Goal: Transaction & Acquisition: Purchase product/service

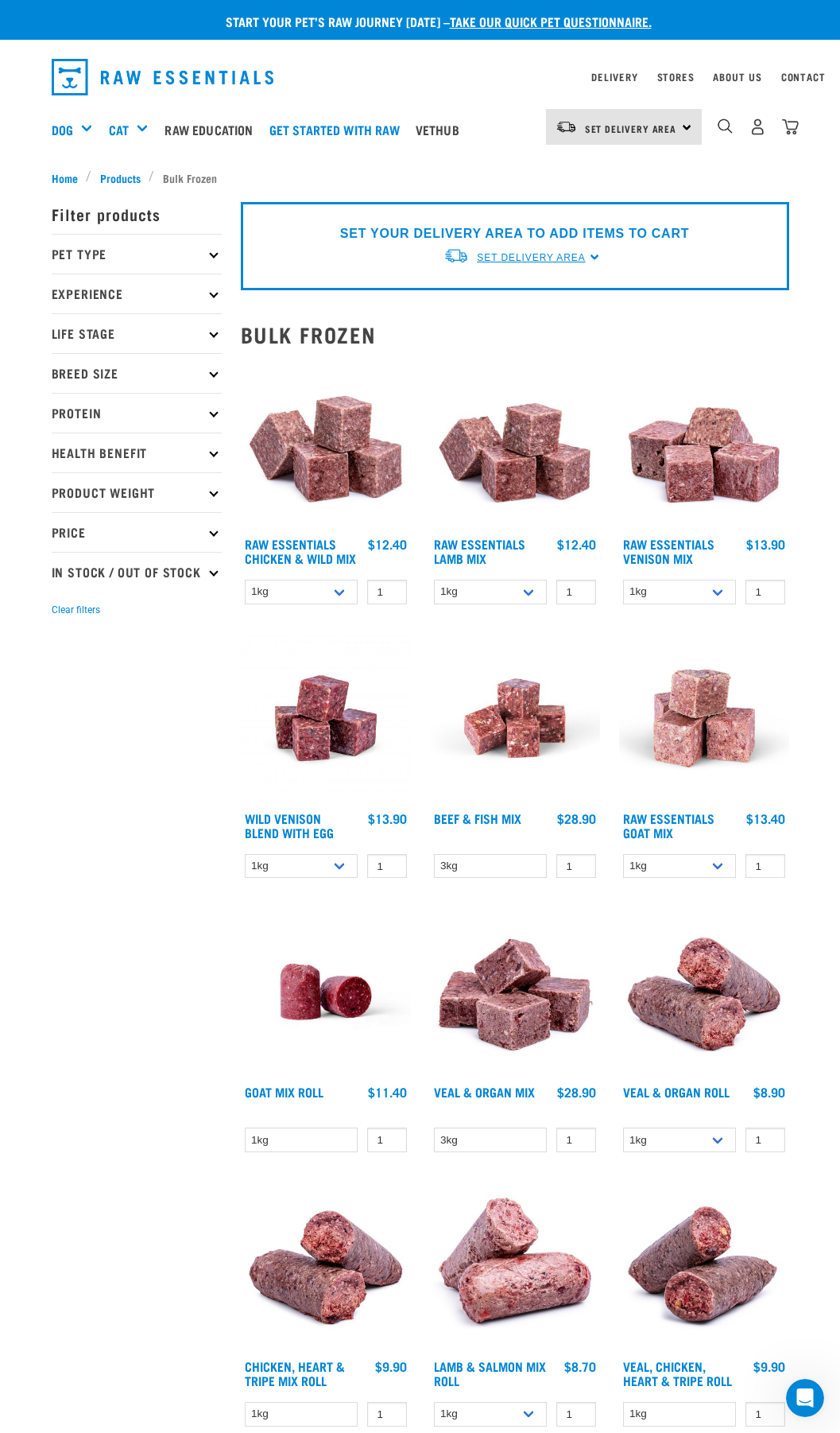
click at [507, 262] on span "Set Delivery Area" at bounding box center [531, 257] width 108 height 11
click at [505, 295] on link "[GEOGRAPHIC_DATA]" at bounding box center [522, 295] width 158 height 27
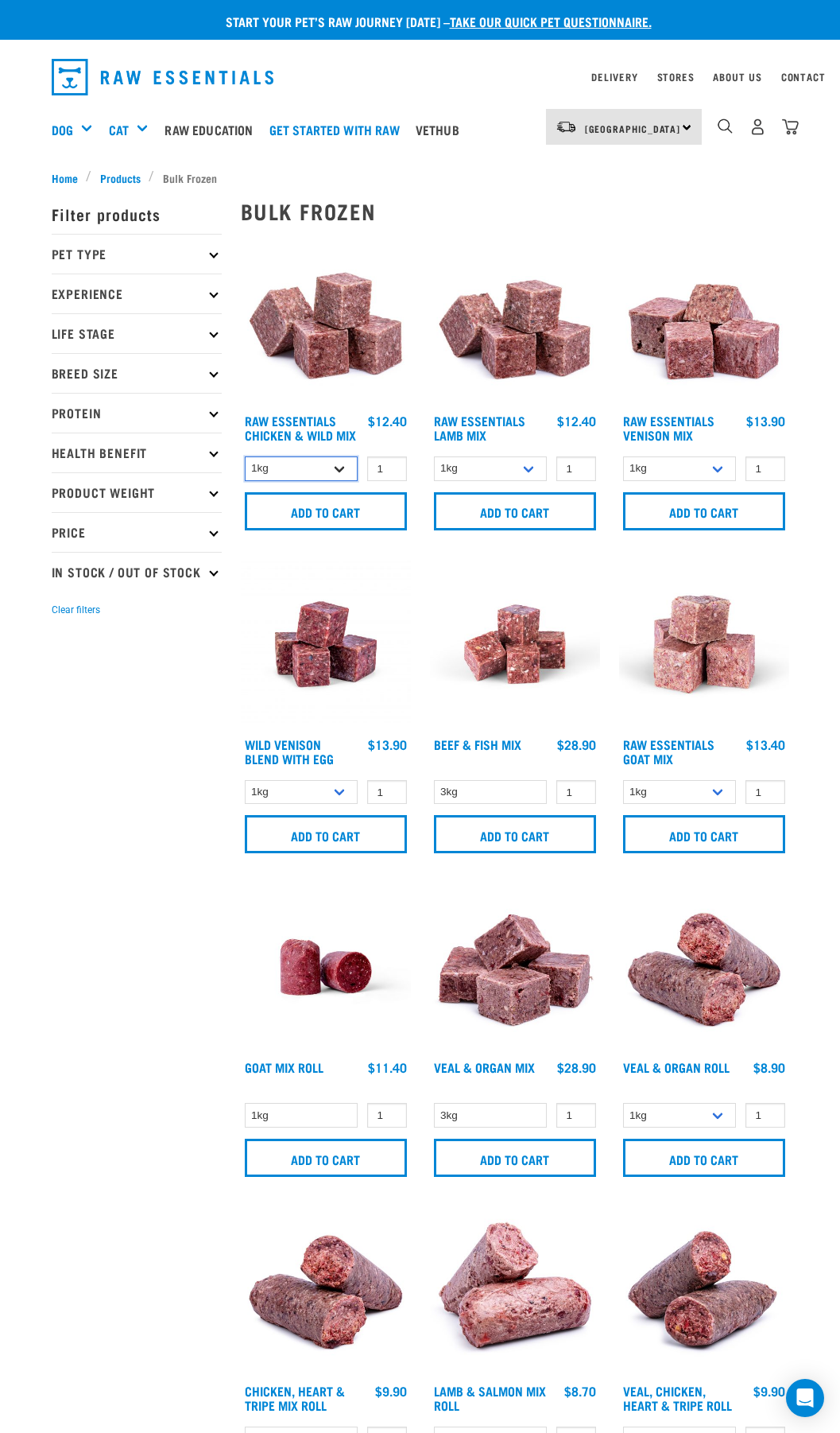
click at [342, 469] on select "1kg 3kg Bulk (10kg)" at bounding box center [301, 469] width 114 height 25
select select "731"
click at [245, 456] on select "1kg 3kg Bulk (10kg)" at bounding box center [301, 469] width 114 height 25
click at [205, 372] on p "Breed Size" at bounding box center [136, 373] width 170 height 40
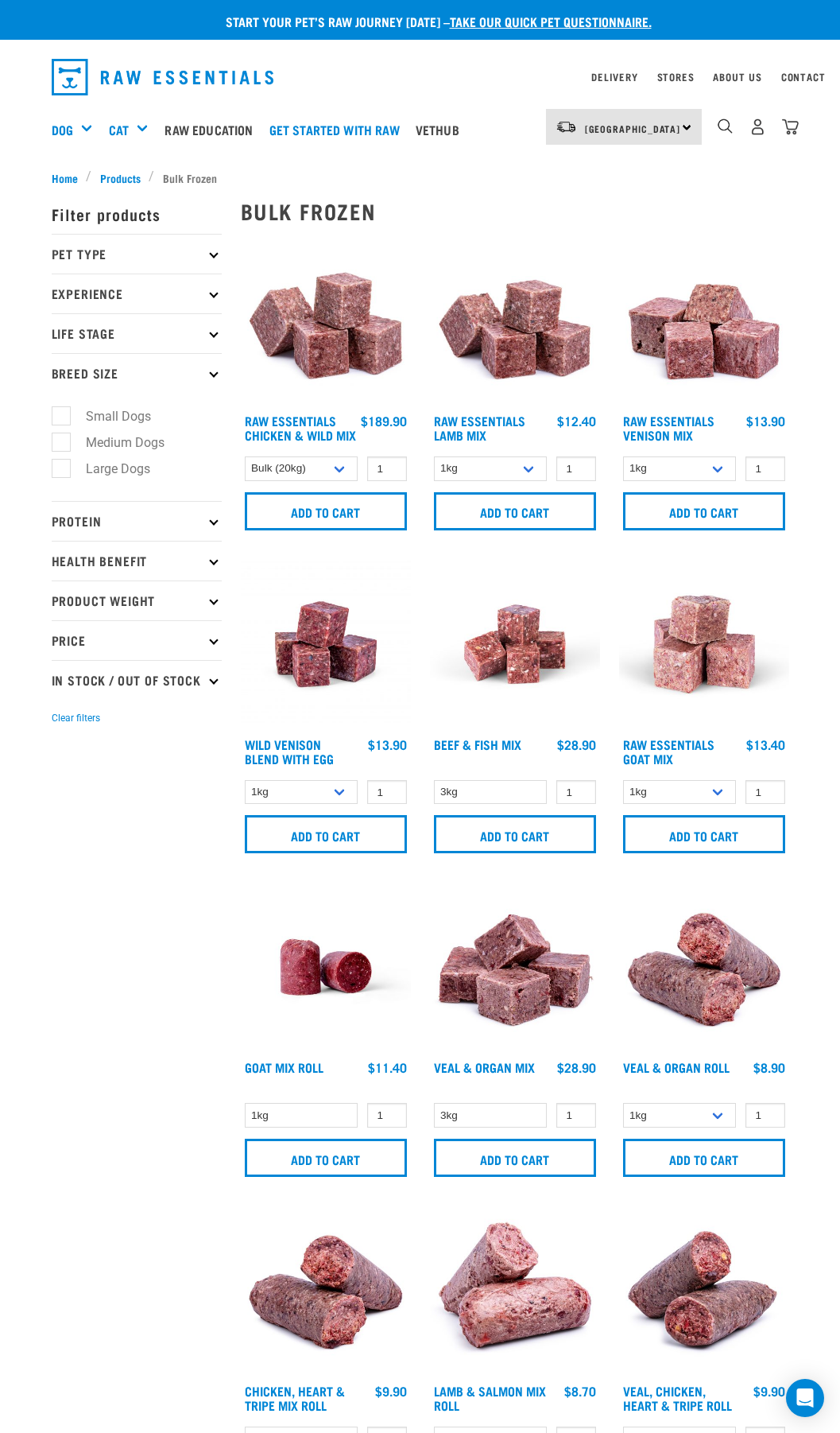
click at [97, 414] on label "Small Dogs" at bounding box center [109, 416] width 97 height 20
click at [62, 414] on input "Small Dogs" at bounding box center [57, 414] width 10 height 10
checkbox input "true"
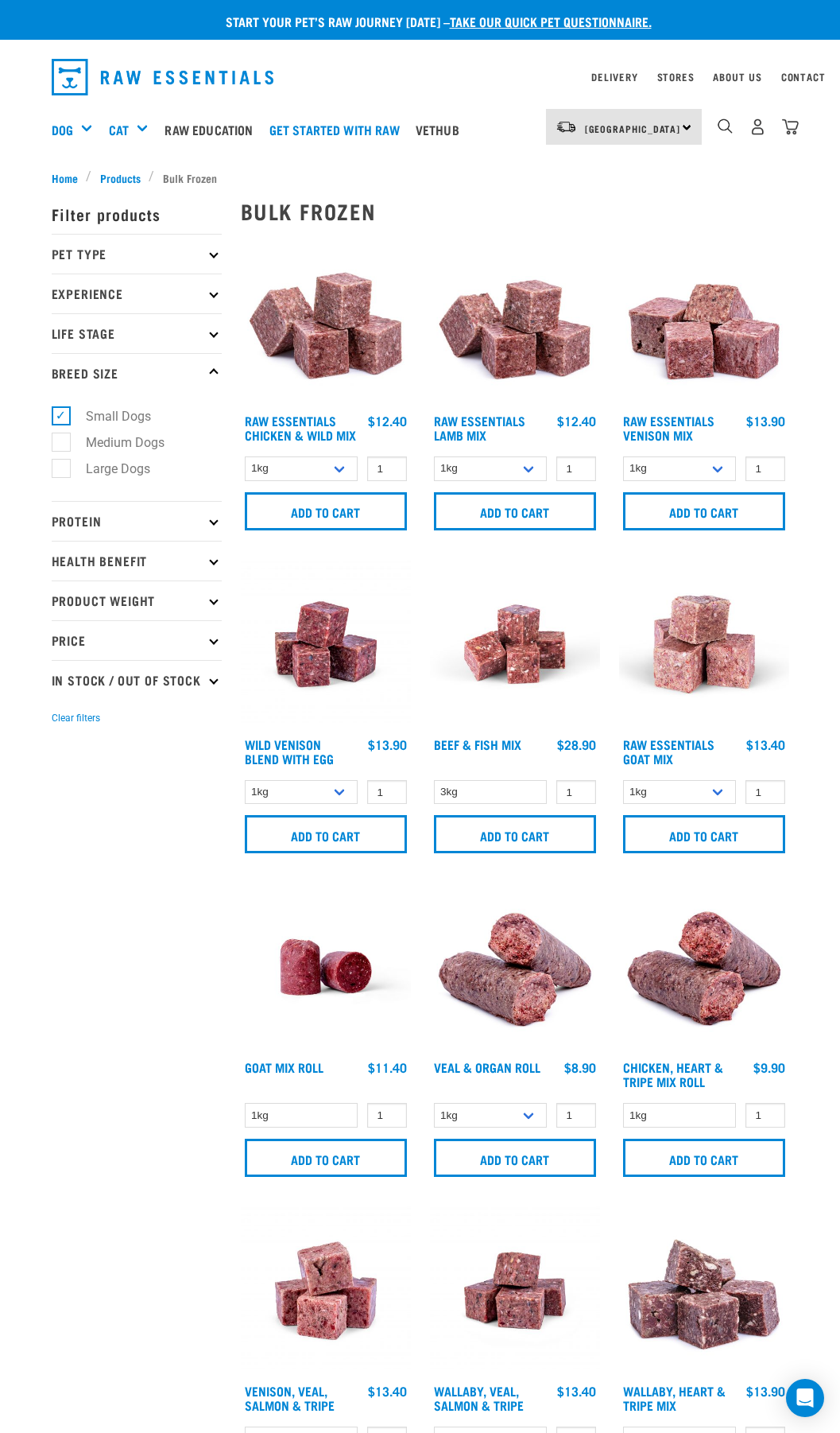
click at [62, 410] on label "Small Dogs" at bounding box center [109, 416] width 97 height 20
click at [62, 410] on input "Small Dogs" at bounding box center [57, 414] width 10 height 10
checkbox input "false"
click at [341, 508] on input "Add to cart" at bounding box center [325, 511] width 162 height 38
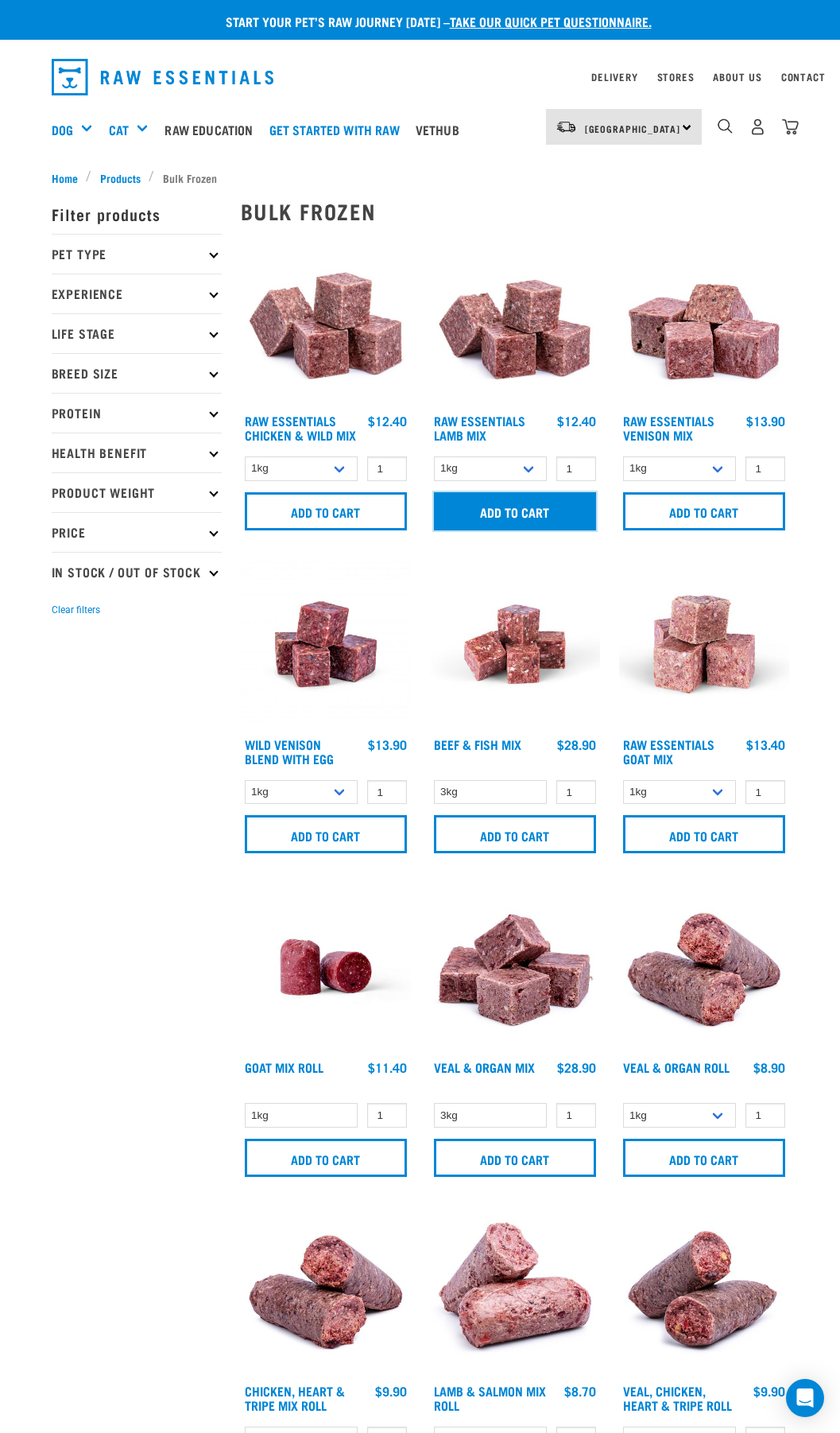
click at [529, 513] on input "Add to cart" at bounding box center [515, 511] width 162 height 38
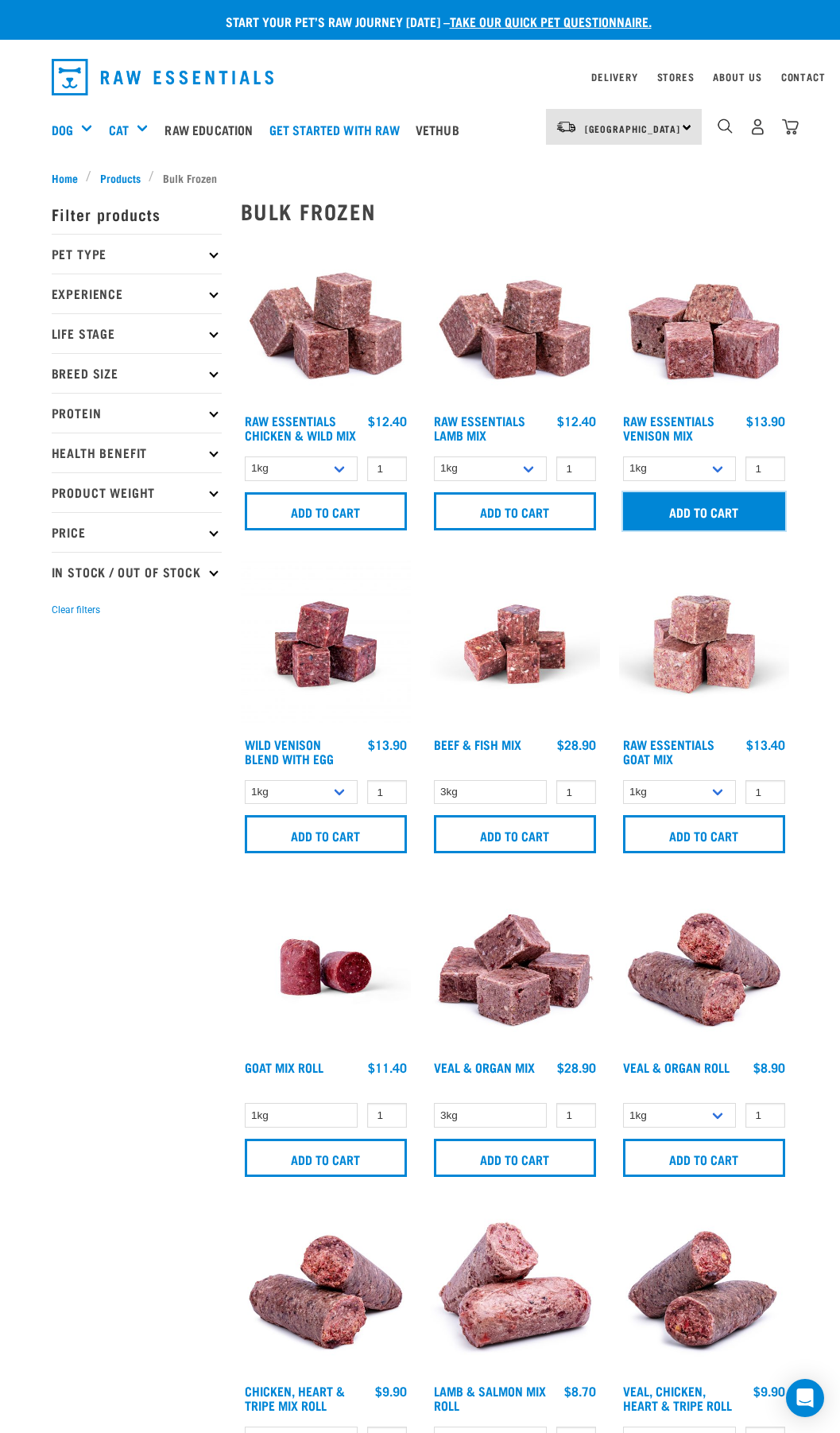
click at [662, 505] on input "Add to cart" at bounding box center [704, 511] width 162 height 38
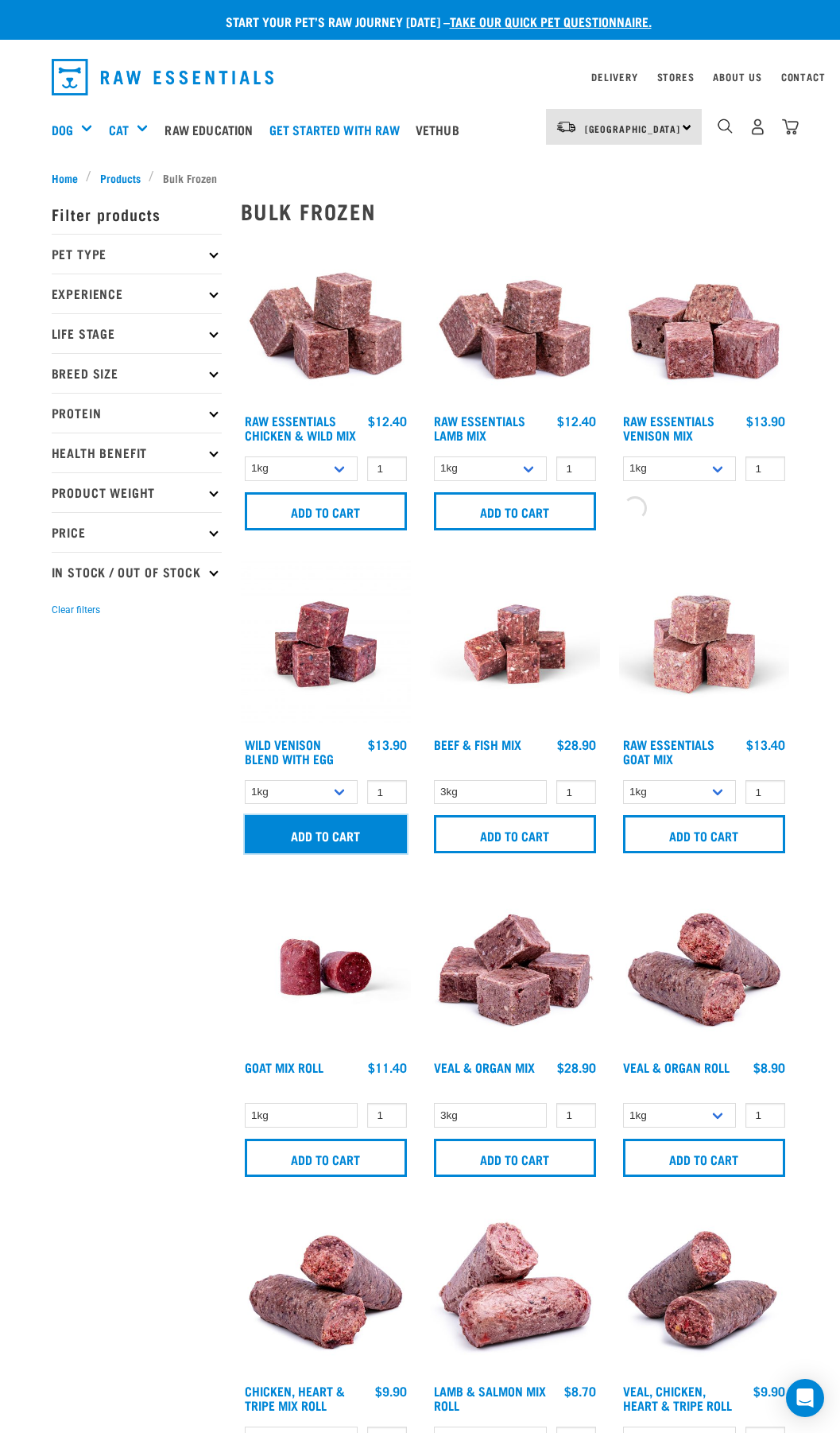
click at [330, 842] on input "Add to cart" at bounding box center [325, 834] width 162 height 38
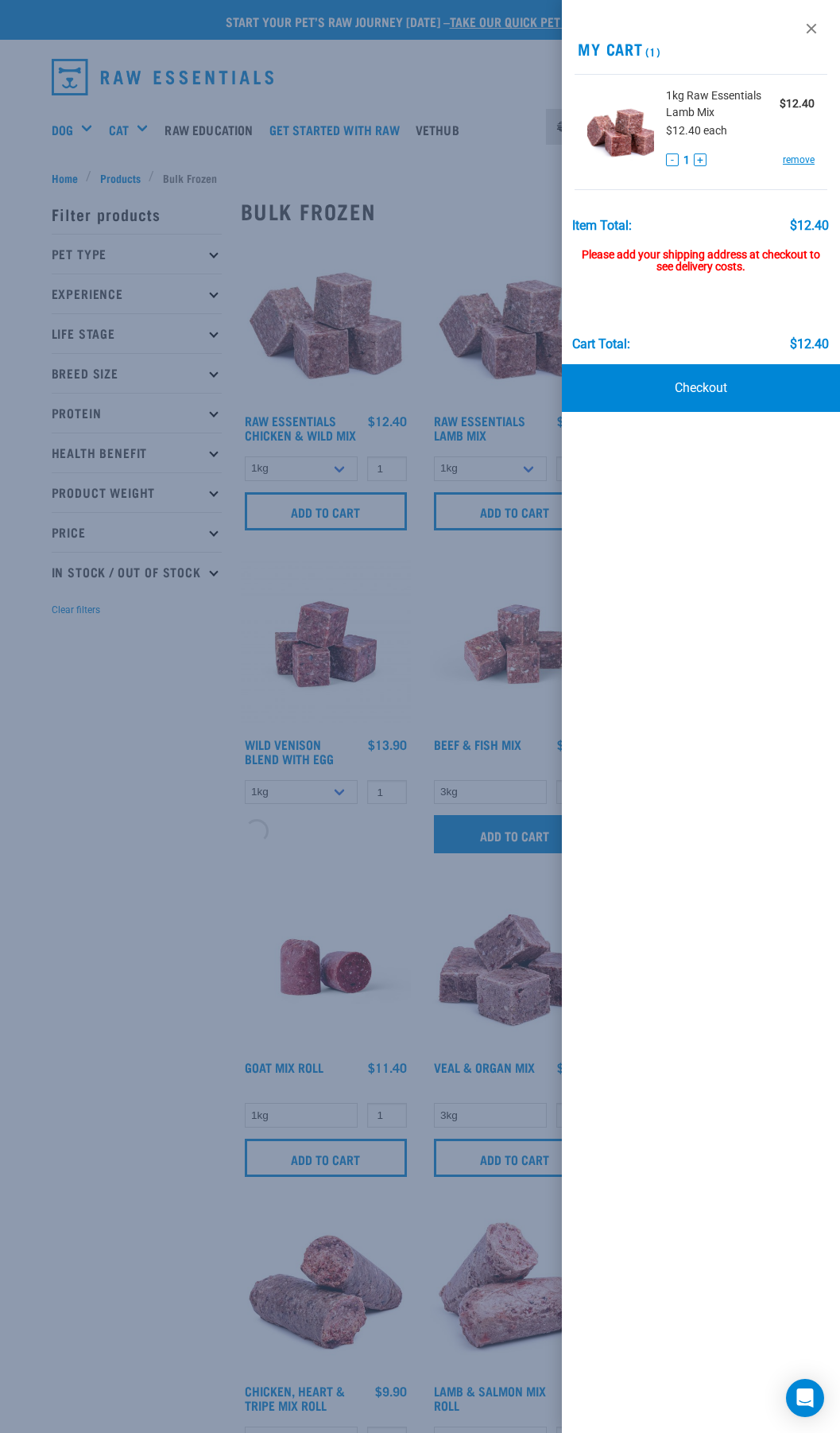
click at [505, 840] on div at bounding box center [420, 716] width 840 height 1433
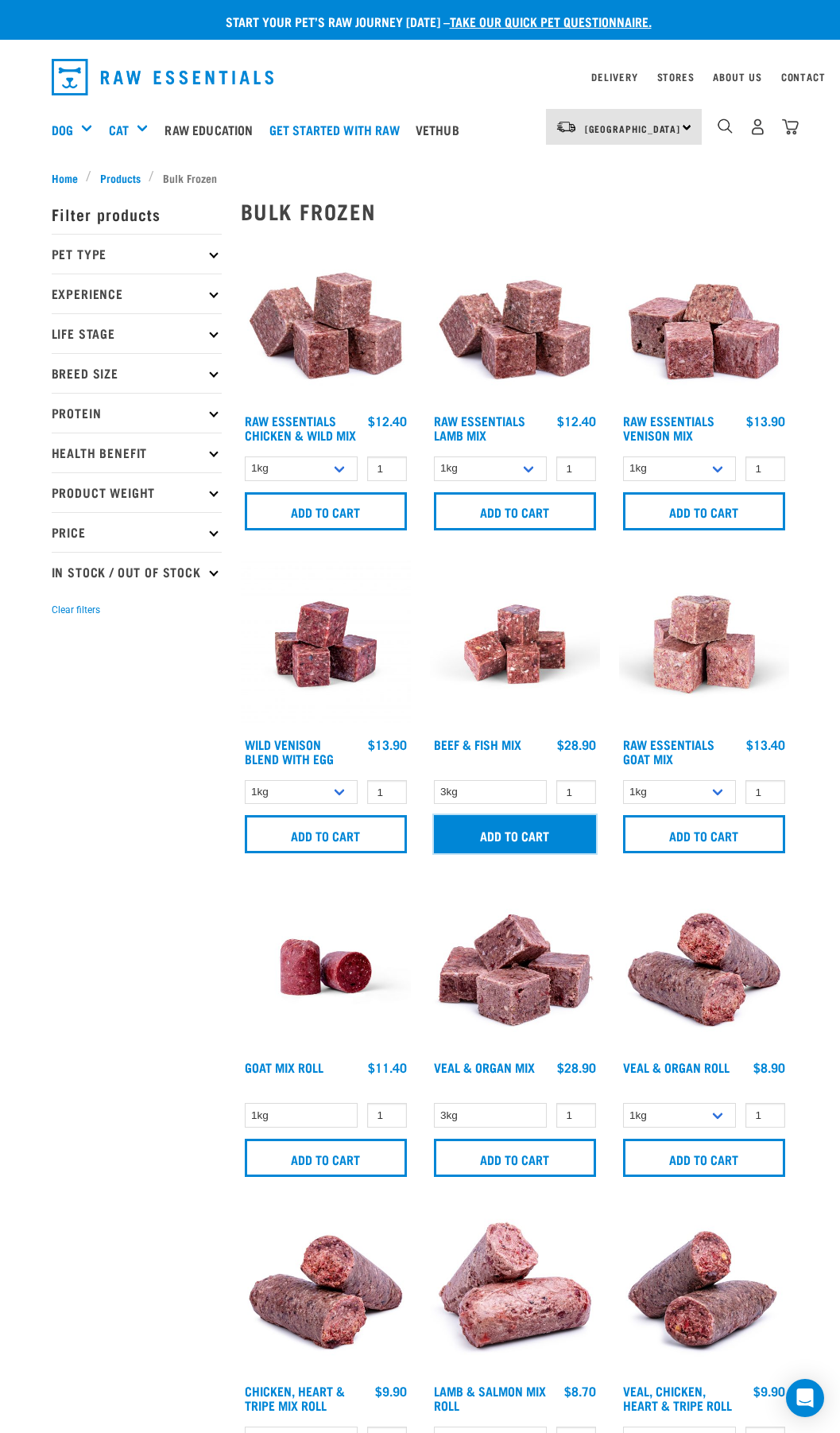
click at [505, 840] on input "Add to cart" at bounding box center [515, 834] width 162 height 38
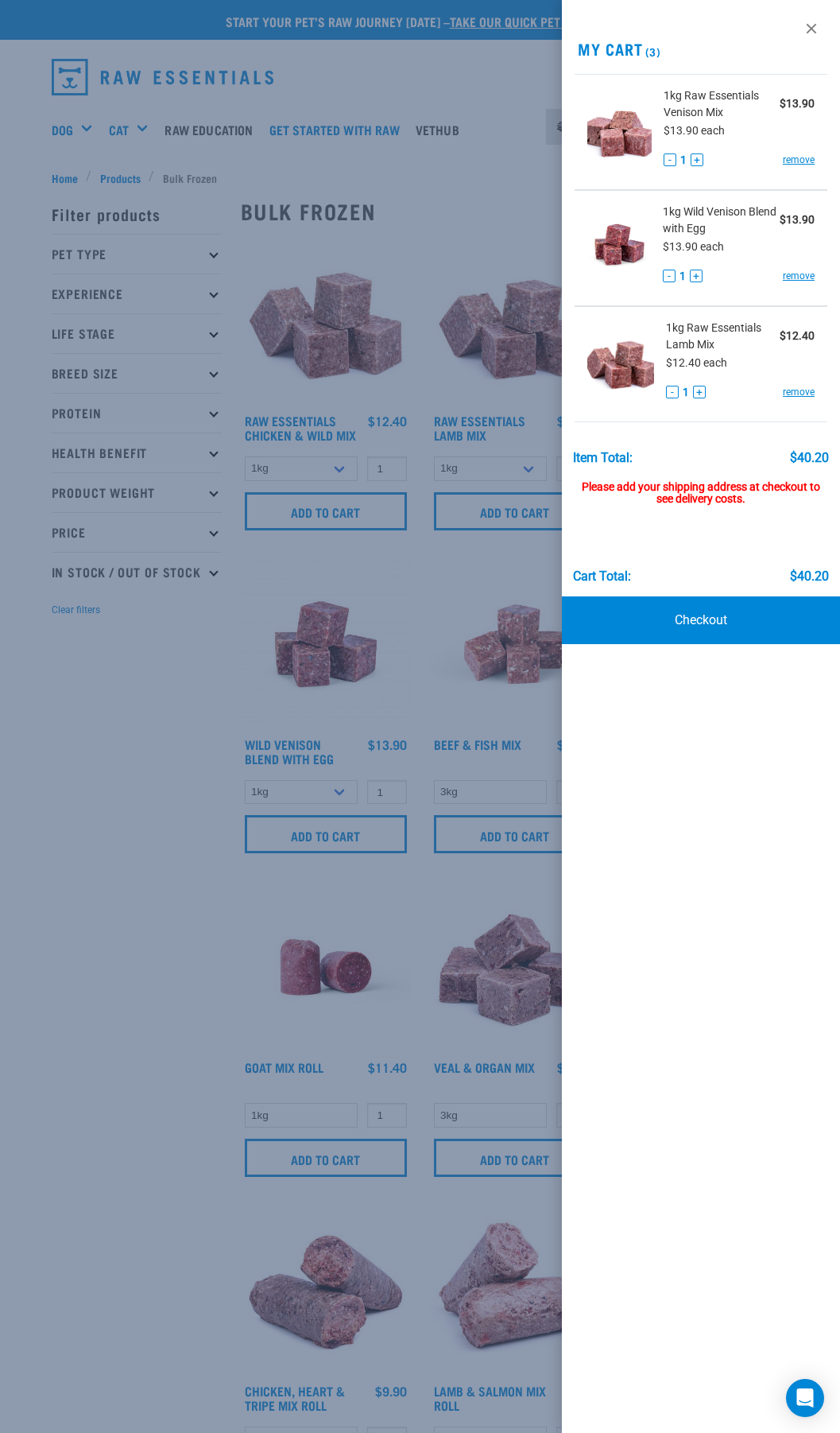
click at [208, 870] on div at bounding box center [420, 716] width 840 height 1433
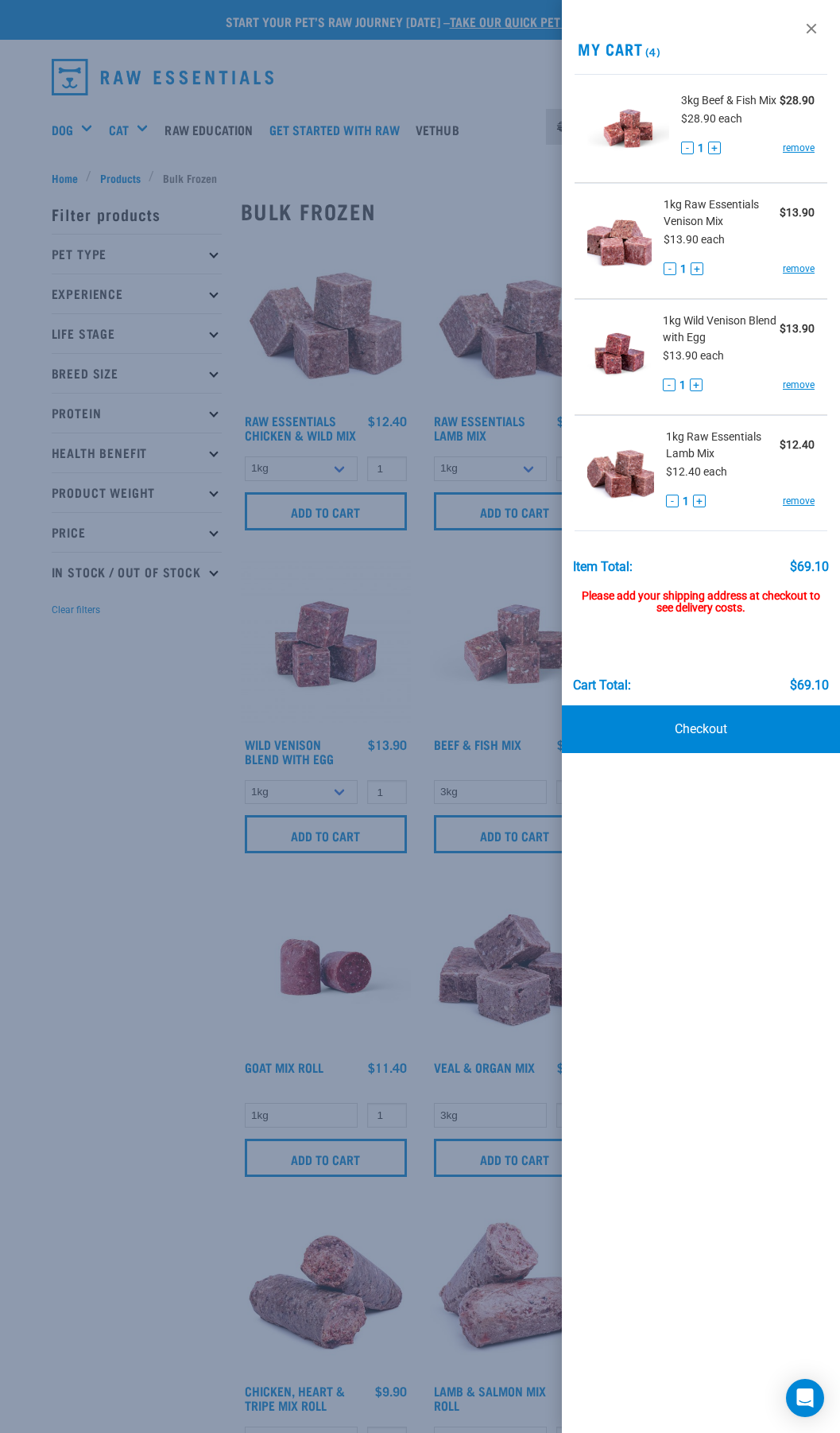
drag, startPoint x: 113, startPoint y: 905, endPoint x: 138, endPoint y: 900, distance: 25.5
click at [113, 905] on div at bounding box center [420, 716] width 840 height 1433
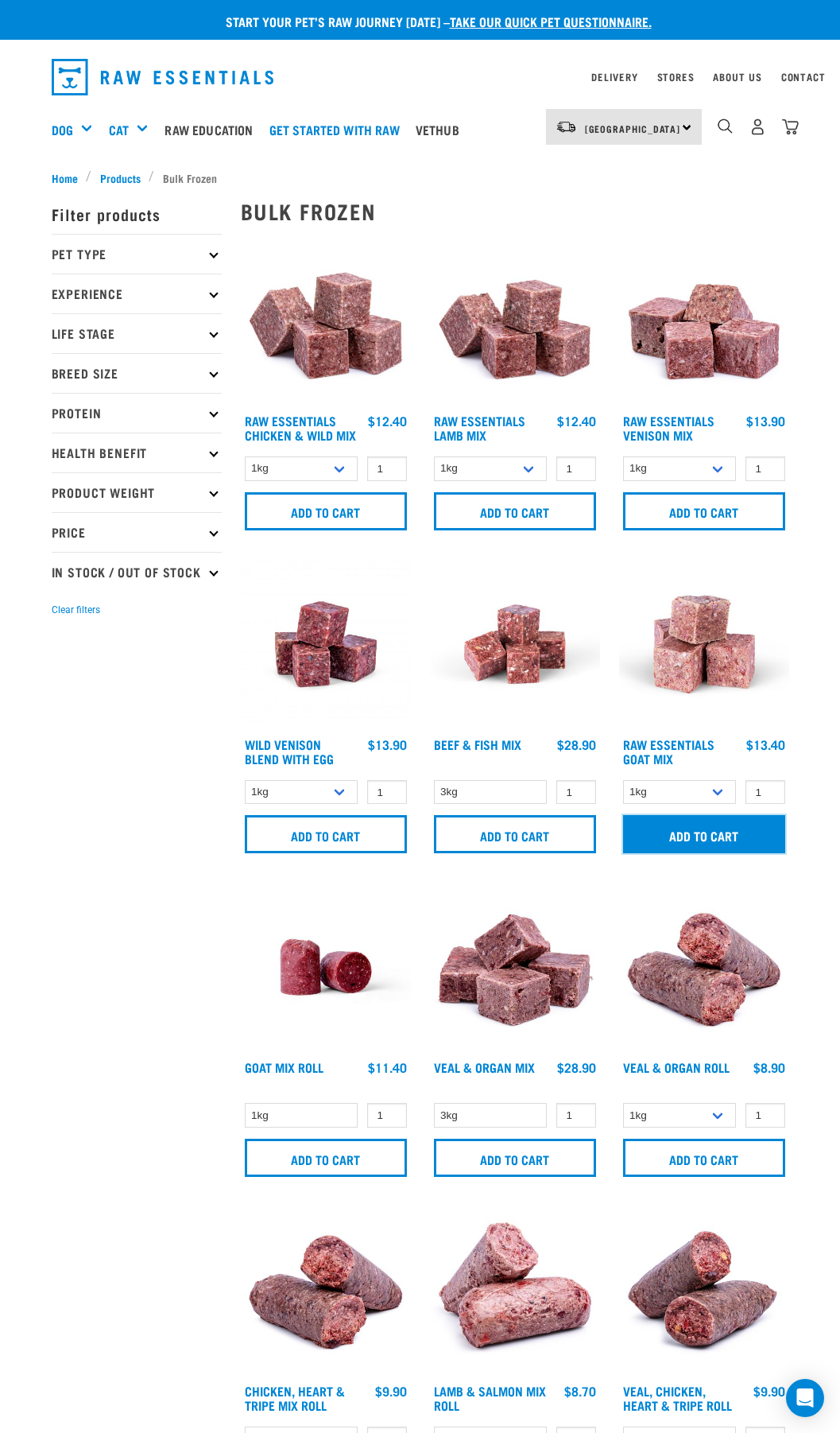
click at [643, 838] on input "Add to cart" at bounding box center [704, 834] width 162 height 38
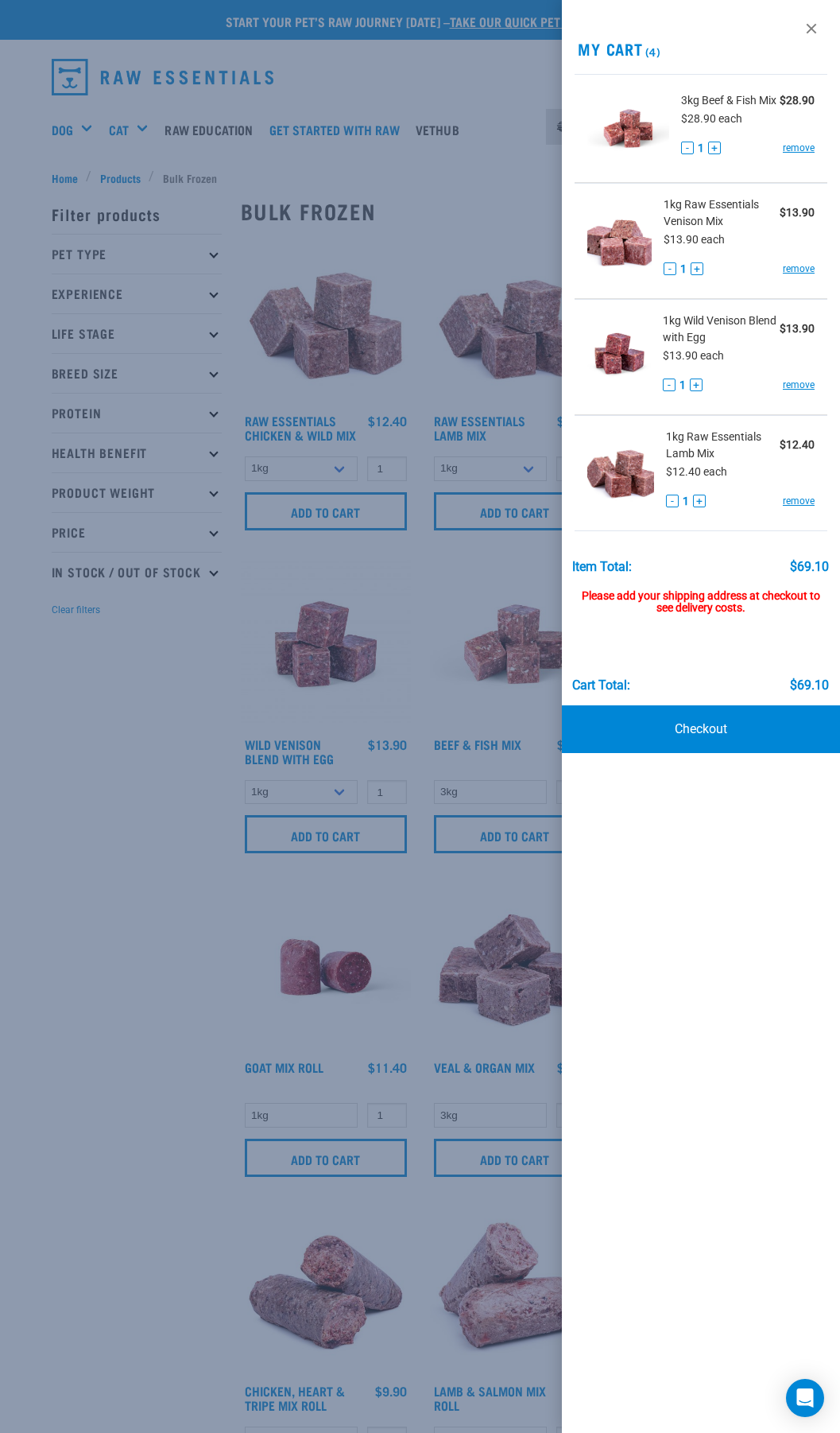
click at [166, 915] on div at bounding box center [420, 716] width 840 height 1433
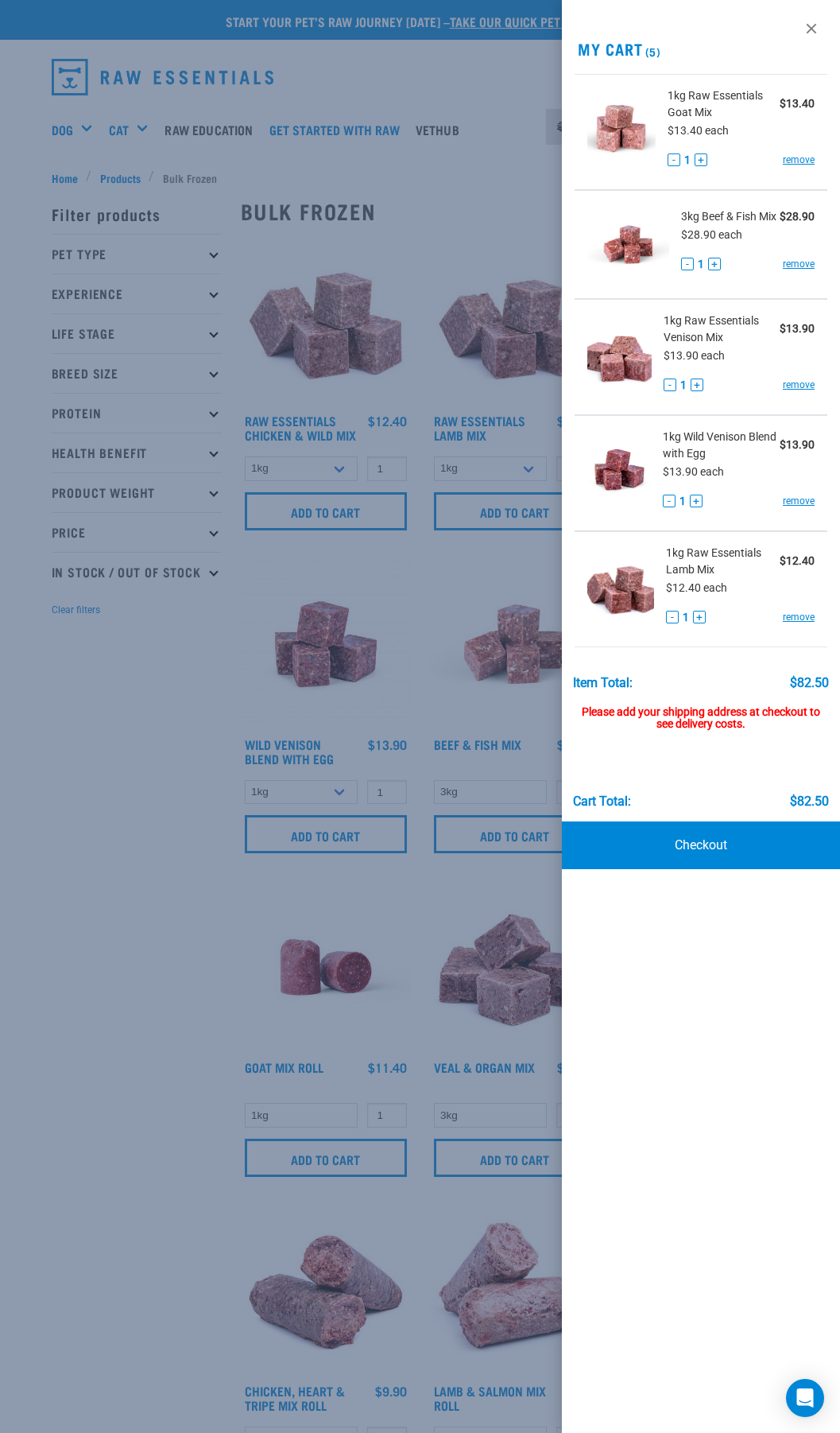
click at [515, 1163] on div at bounding box center [420, 716] width 840 height 1433
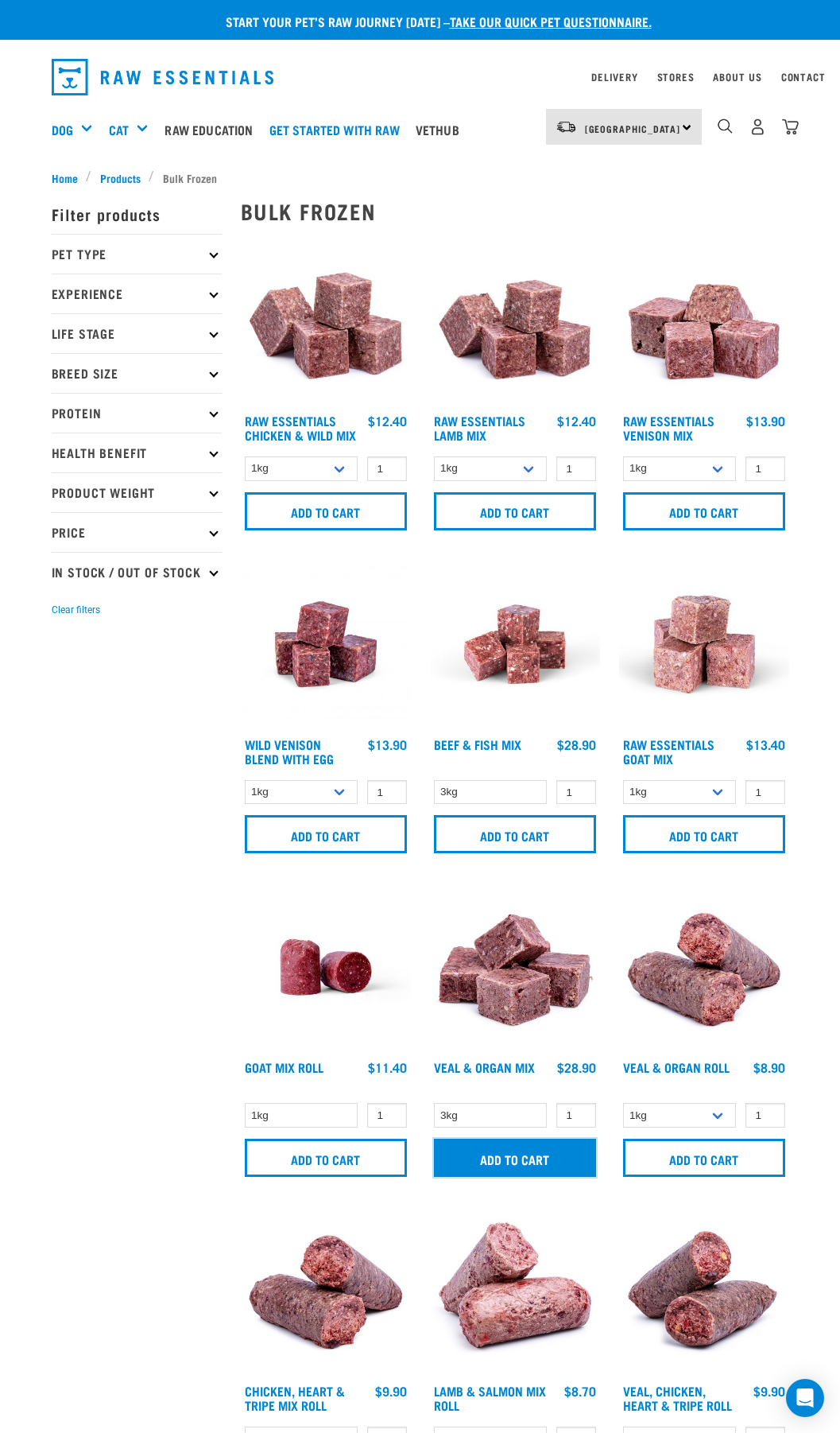
click at [515, 1163] on input "Add to cart" at bounding box center [515, 1158] width 162 height 38
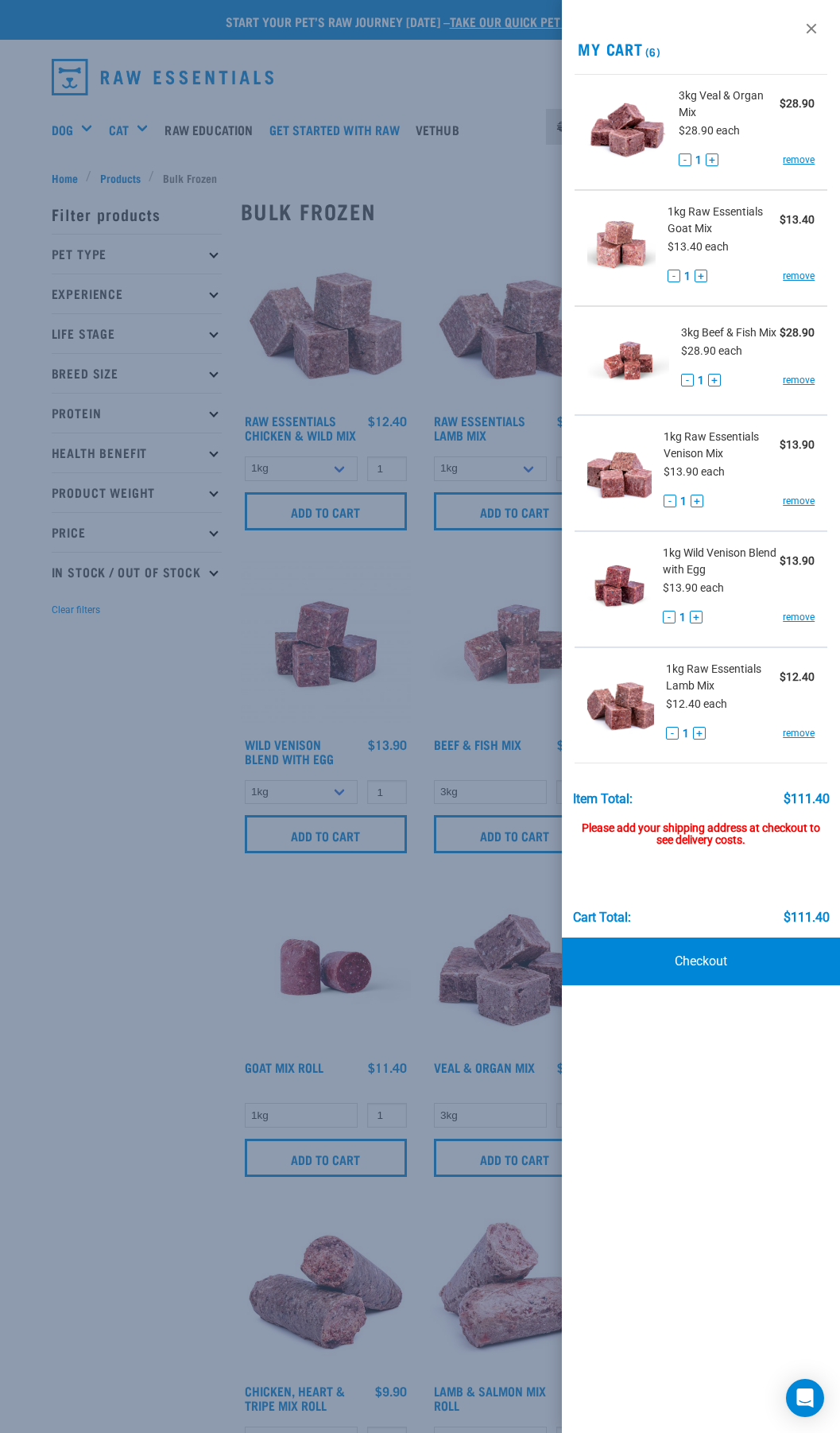
click at [37, 1075] on div at bounding box center [420, 716] width 840 height 1433
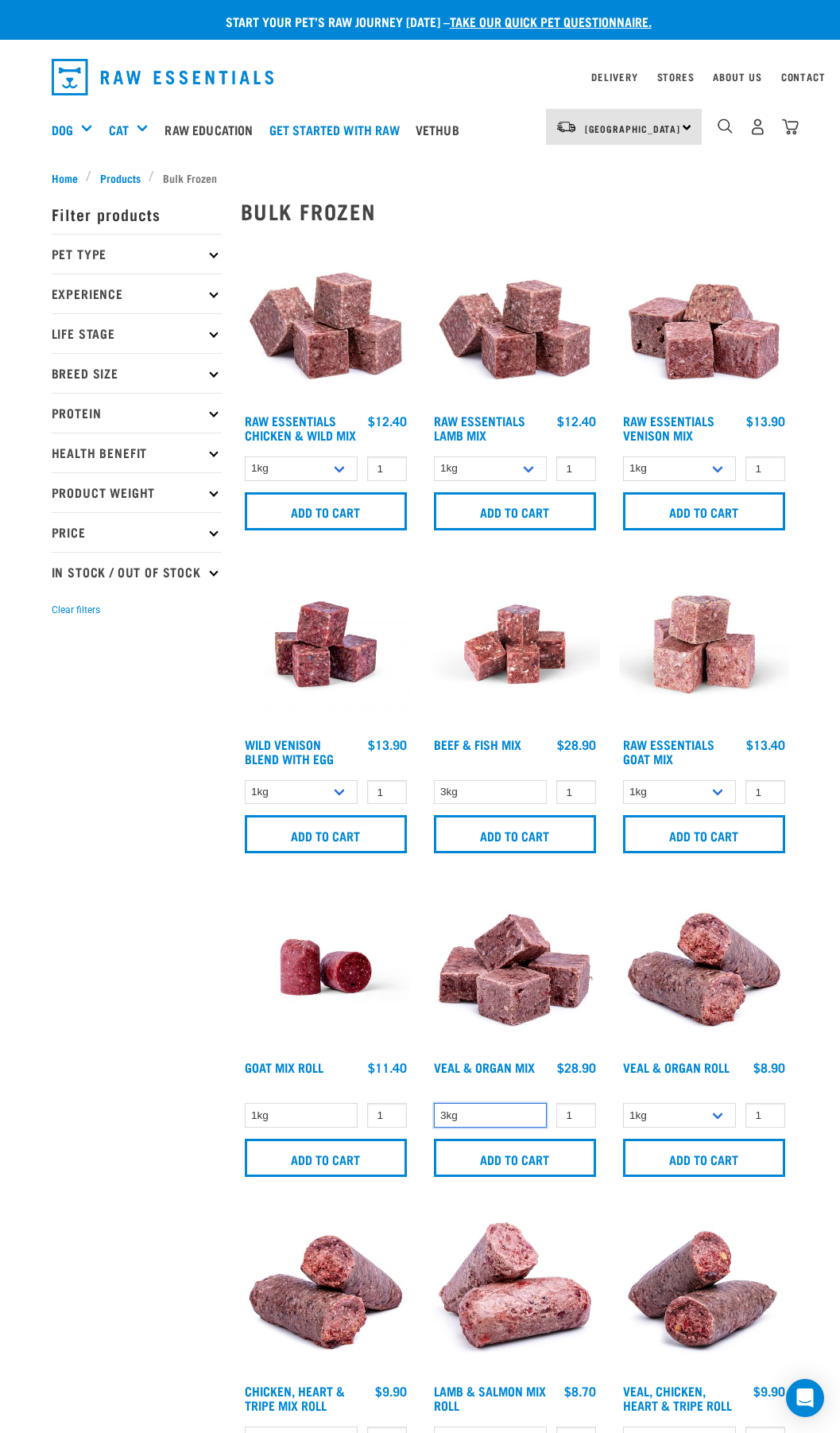
click at [484, 1112] on select "3kg" at bounding box center [491, 1115] width 114 height 25
click at [541, 790] on select "3kg" at bounding box center [491, 792] width 114 height 25
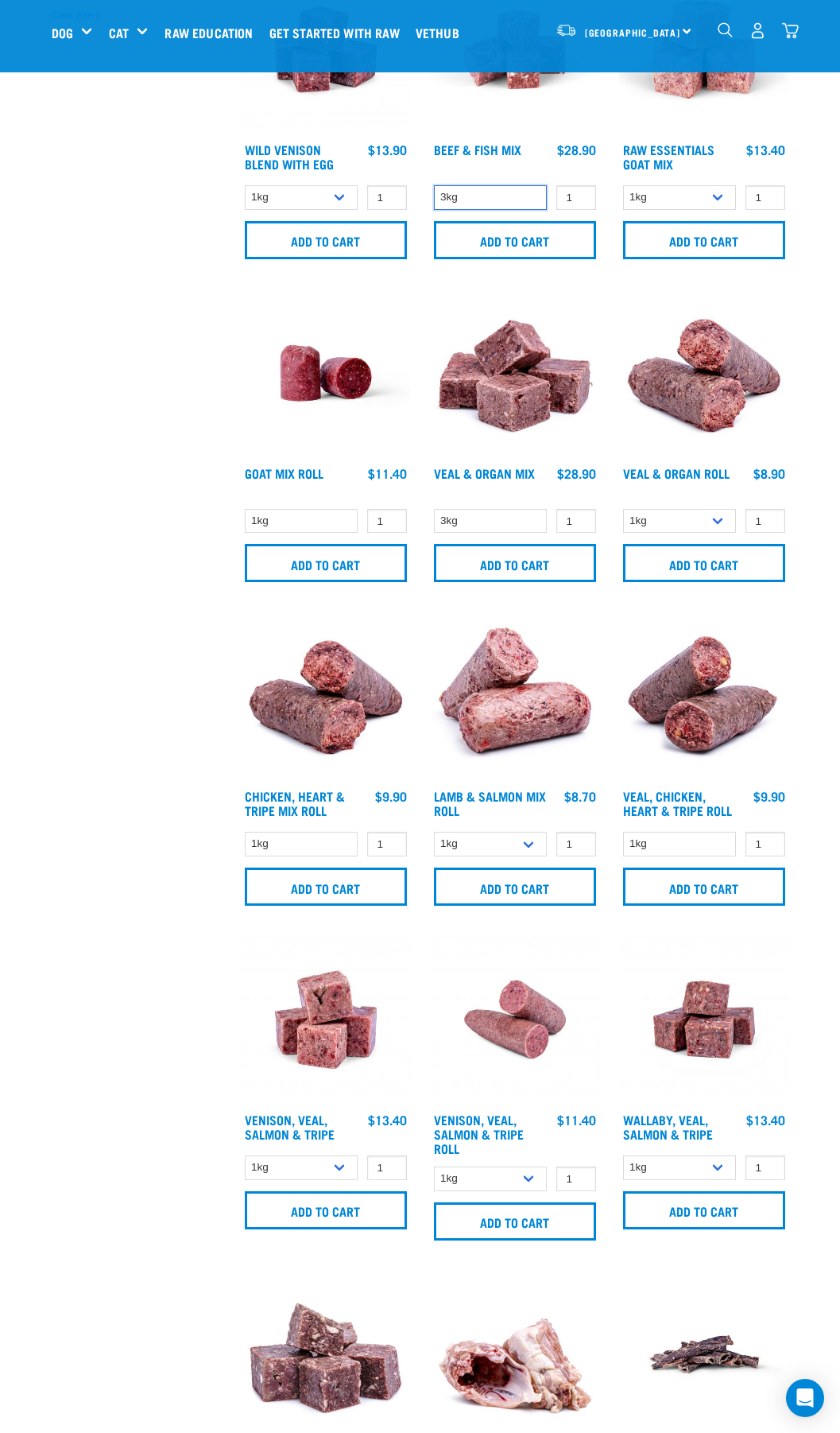
scroll to position [636, 0]
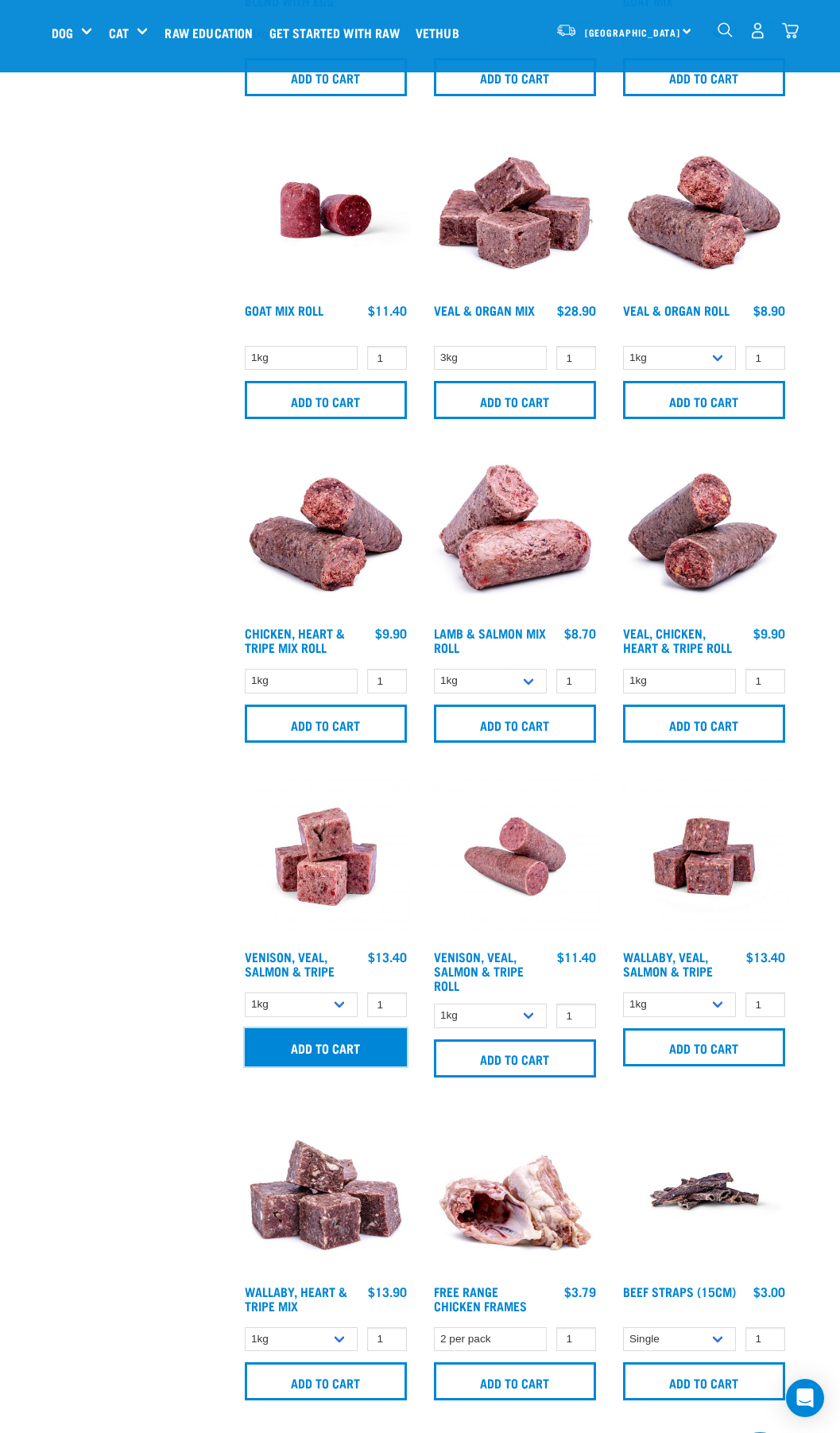
click at [349, 1037] on input "Add to cart" at bounding box center [325, 1047] width 162 height 38
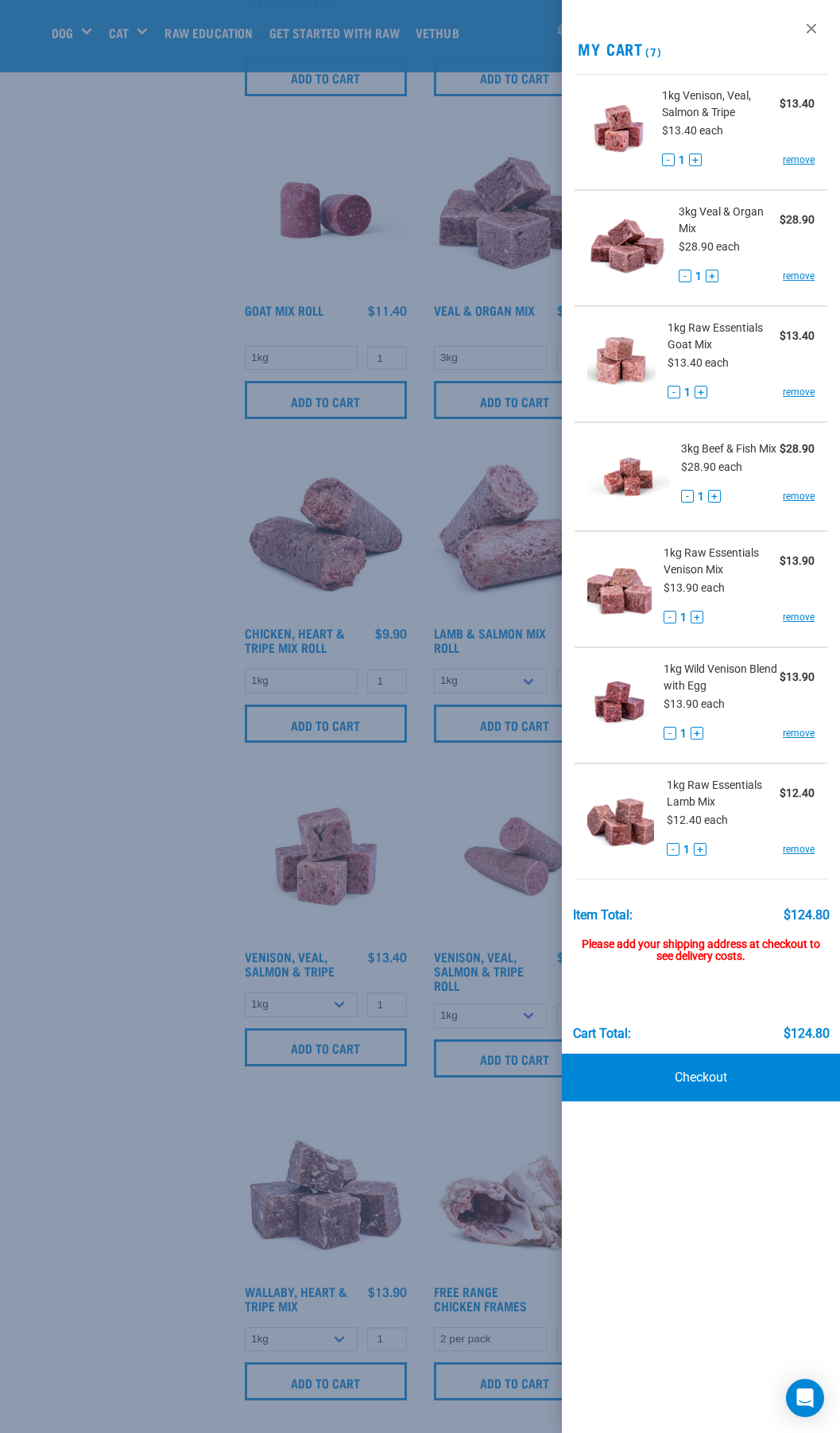
click at [649, 1054] on div at bounding box center [420, 716] width 840 height 1433
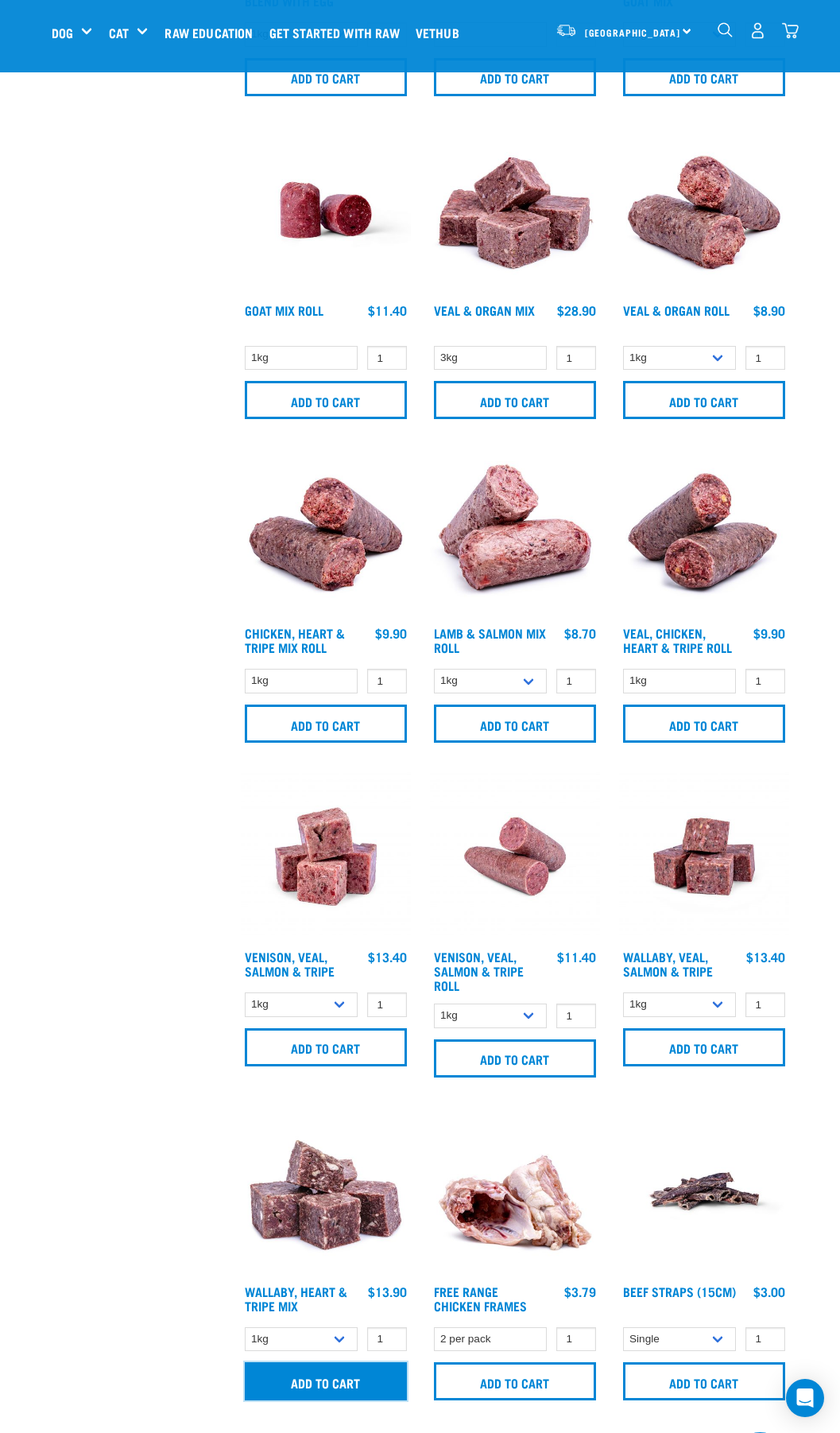
click at [349, 1381] on input "Add to cart" at bounding box center [325, 1381] width 162 height 38
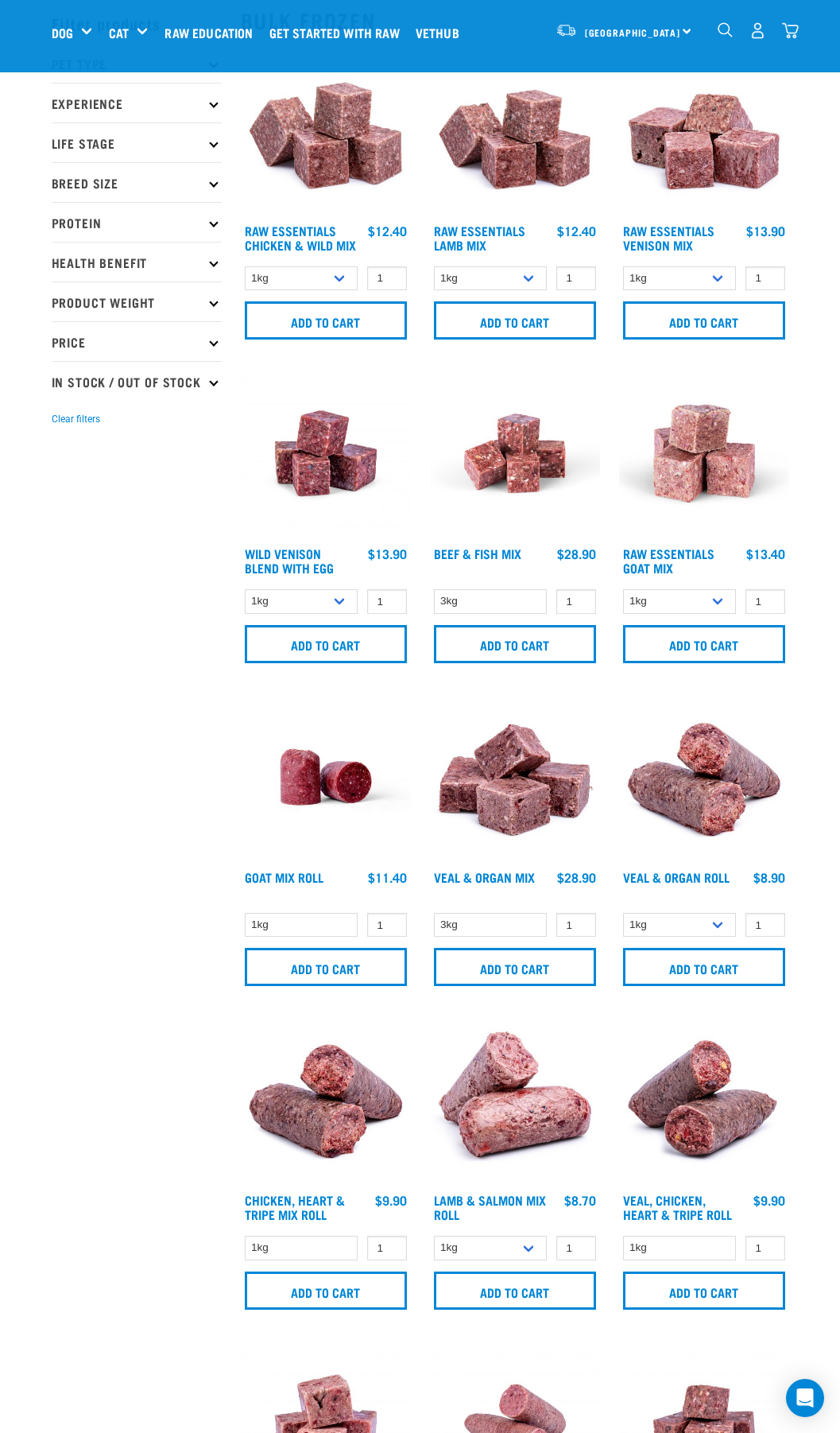
scroll to position [0, 0]
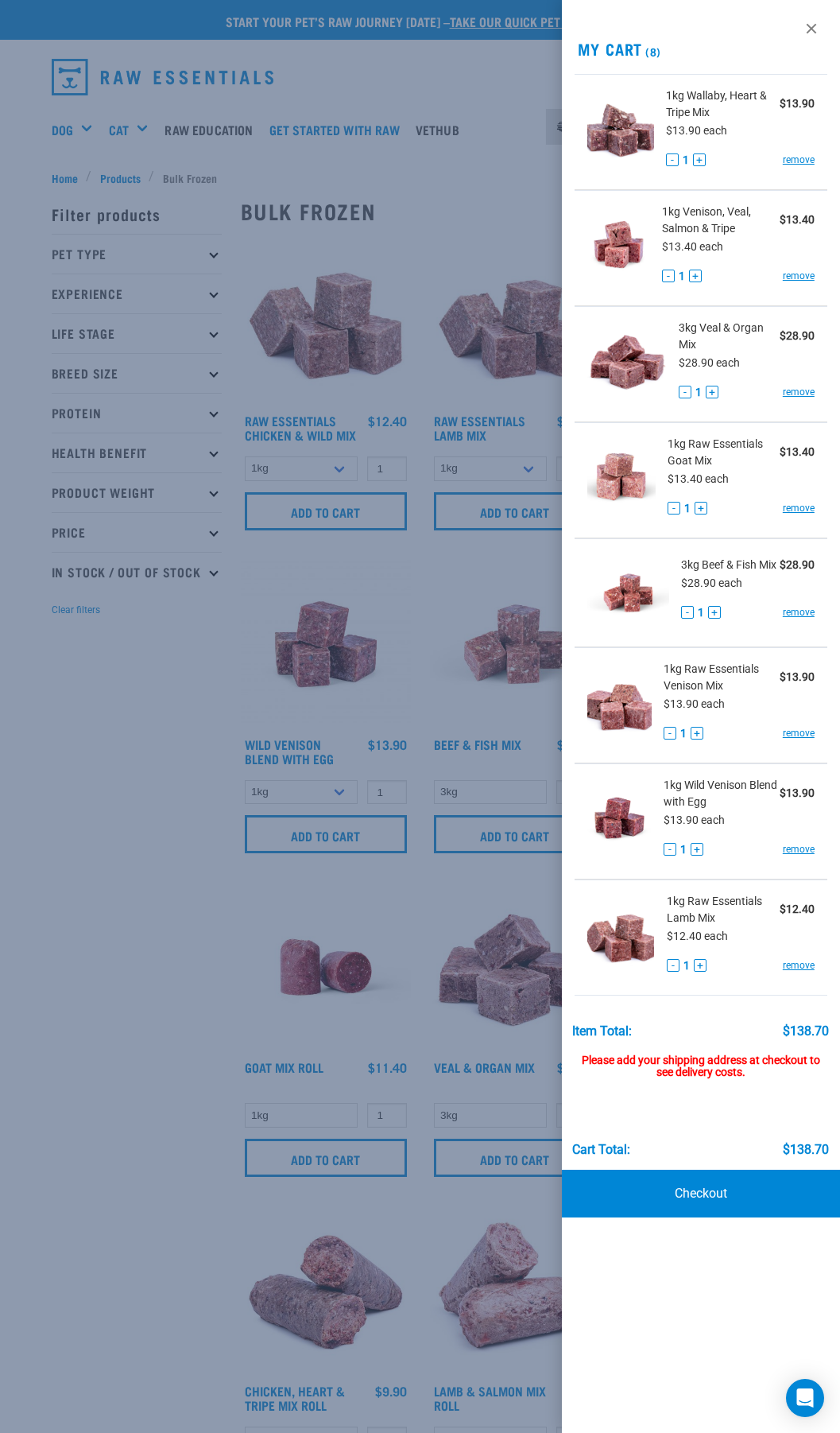
click at [1, 813] on div at bounding box center [420, 716] width 840 height 1433
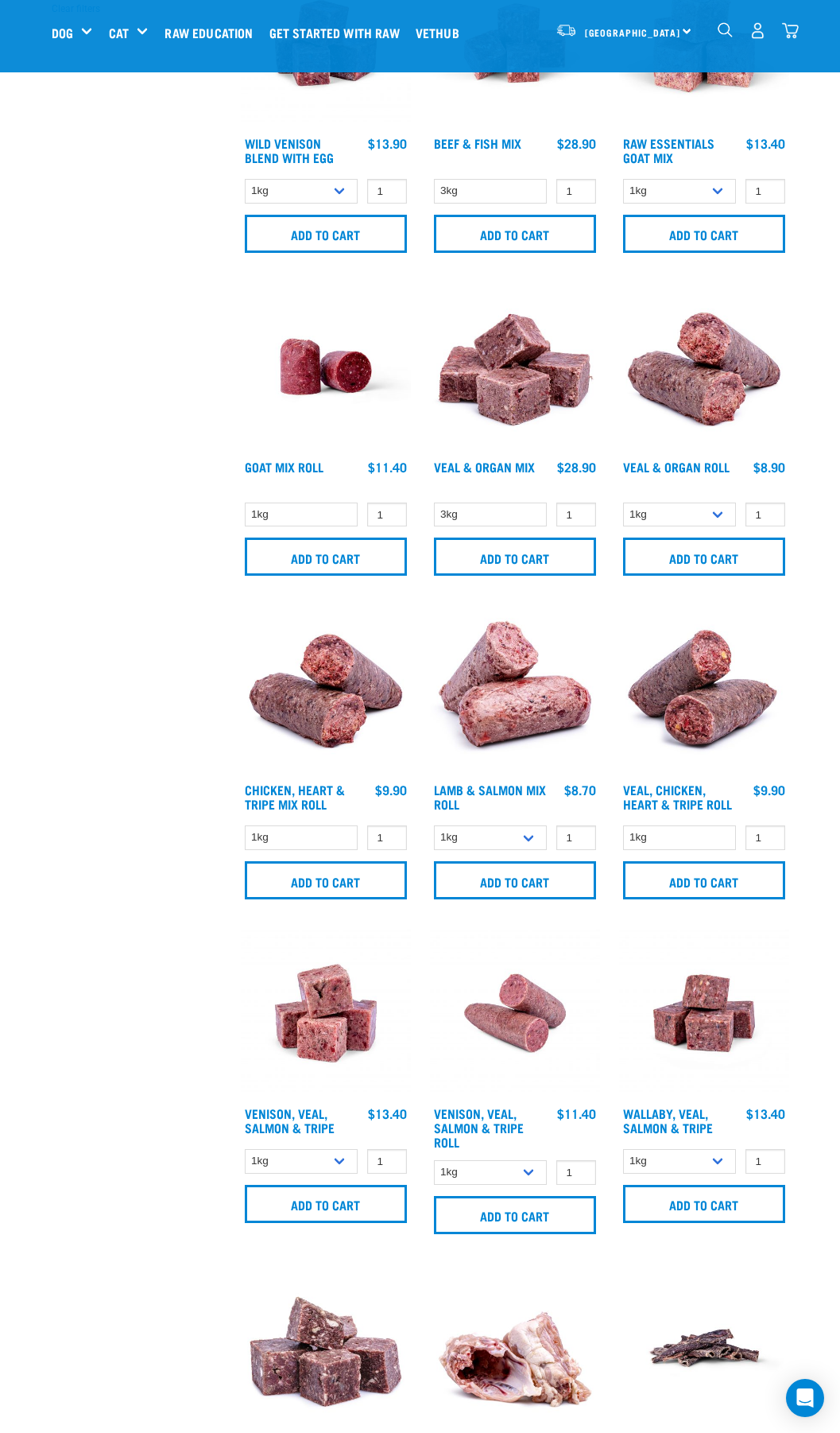
scroll to position [716, 0]
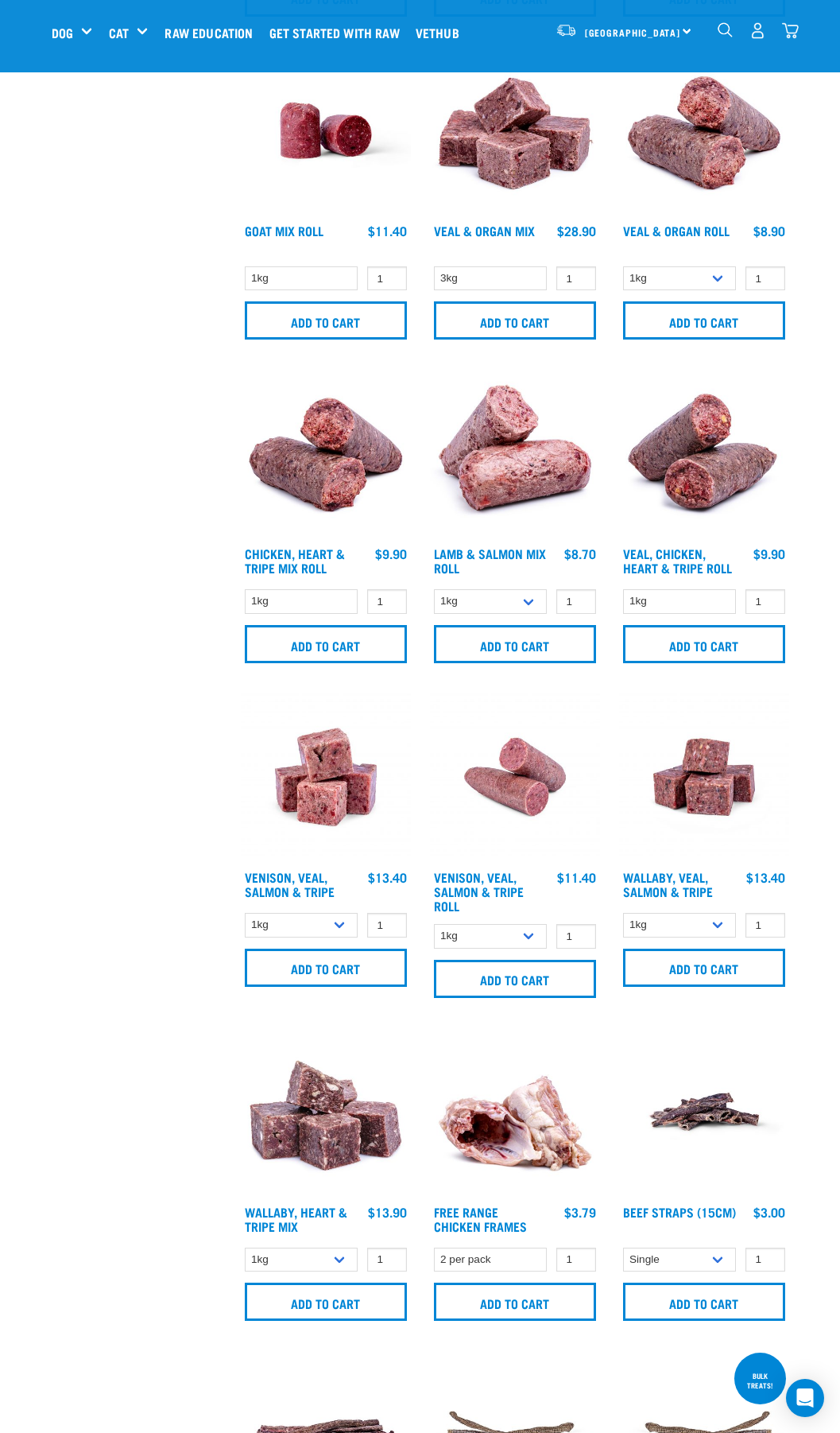
click at [795, 32] on img "dropdown navigation" at bounding box center [790, 31] width 17 height 17
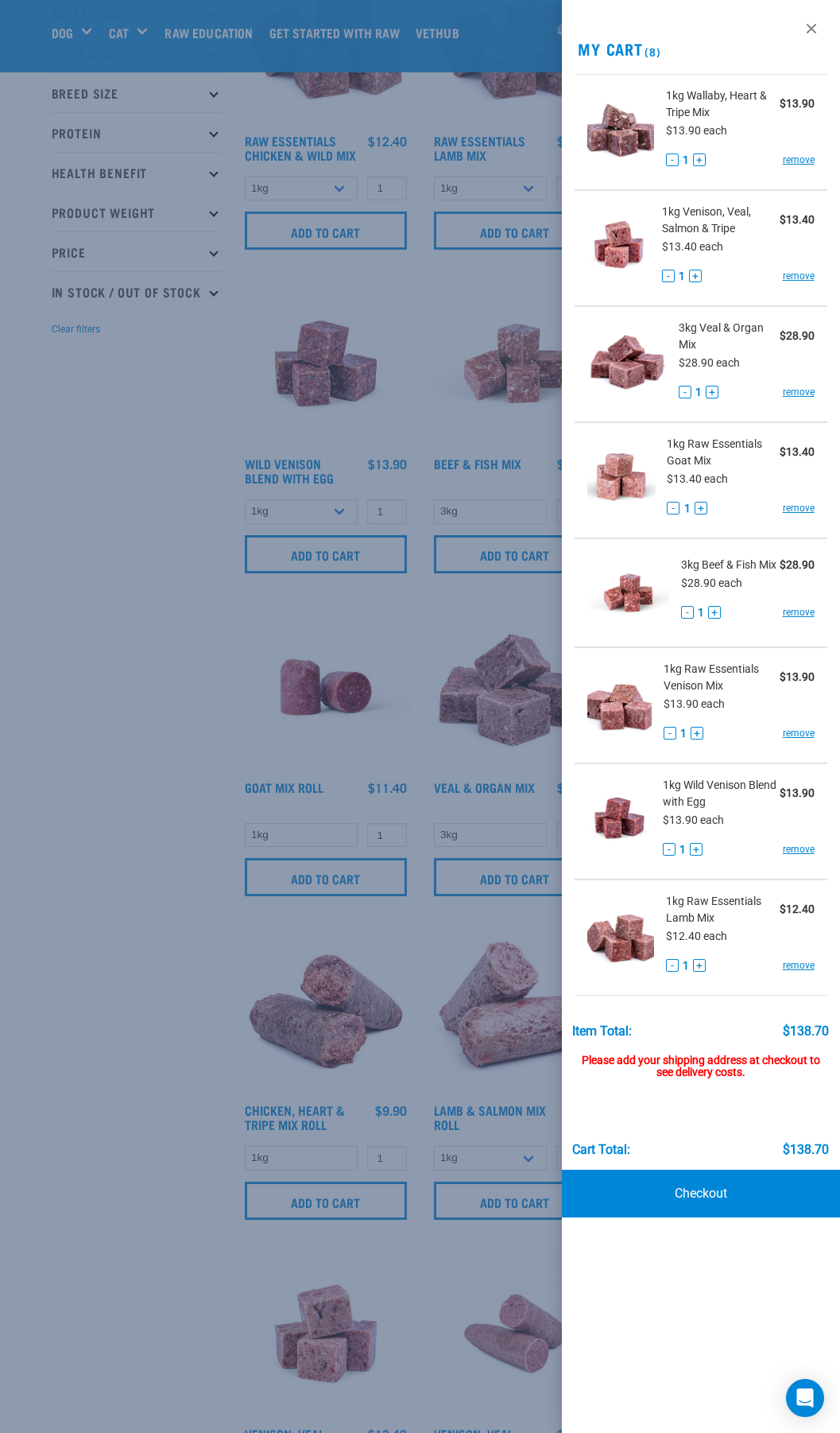
scroll to position [0, 0]
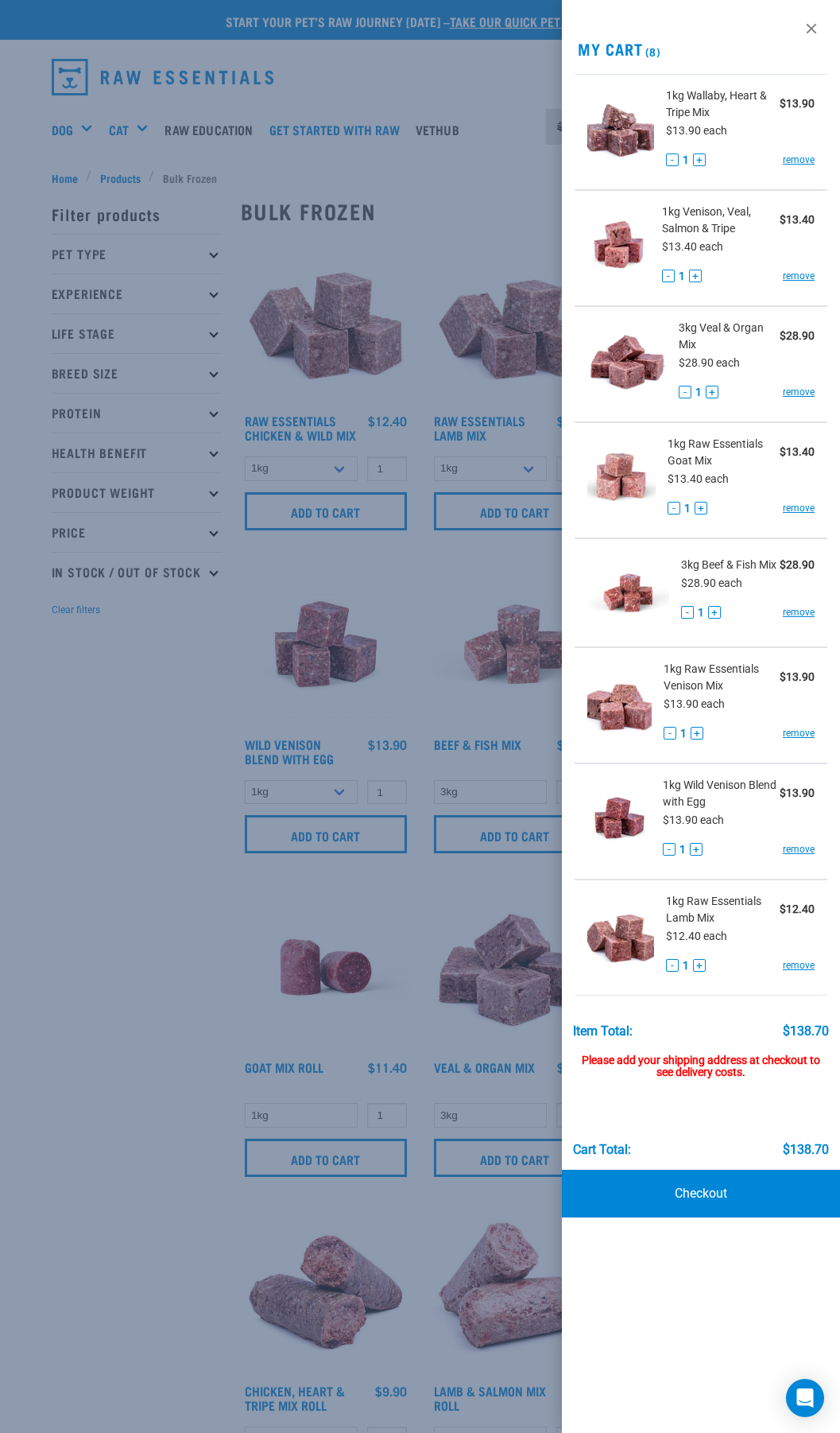
click at [134, 824] on div at bounding box center [420, 716] width 840 height 1433
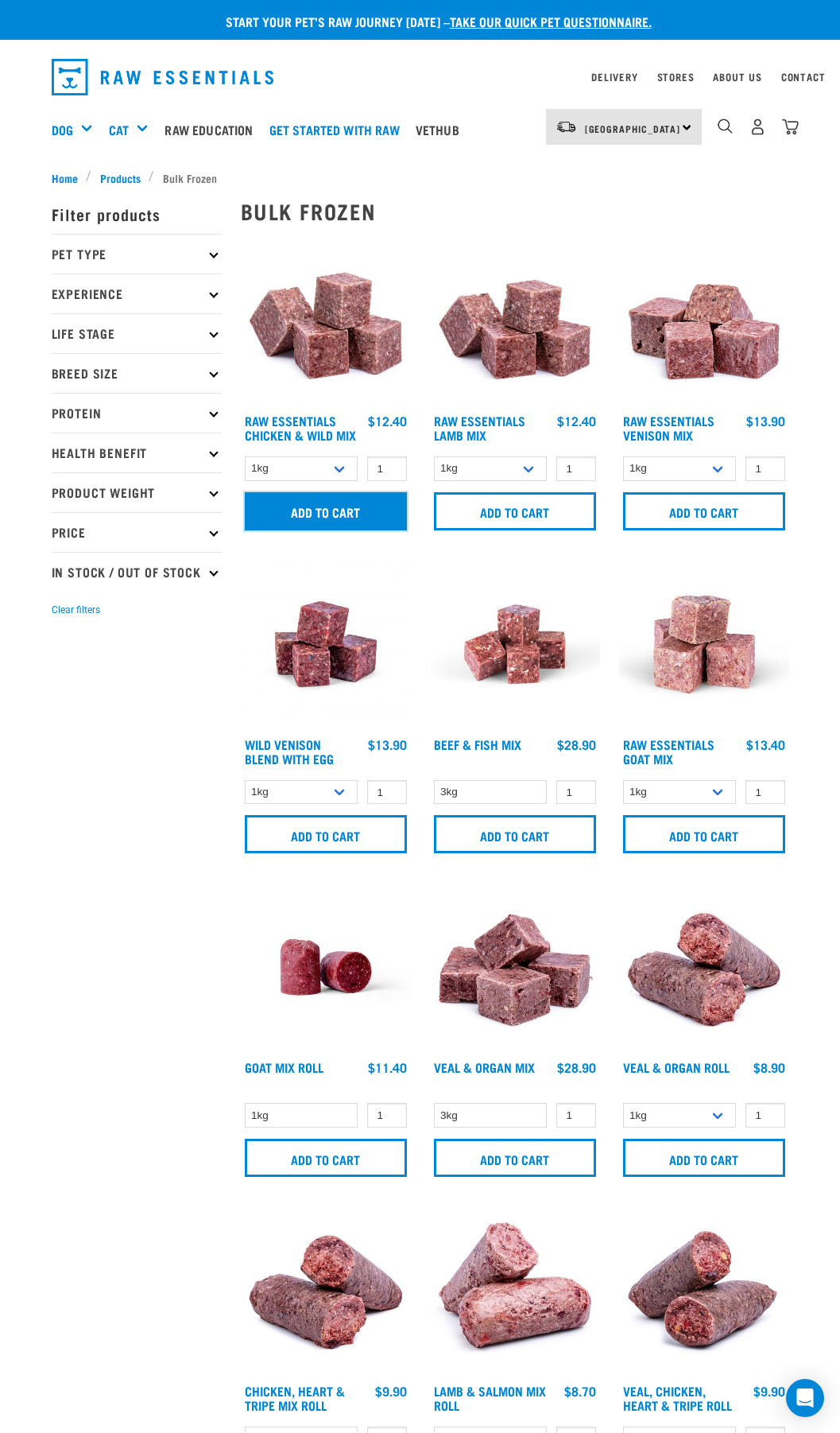
click at [329, 509] on input "Add to cart" at bounding box center [325, 511] width 162 height 38
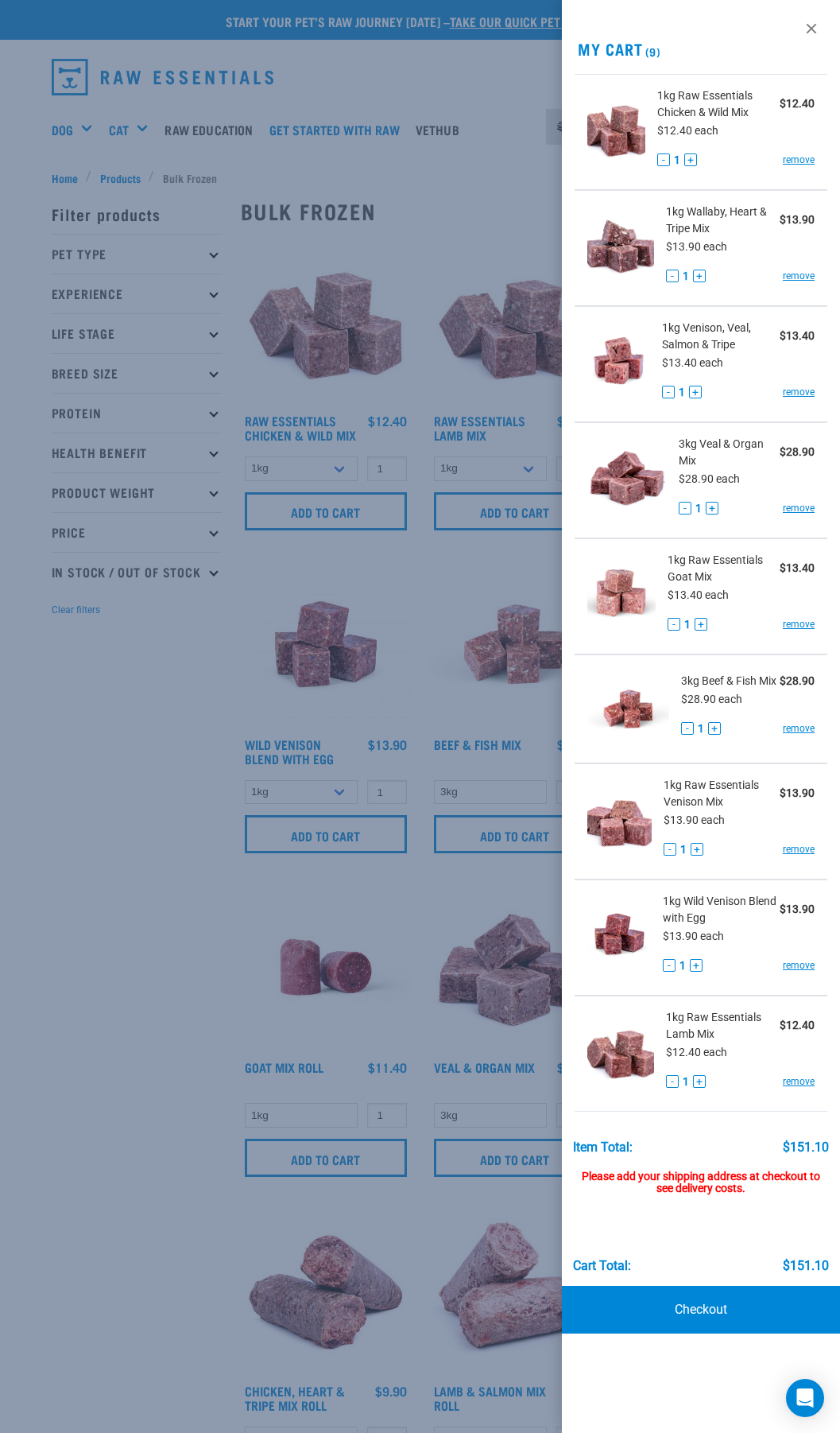
click at [48, 835] on div at bounding box center [420, 716] width 840 height 1433
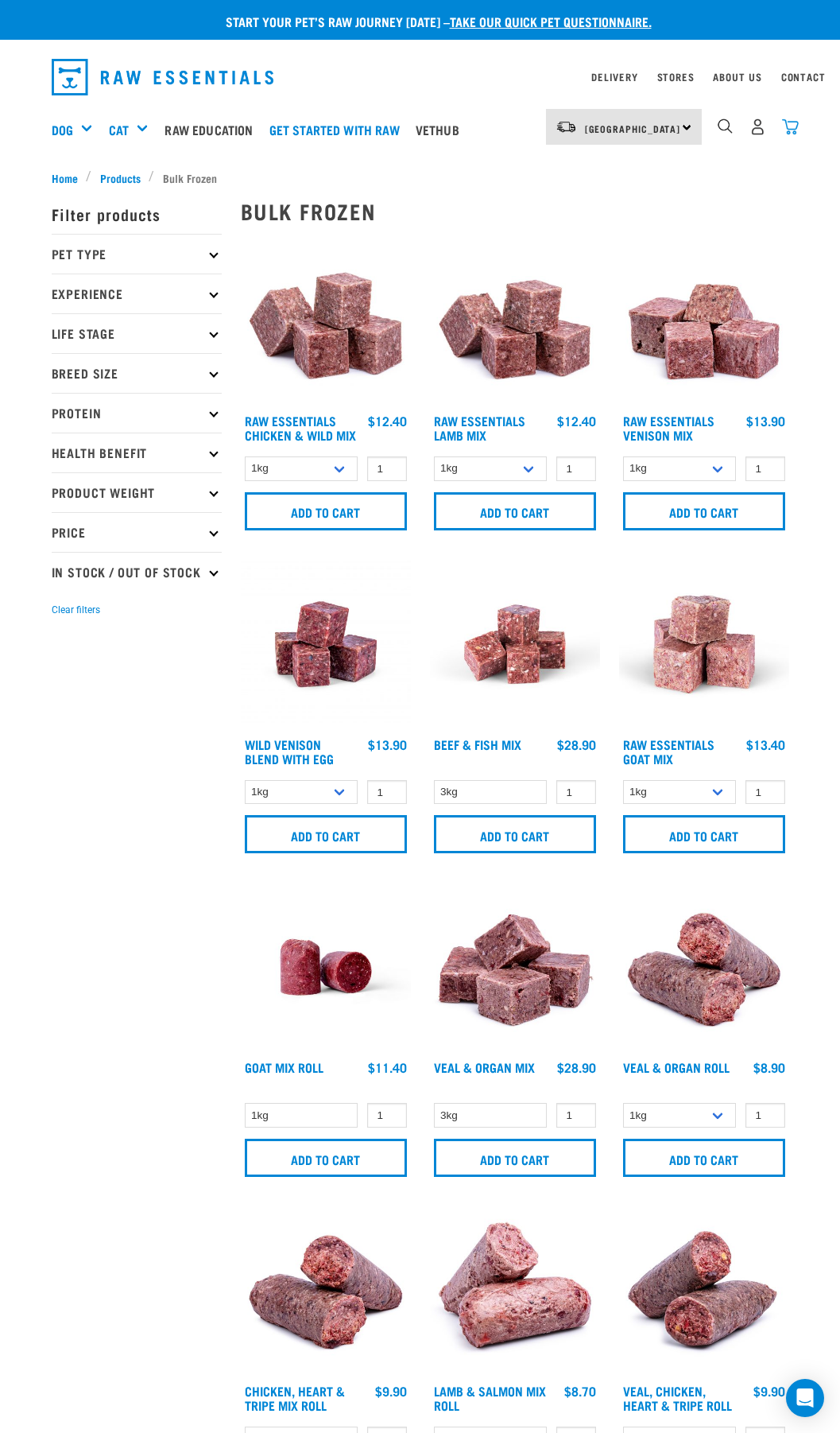
click at [793, 122] on img "dropdown navigation" at bounding box center [790, 126] width 17 height 17
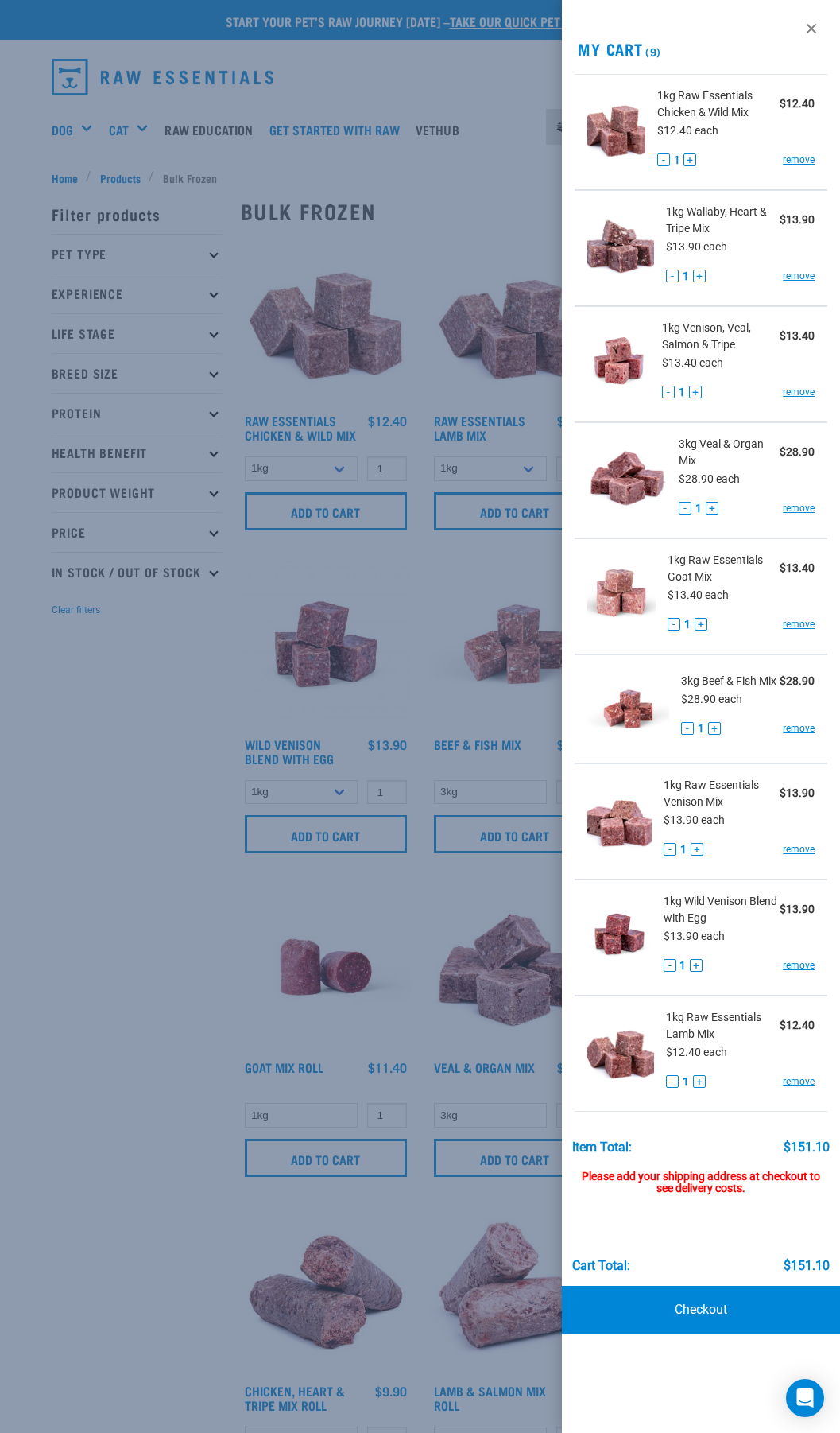
click at [222, 992] on div at bounding box center [420, 716] width 840 height 1433
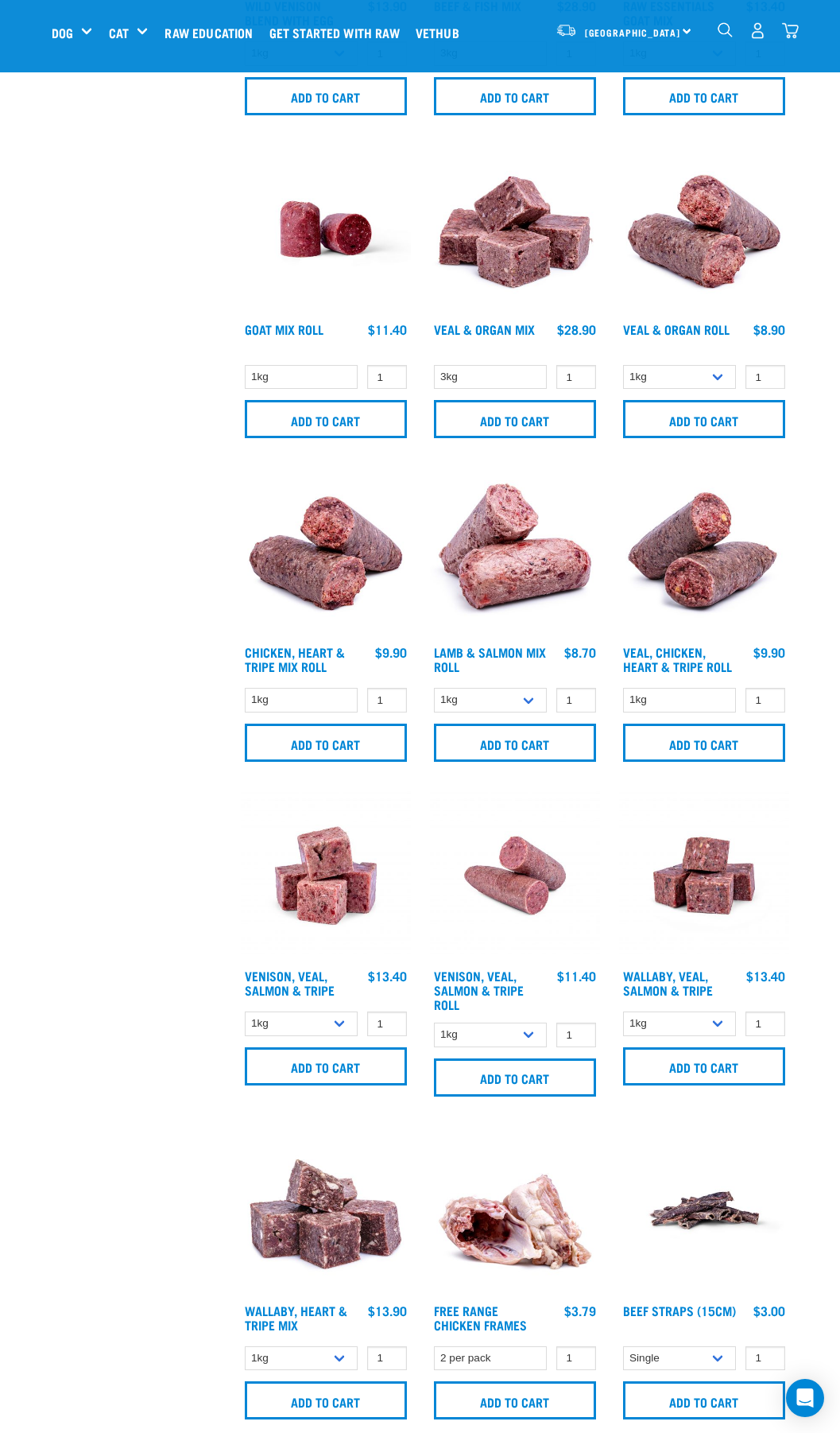
scroll to position [636, 0]
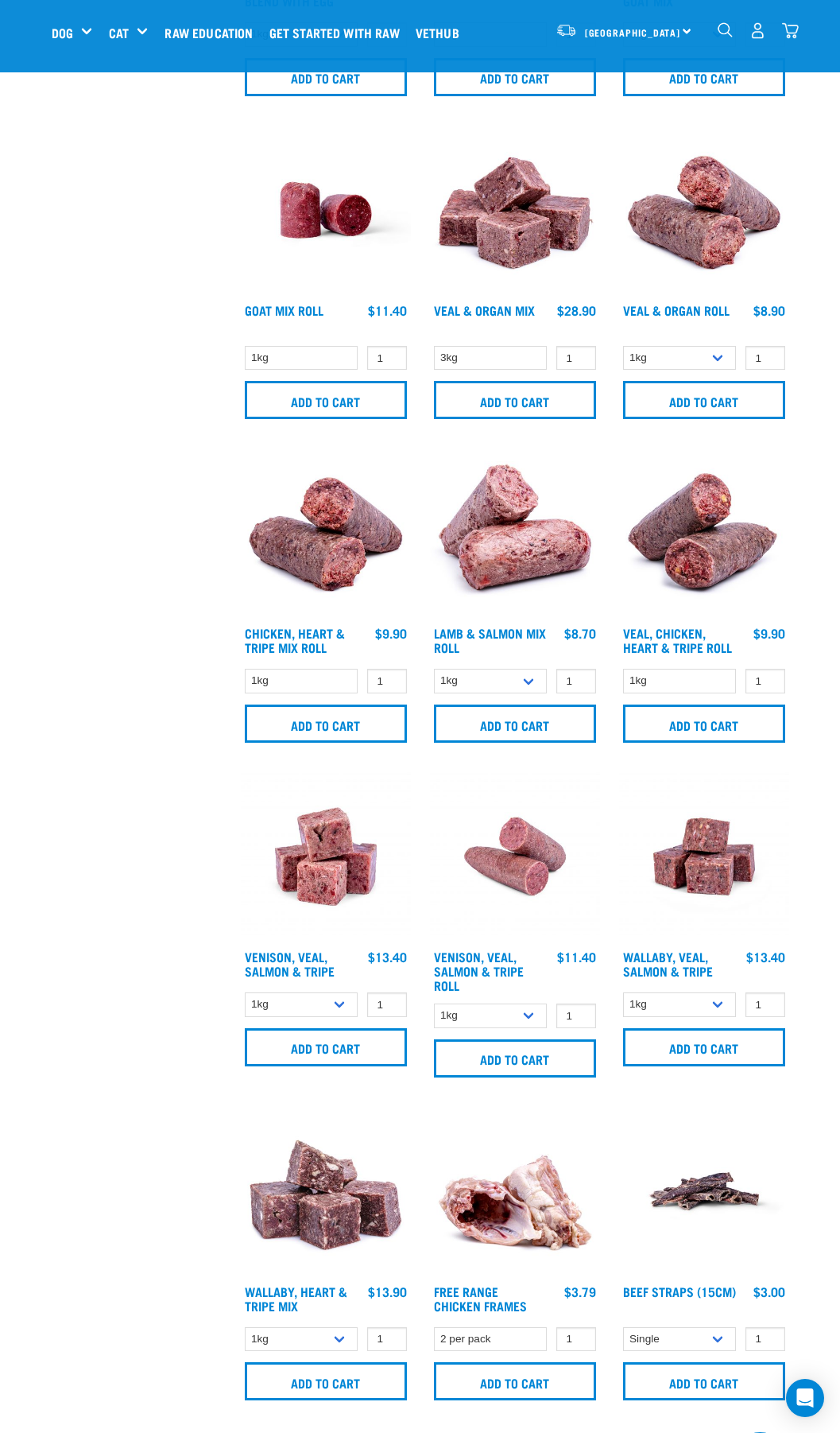
click at [796, 32] on img "dropdown navigation" at bounding box center [790, 31] width 17 height 17
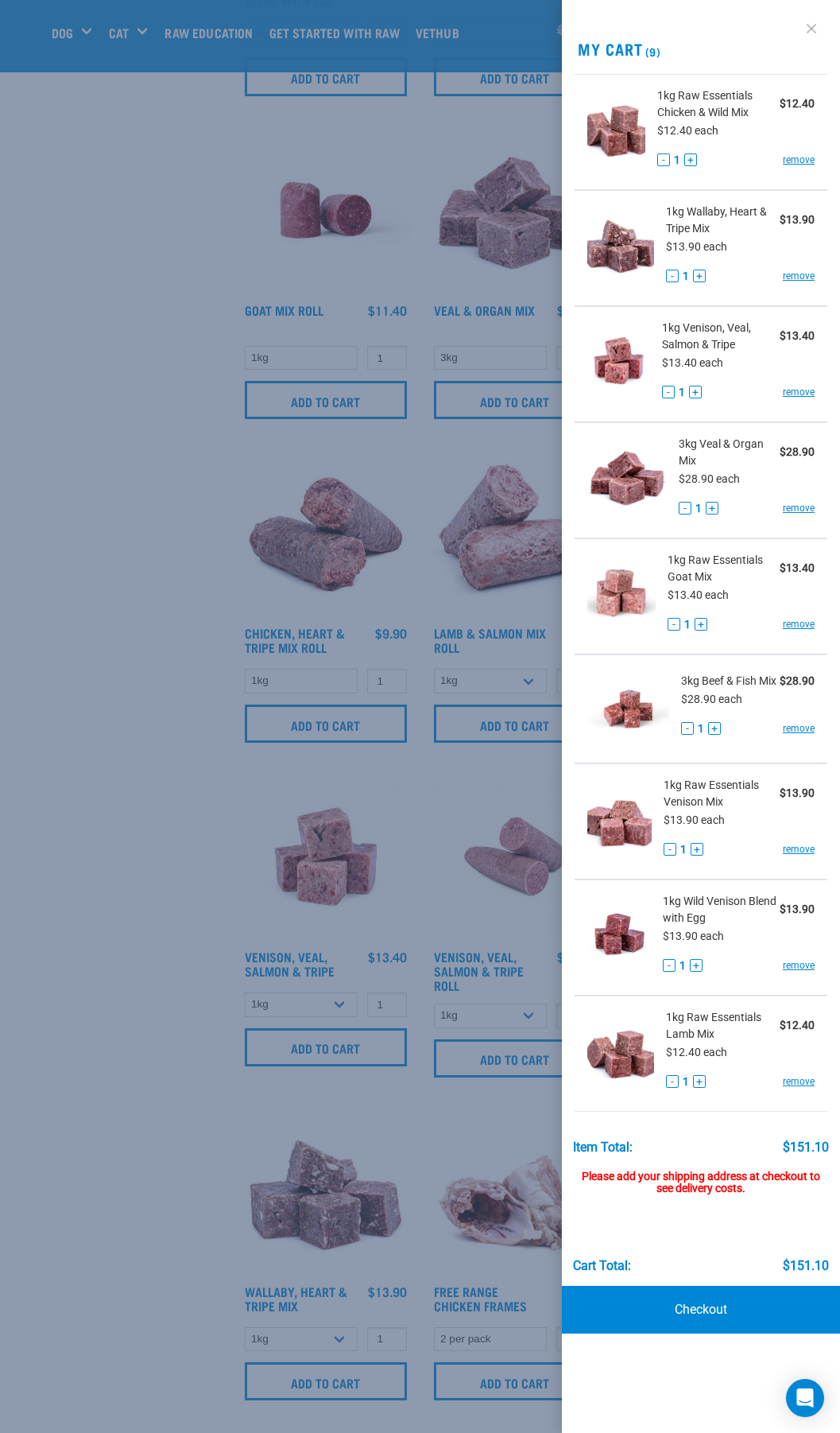
click at [811, 33] on link at bounding box center [811, 28] width 26 height 26
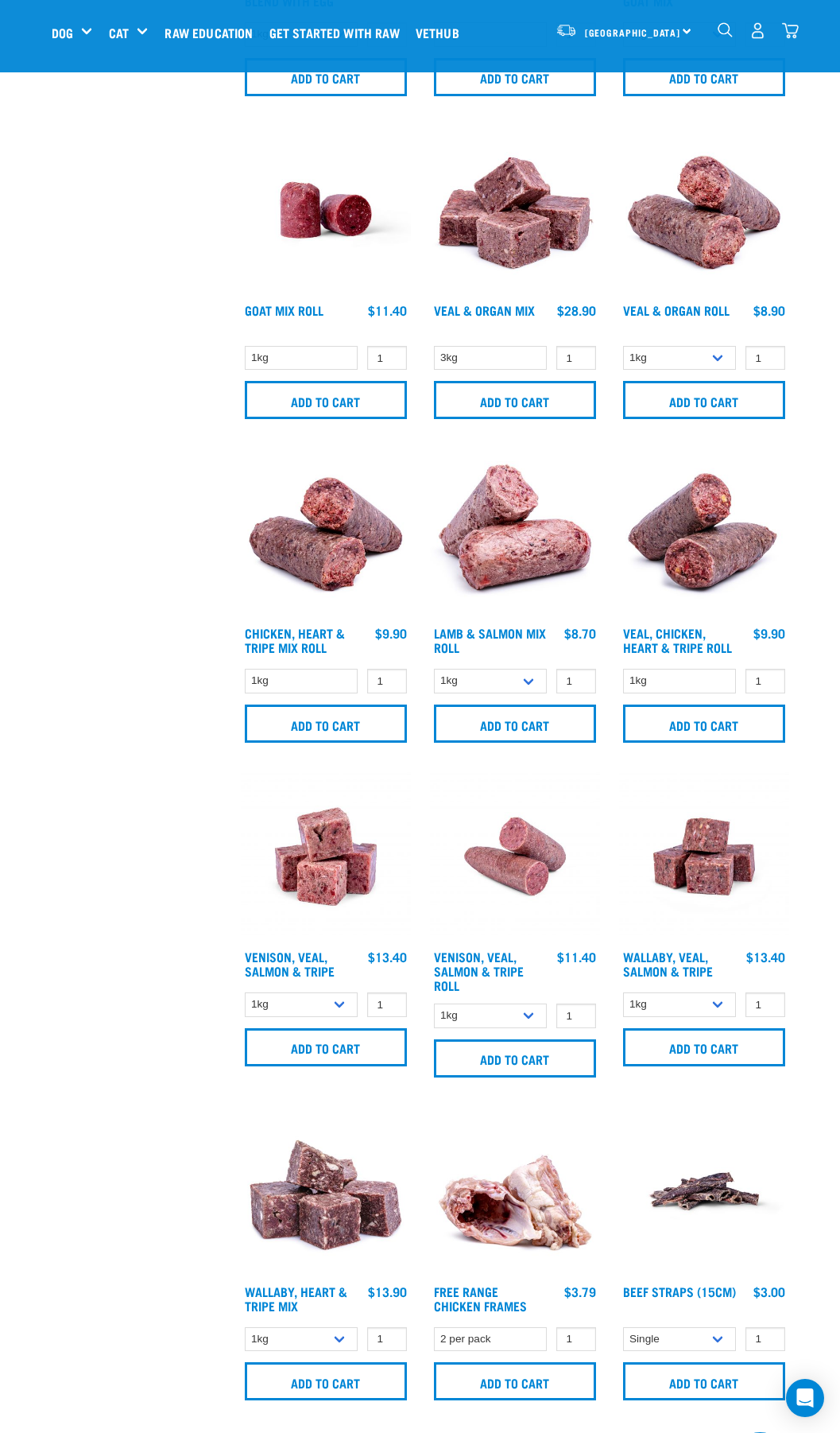
click at [786, 36] on img "dropdown navigation" at bounding box center [790, 31] width 17 height 17
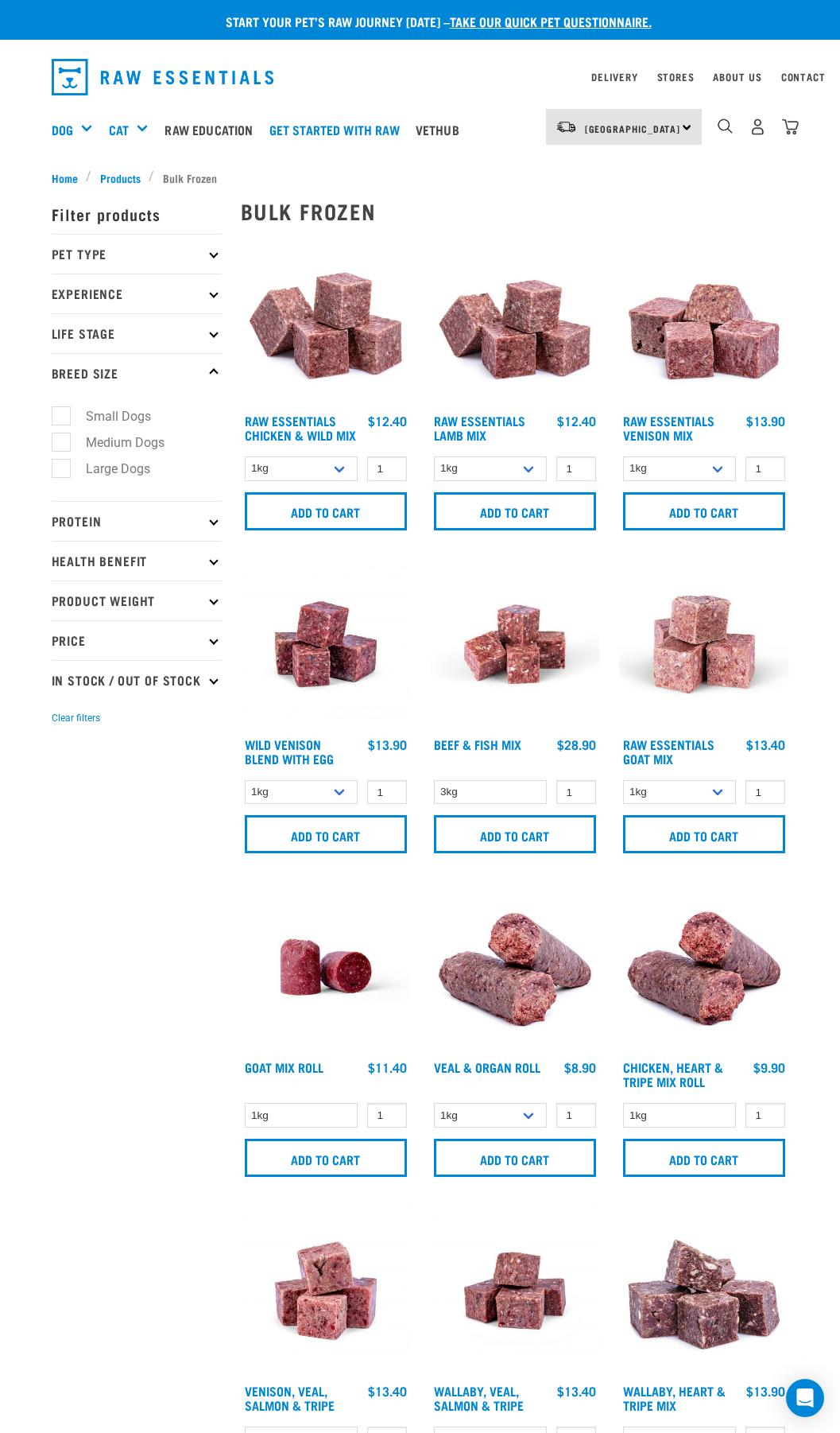
click at [798, 123] on div "[GEOGRAPHIC_DATA] [GEOGRAPHIC_DATA] [GEOGRAPHIC_DATA] Dog Shop All Dog Get Star…" at bounding box center [420, 130] width 763 height 63
click at [793, 123] on img "dropdown navigation" at bounding box center [790, 126] width 17 height 17
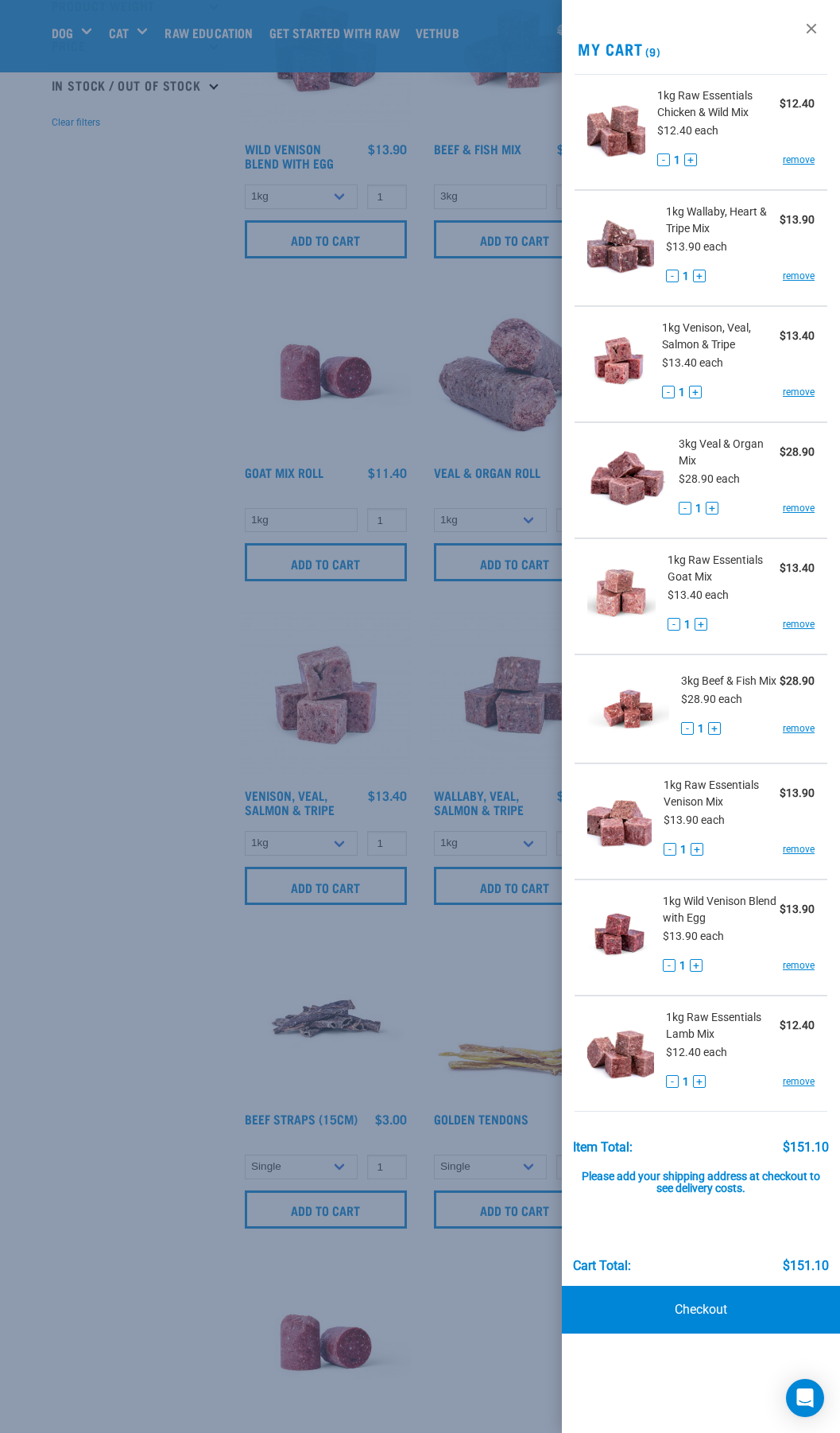
scroll to position [477, 0]
click at [181, 995] on div at bounding box center [420, 716] width 840 height 1433
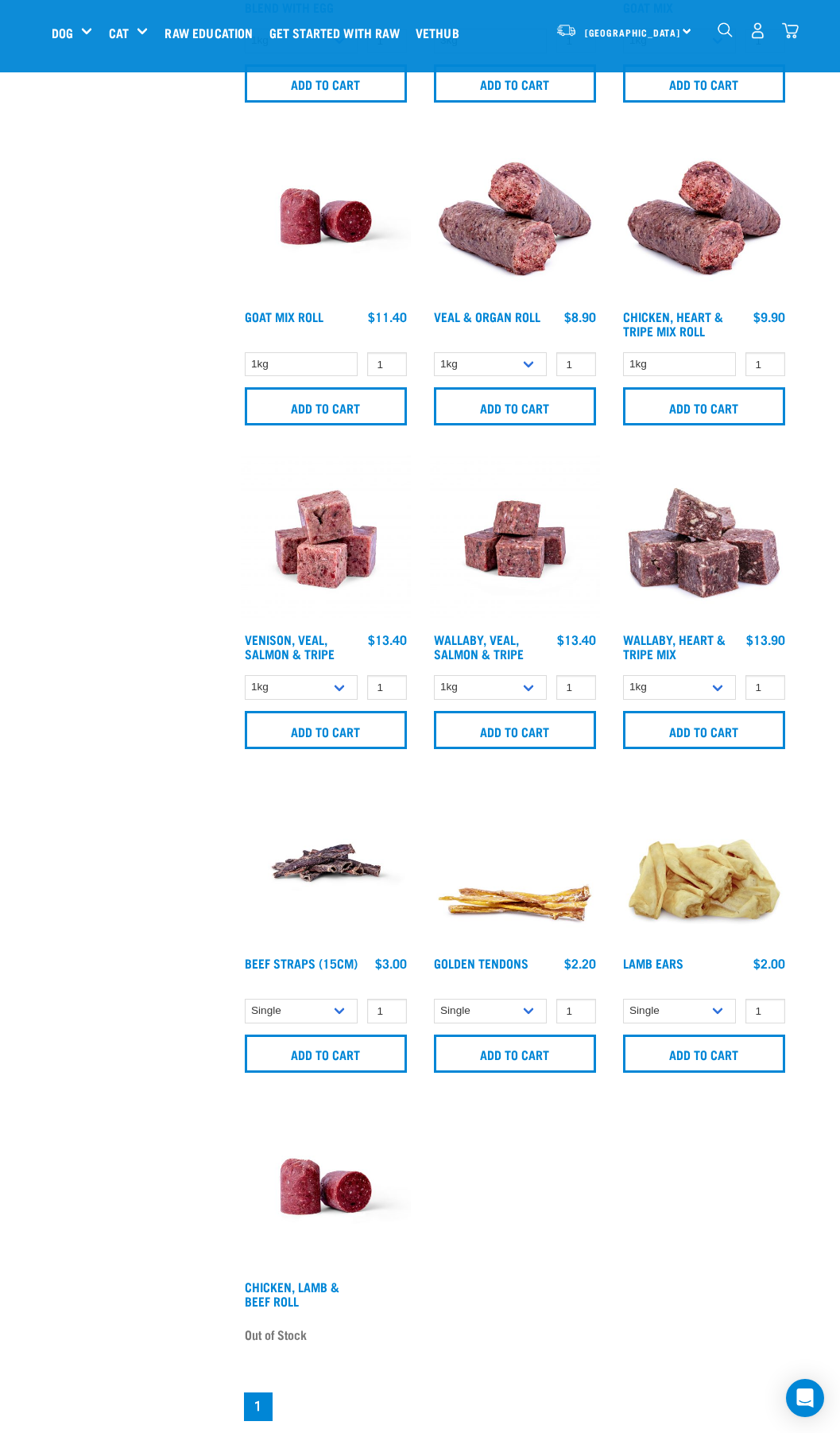
scroll to position [636, 0]
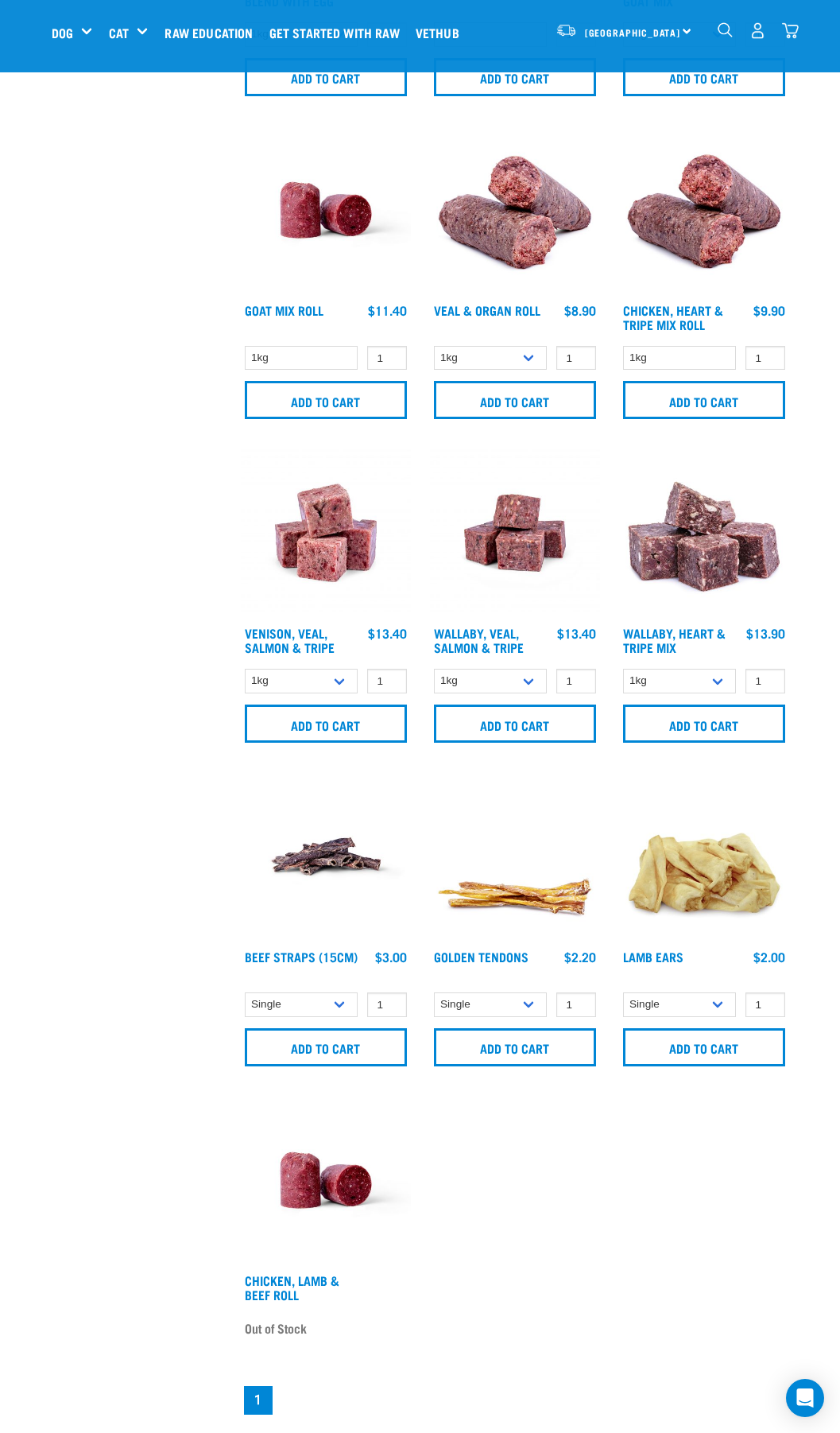
click at [801, 23] on div "[GEOGRAPHIC_DATA] [GEOGRAPHIC_DATA] [GEOGRAPHIC_DATA] Dog Shop All Dog Get Star…" at bounding box center [420, 32] width 763 height 63
click at [796, 25] on img "dropdown navigation" at bounding box center [790, 31] width 17 height 17
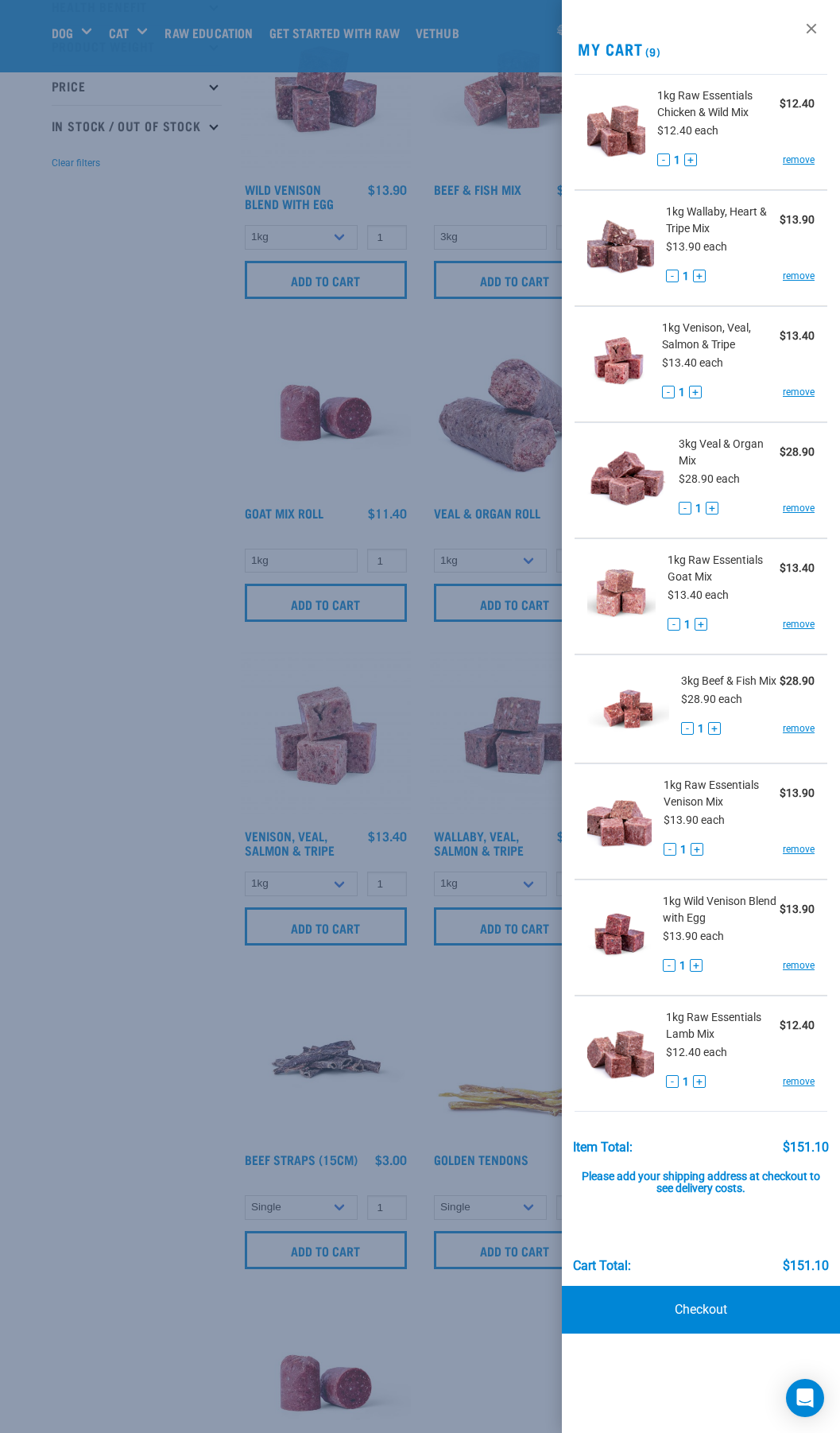
scroll to position [398, 0]
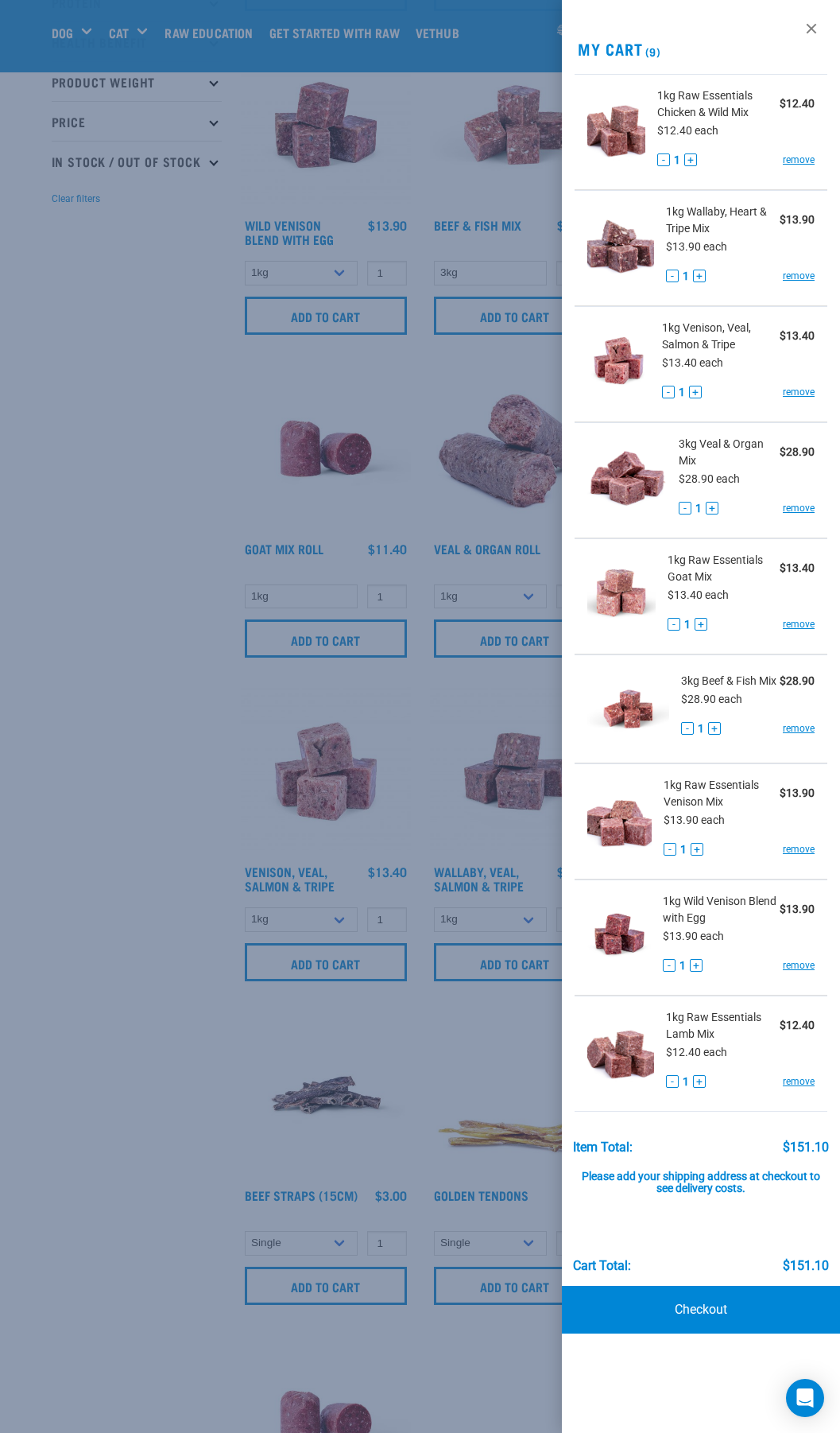
click at [264, 785] on div at bounding box center [420, 716] width 840 height 1433
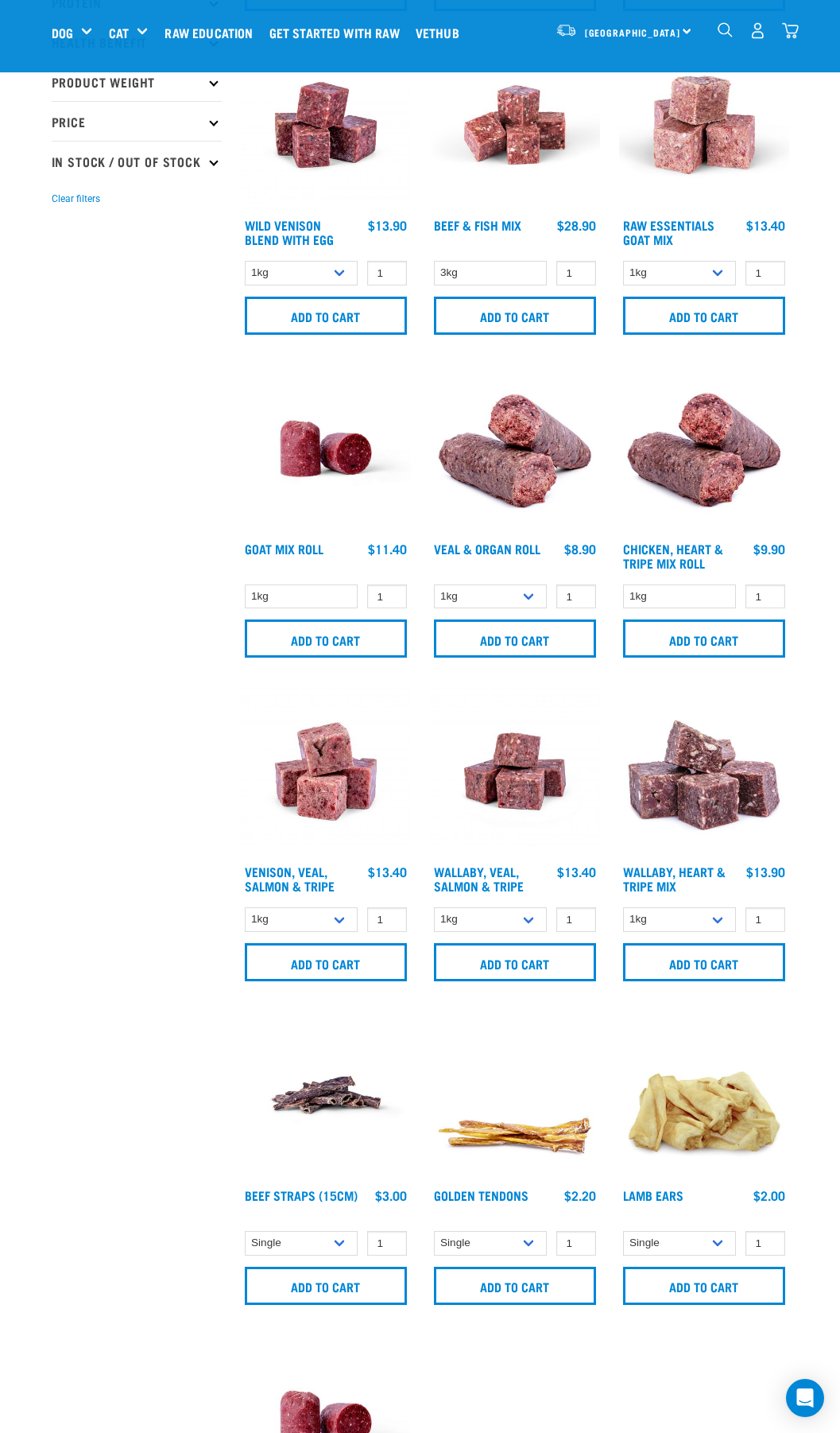
click at [798, 31] on img "dropdown navigation" at bounding box center [790, 31] width 17 height 17
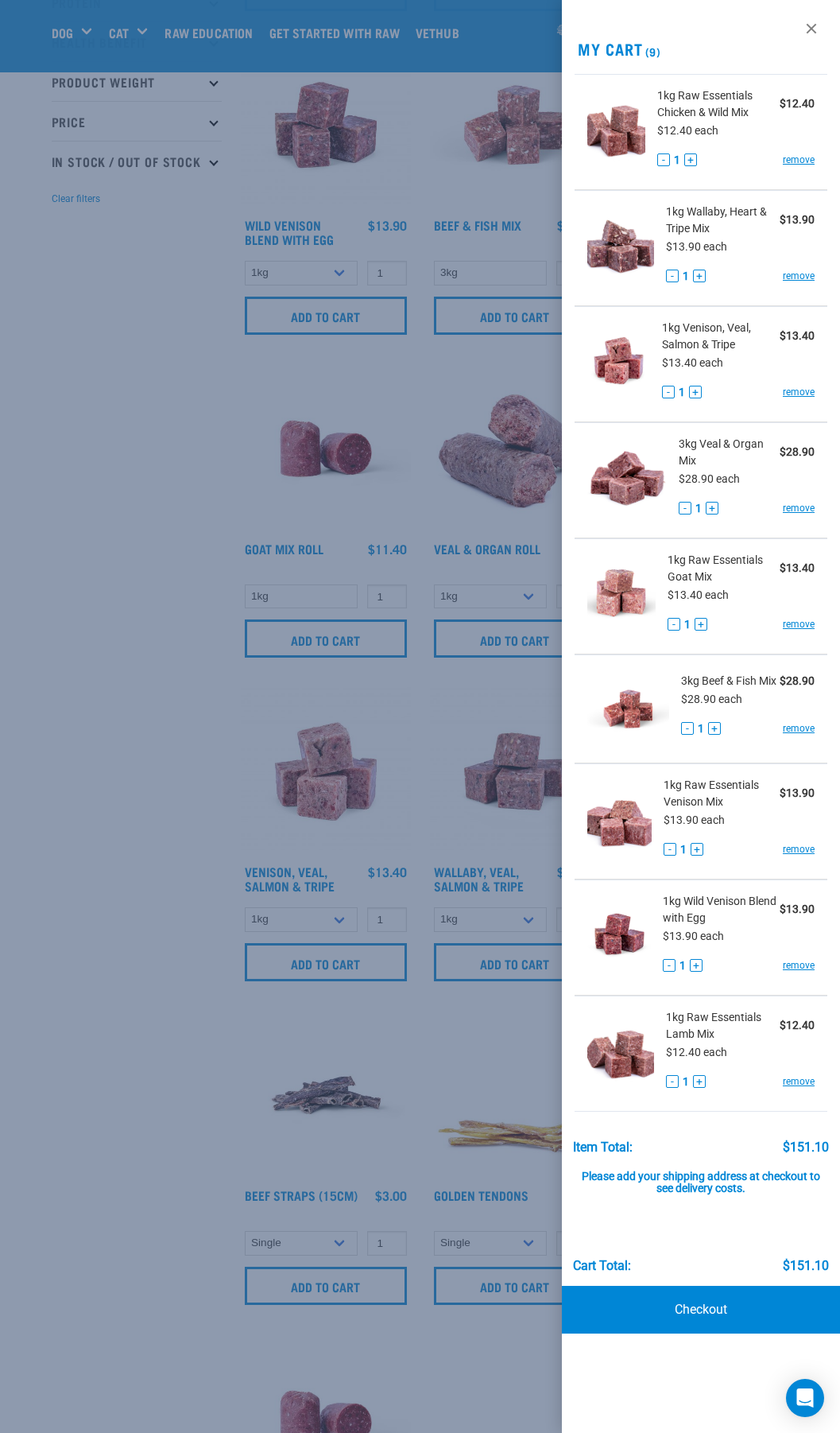
click at [223, 1090] on div at bounding box center [420, 716] width 840 height 1433
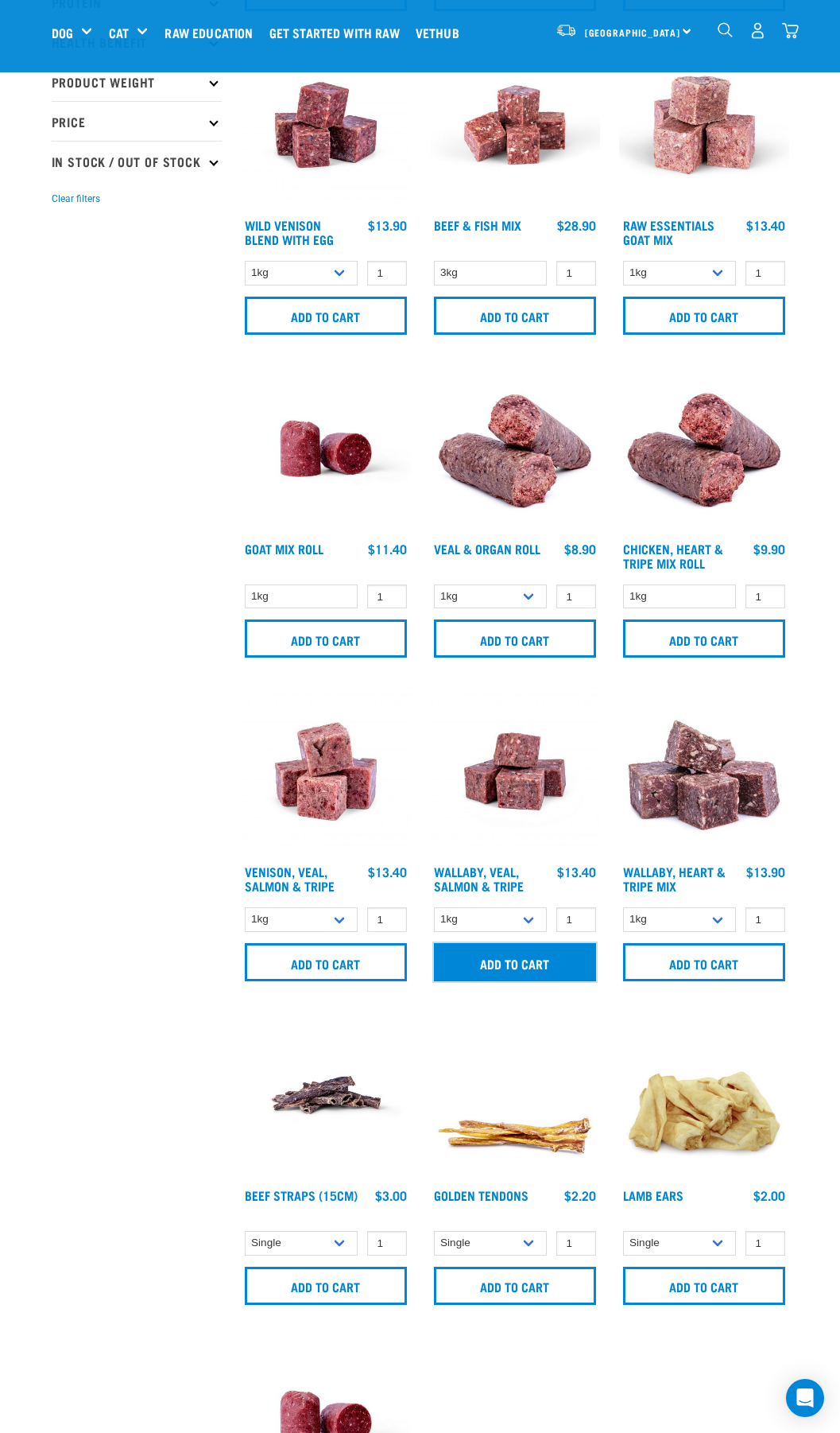
click at [482, 969] on input "Add to cart" at bounding box center [515, 962] width 162 height 38
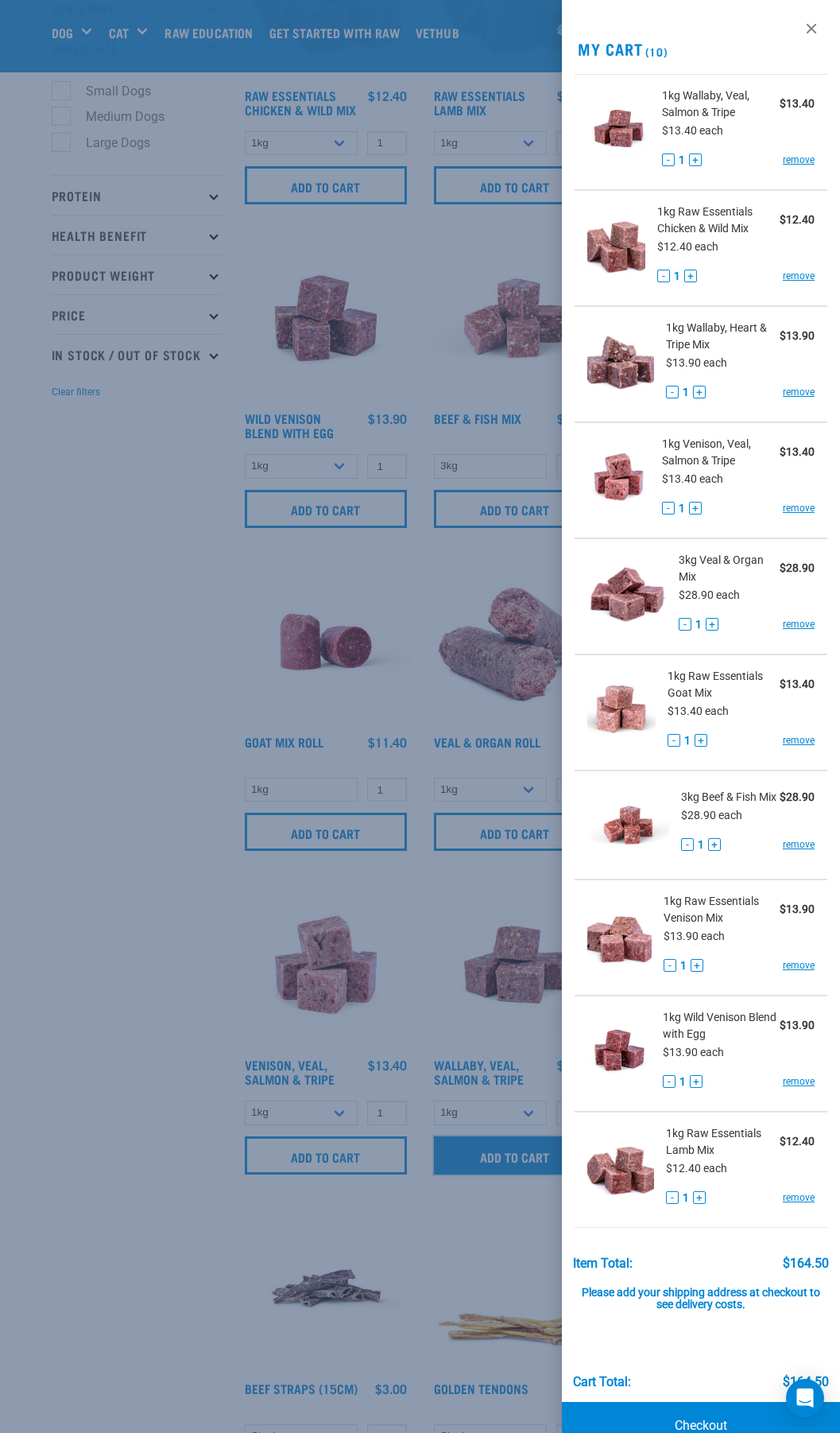
scroll to position [0, 0]
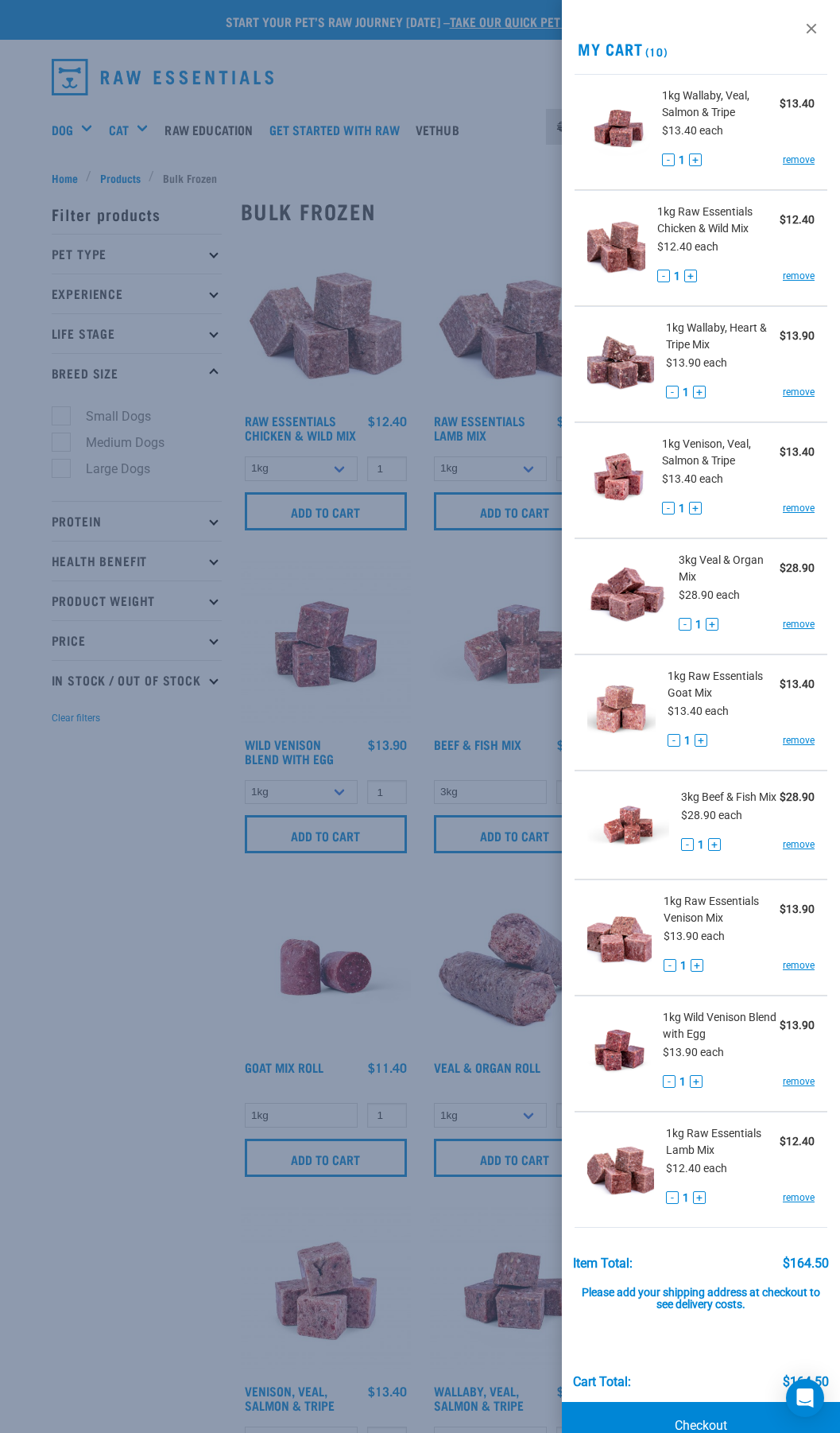
drag, startPoint x: 73, startPoint y: 1064, endPoint x: 139, endPoint y: 830, distance: 243.1
click at [76, 1061] on div at bounding box center [420, 716] width 840 height 1433
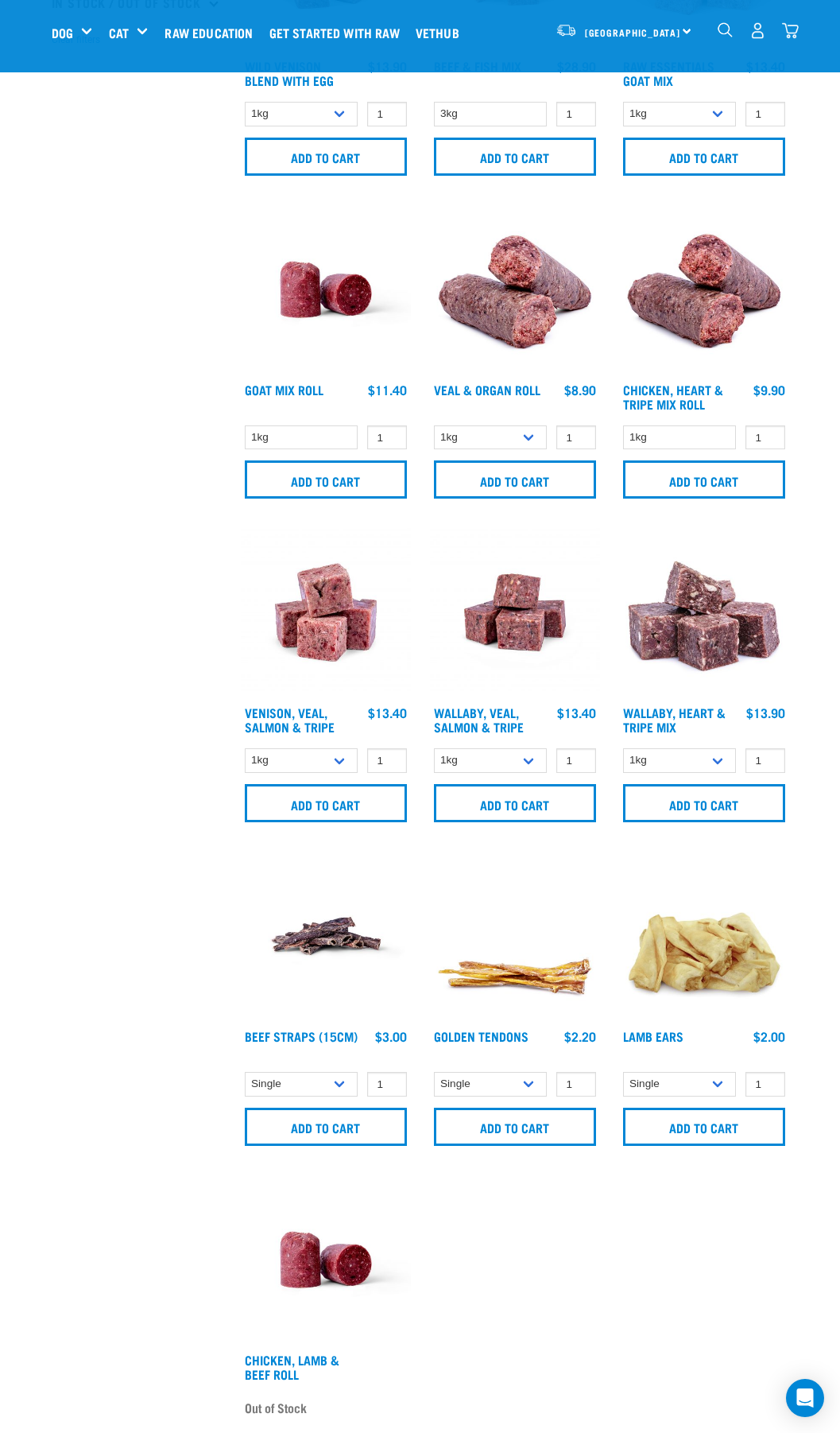
scroll to position [159, 0]
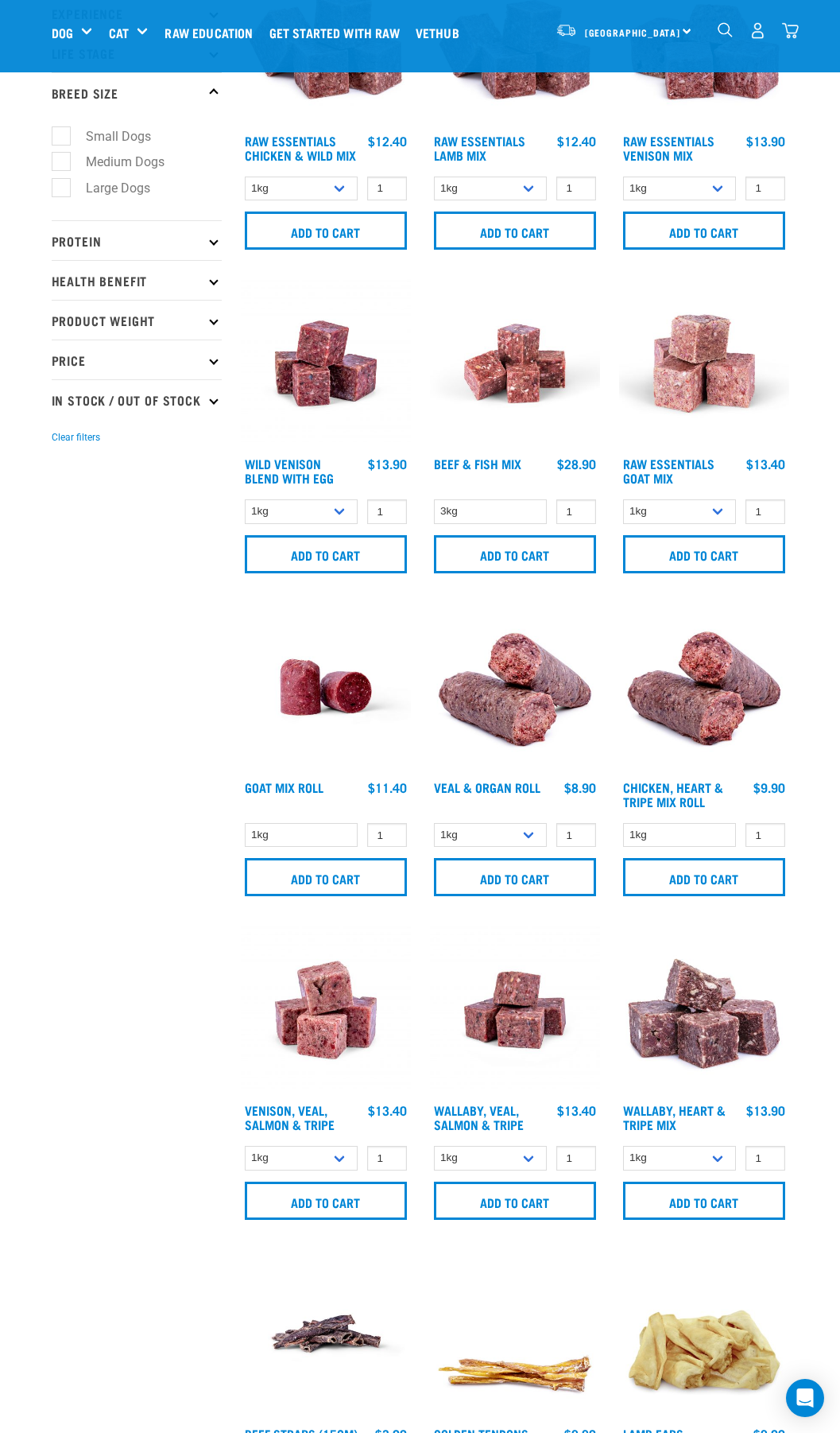
click at [793, 34] on img "dropdown navigation" at bounding box center [790, 31] width 17 height 17
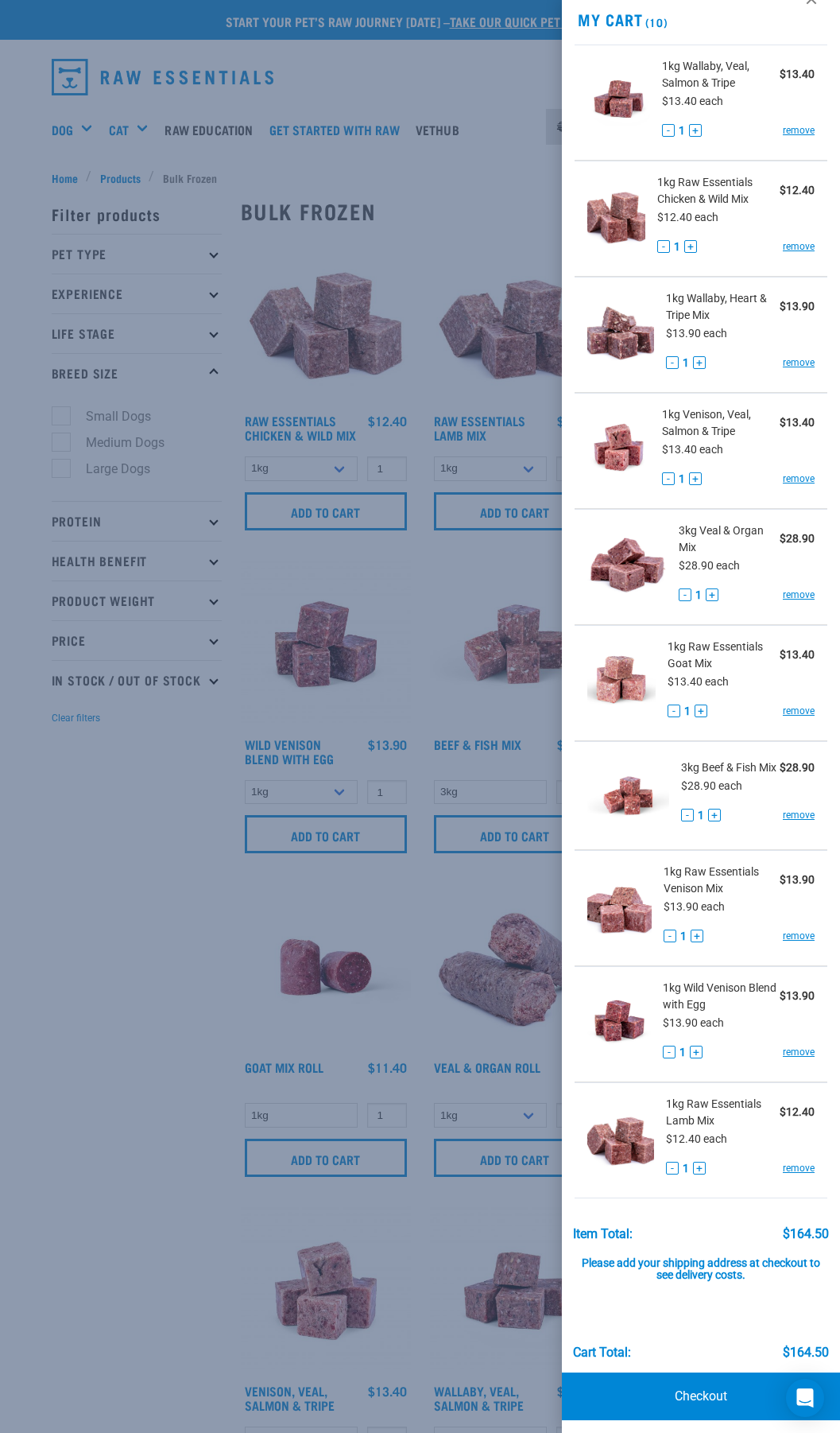
scroll to position [43, 0]
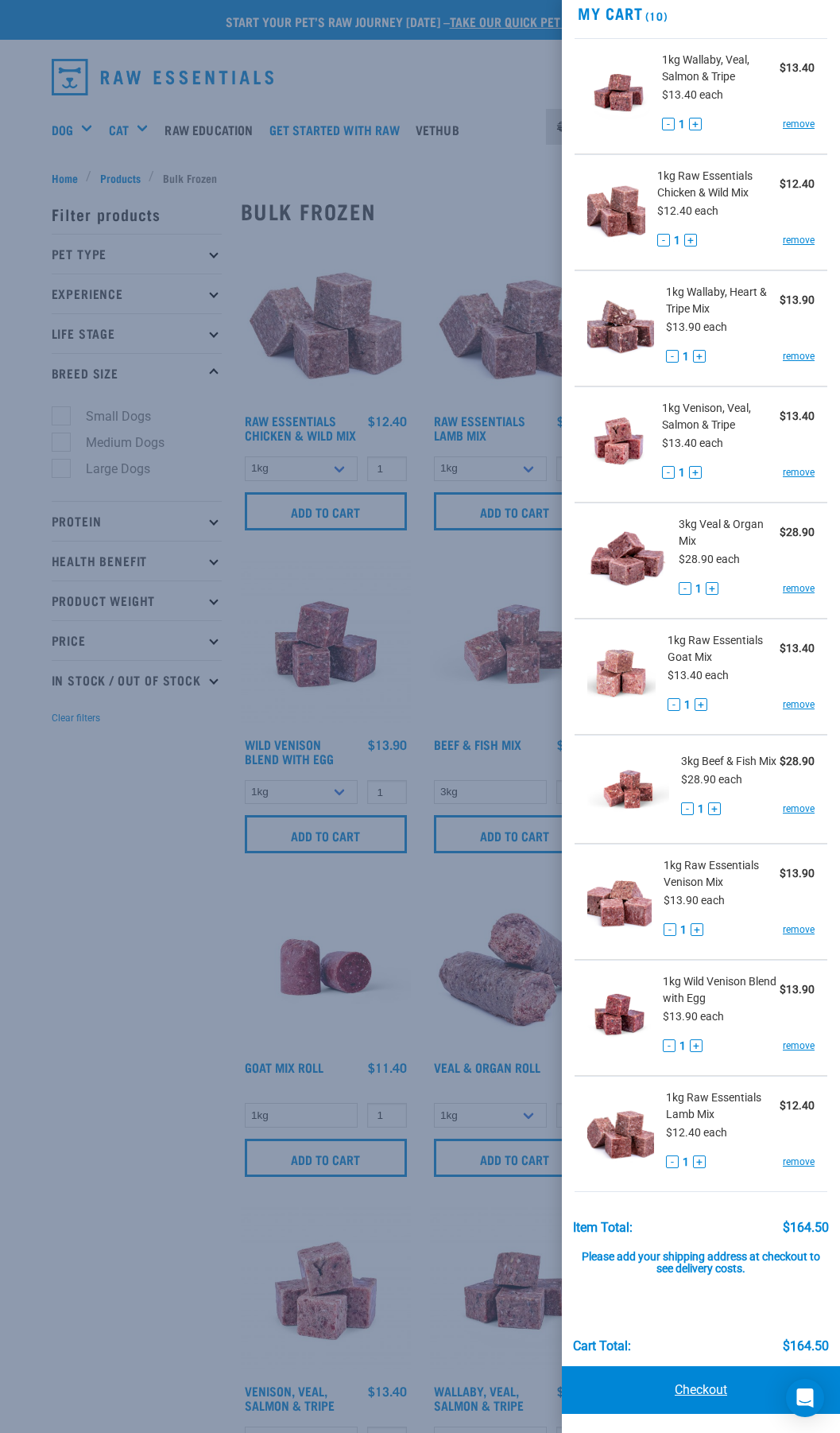
click at [726, 1387] on link "Checkout" at bounding box center [700, 1389] width 278 height 47
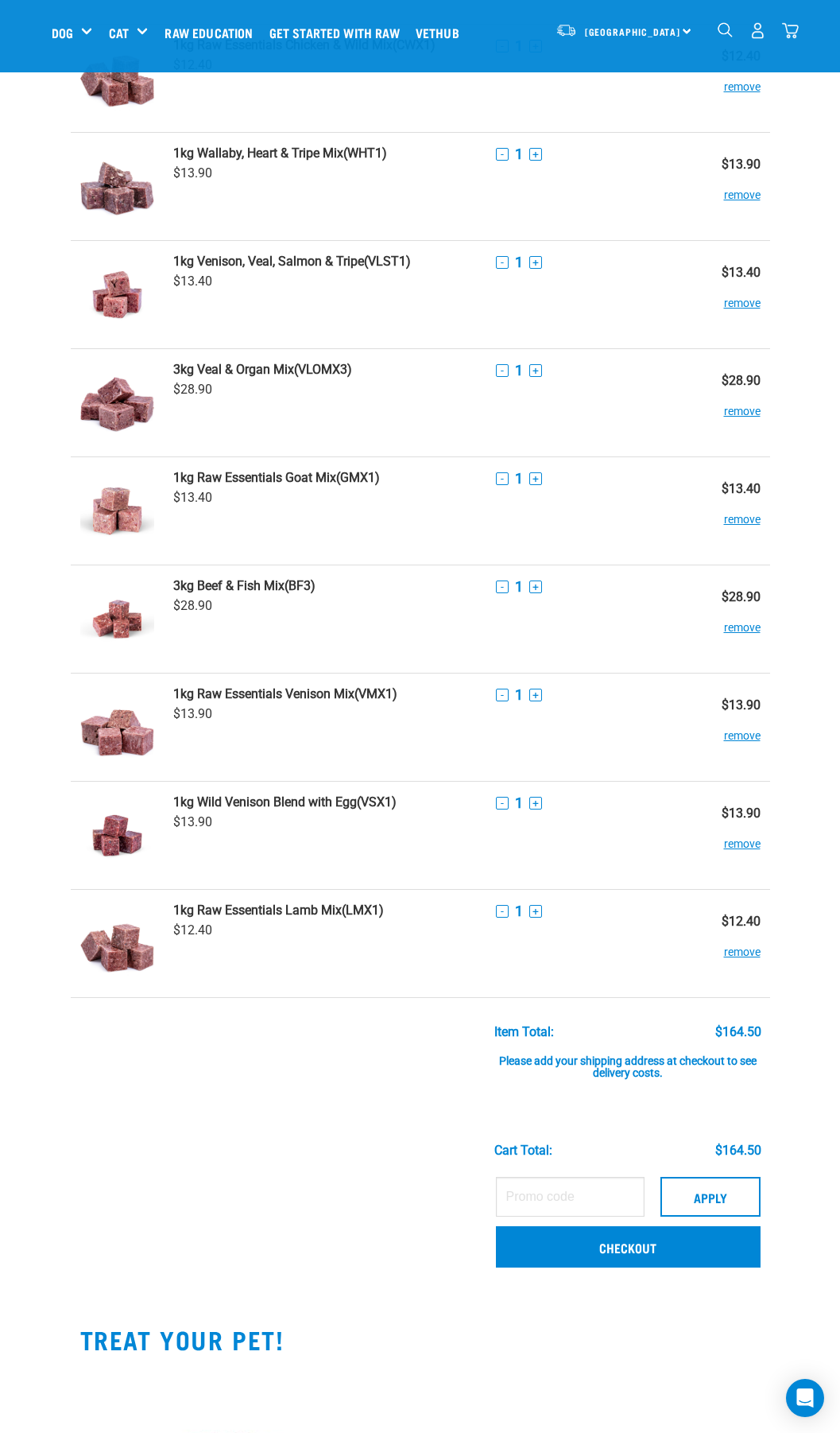
scroll to position [795, 0]
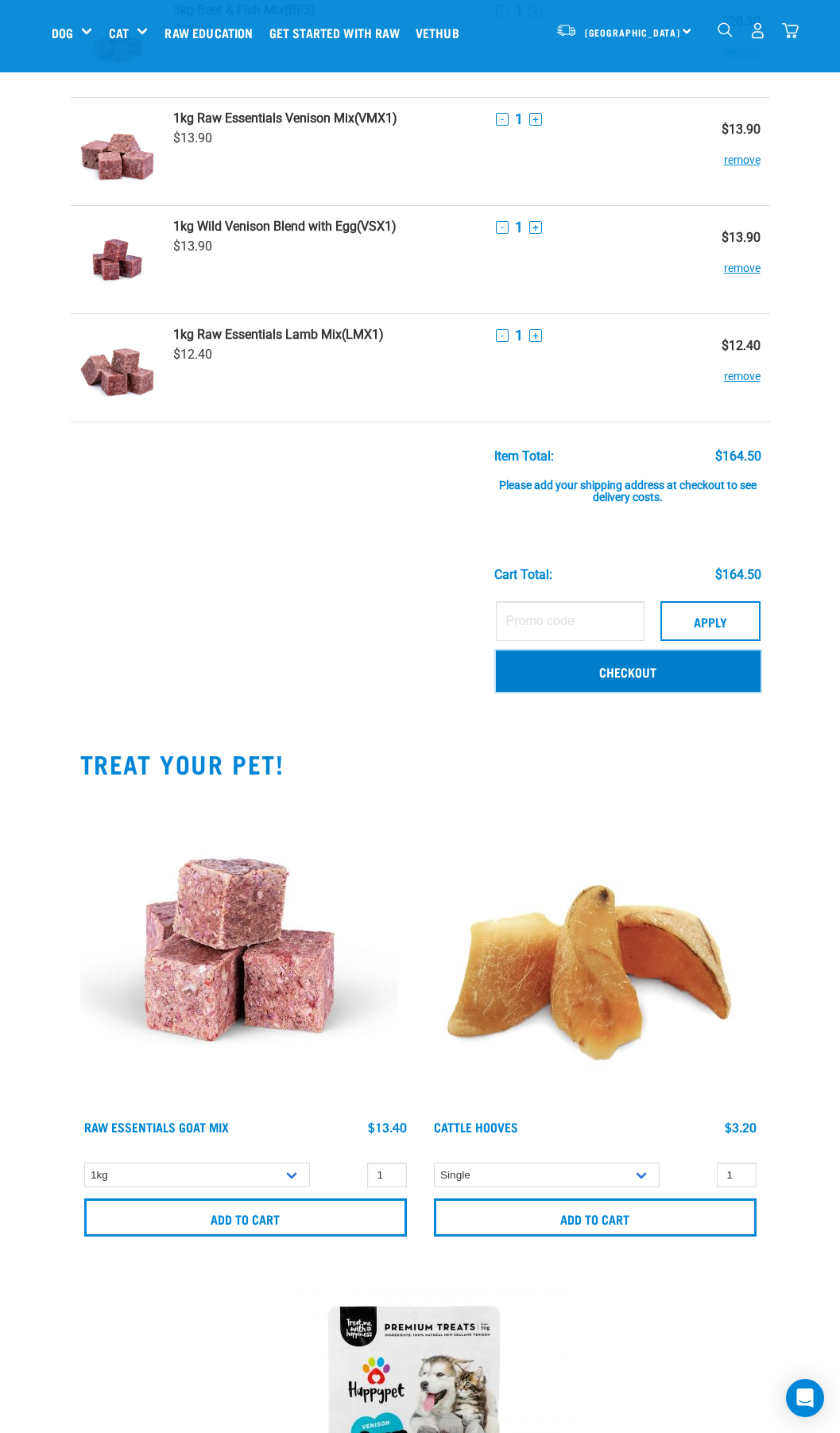
click at [658, 672] on link "Checkout" at bounding box center [628, 672] width 264 height 42
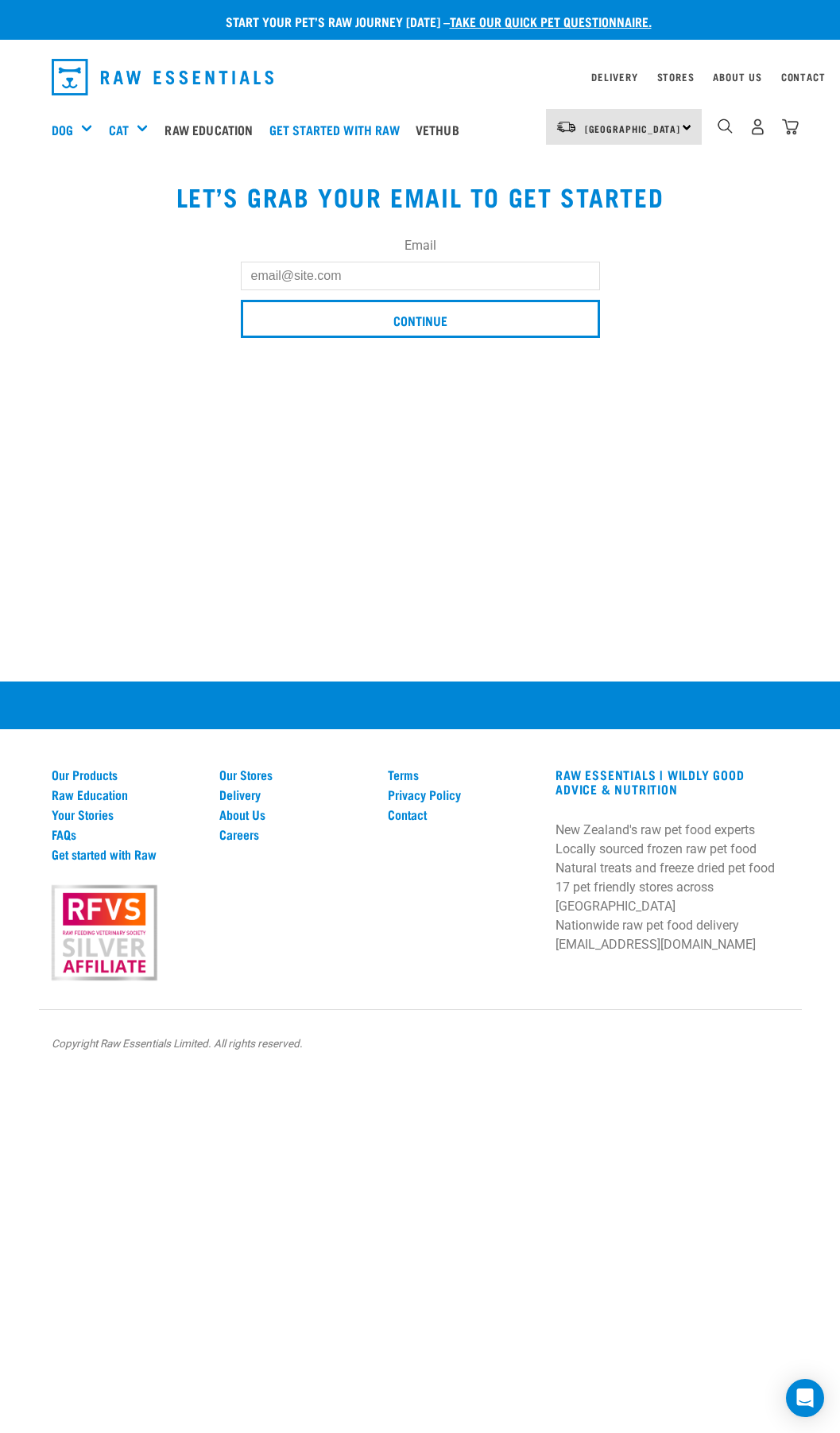
click at [482, 274] on input "Email" at bounding box center [420, 275] width 359 height 28
type input "[EMAIL_ADDRESS][DOMAIN_NAME]"
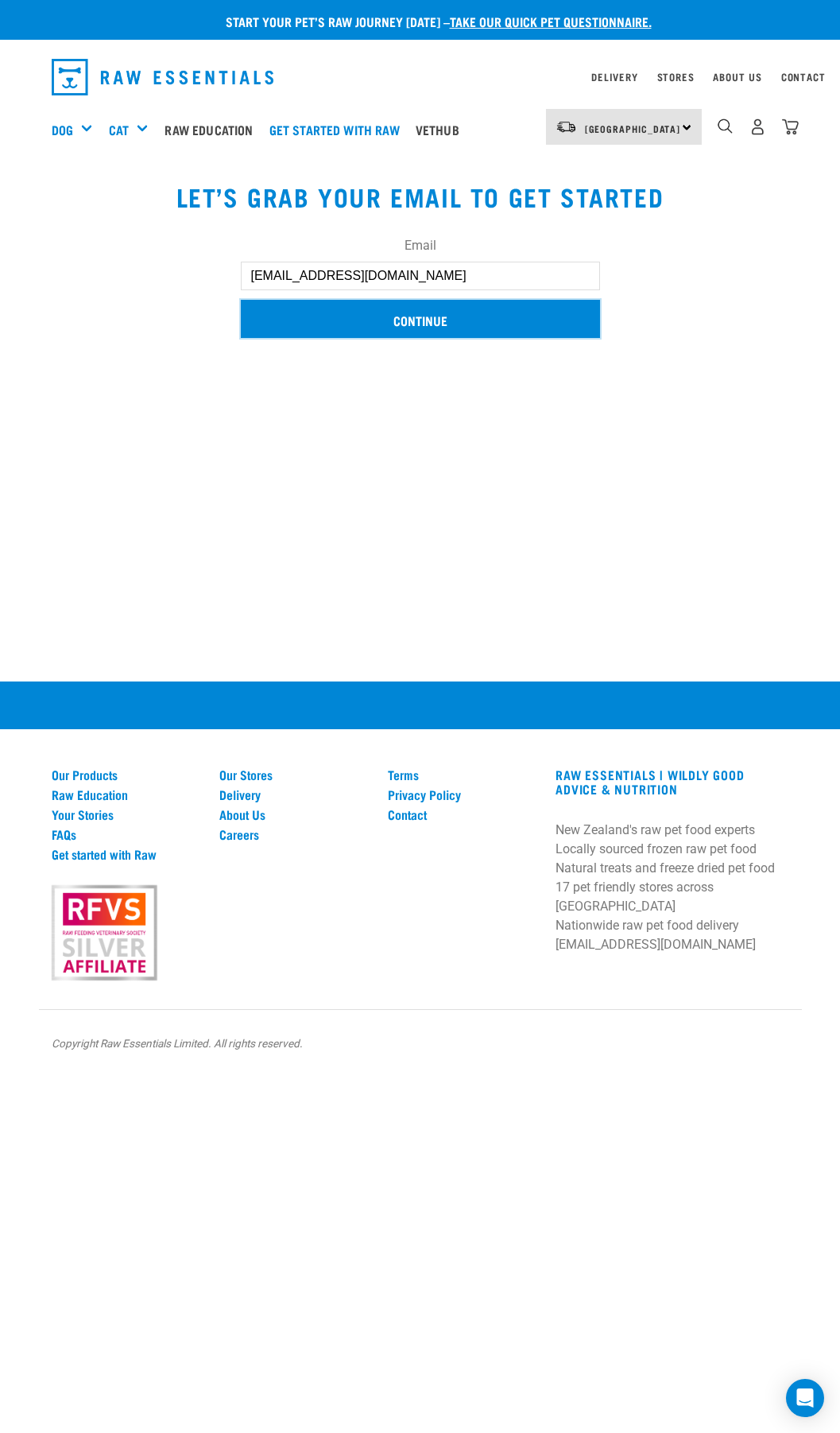
click at [431, 325] on input "Continue" at bounding box center [420, 319] width 359 height 38
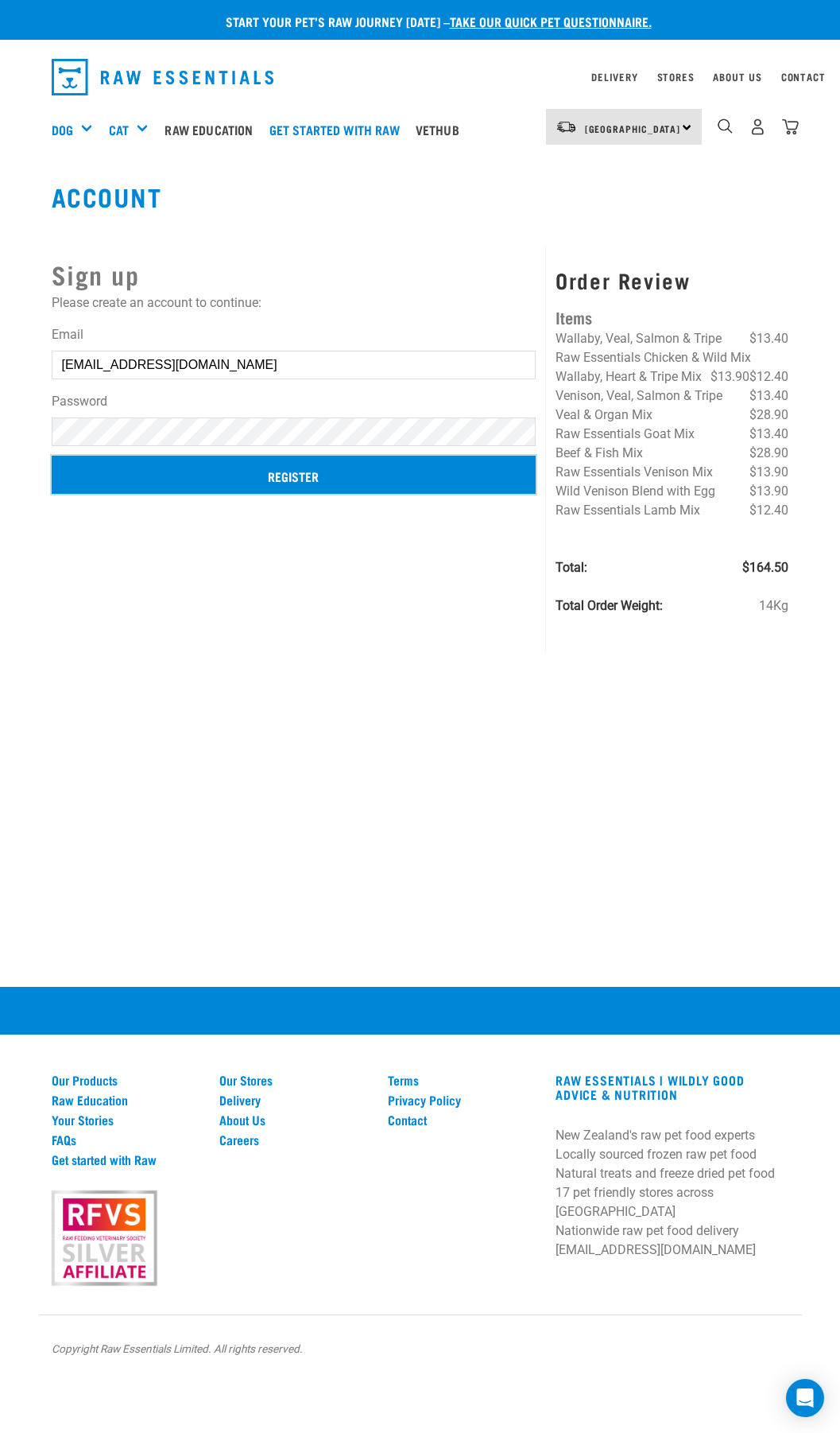
click at [419, 478] on input "Register" at bounding box center [294, 474] width 485 height 38
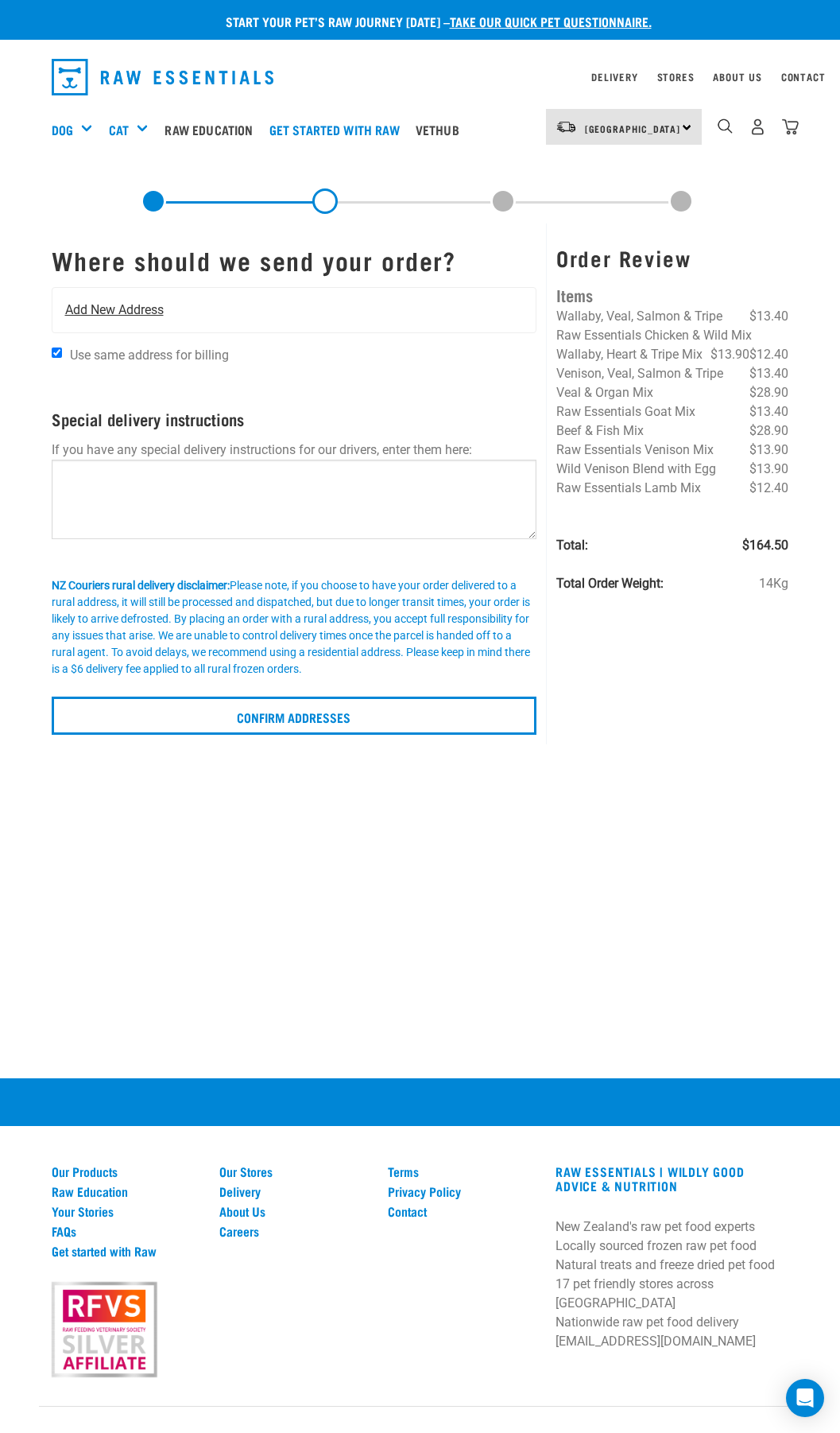
click at [108, 310] on span "Add New Address" at bounding box center [114, 310] width 98 height 19
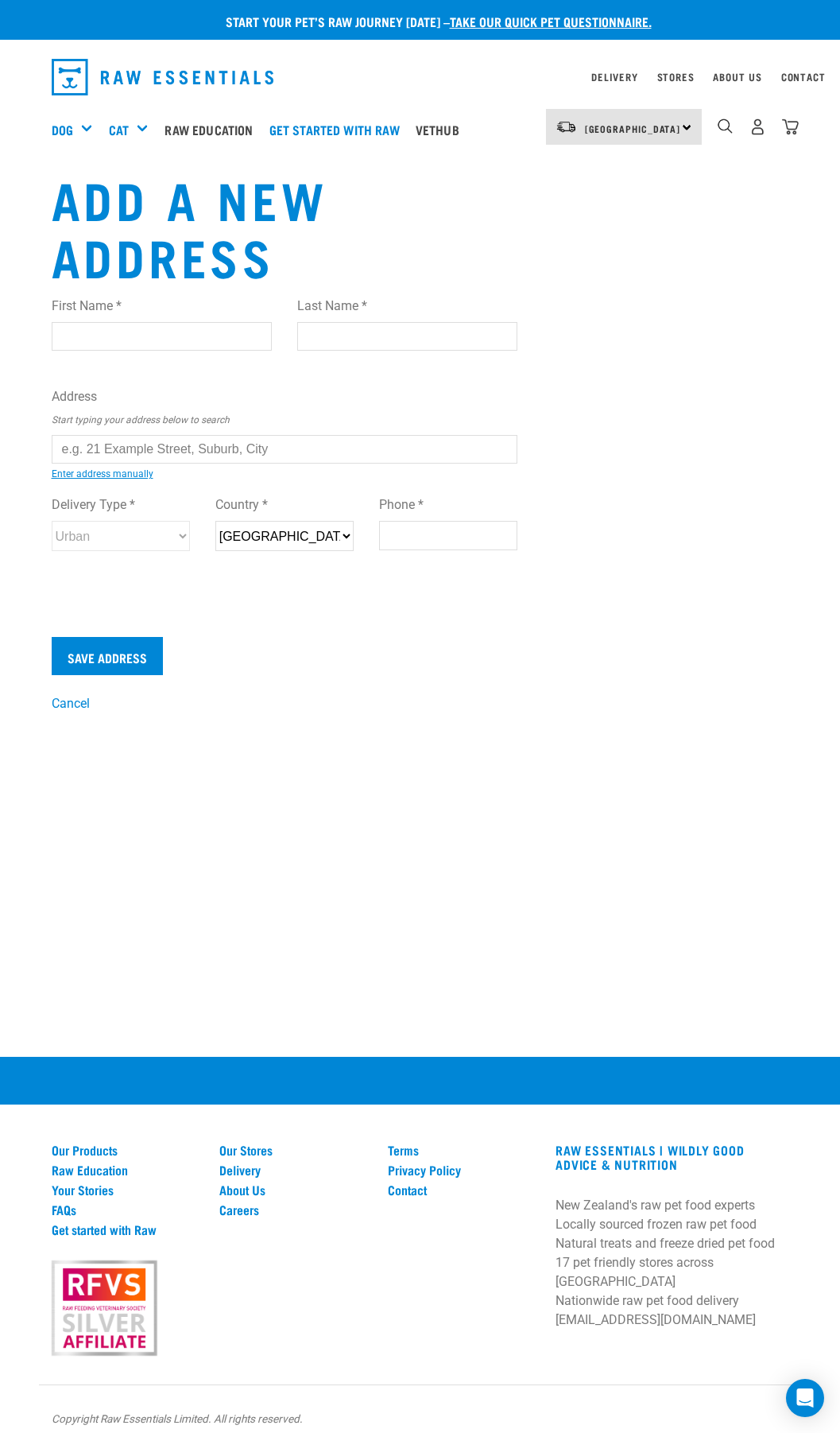
click at [163, 337] on input "First Name *" at bounding box center [161, 336] width 220 height 28
type input "[PERSON_NAME]"
type input "0212965588"
click at [148, 448] on input "text" at bounding box center [284, 449] width 467 height 28
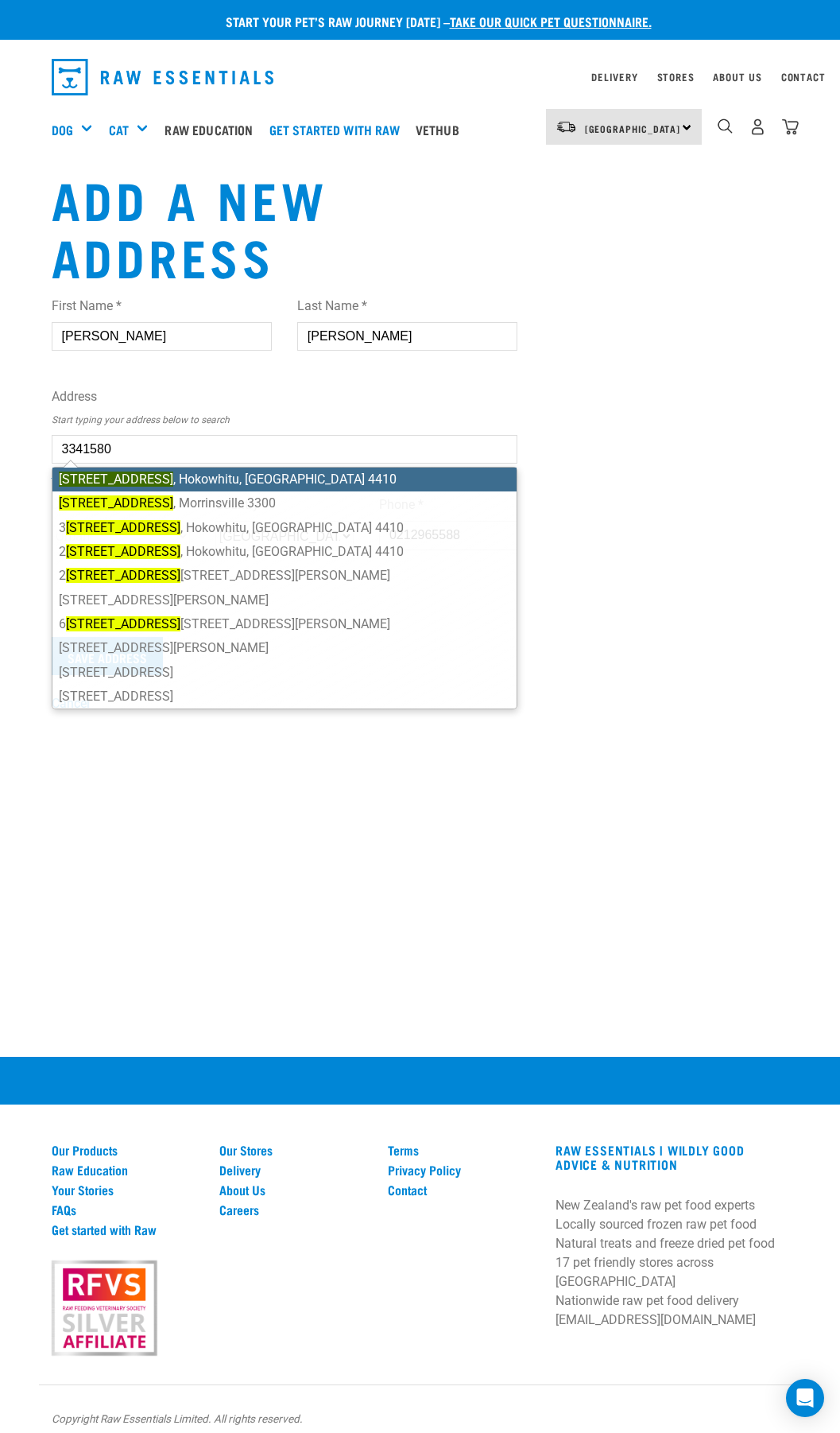
click at [161, 477] on li "[STREET_ADDRESS]" at bounding box center [284, 479] width 465 height 24
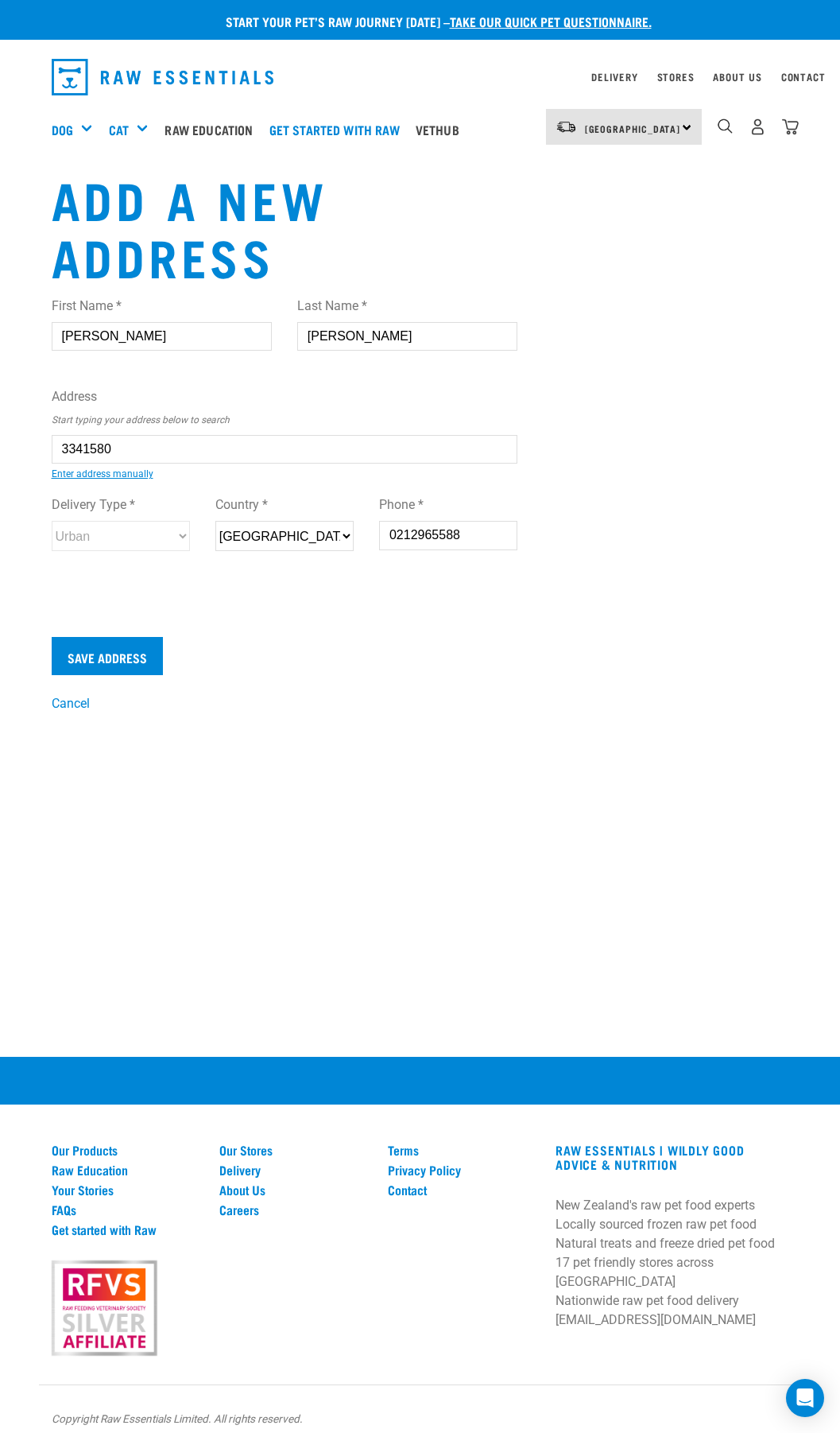
type input "[STREET_ADDRESS]"
type input "Hokowhitu"
type input "Manawatu-Whanganui"
select select "MWT"
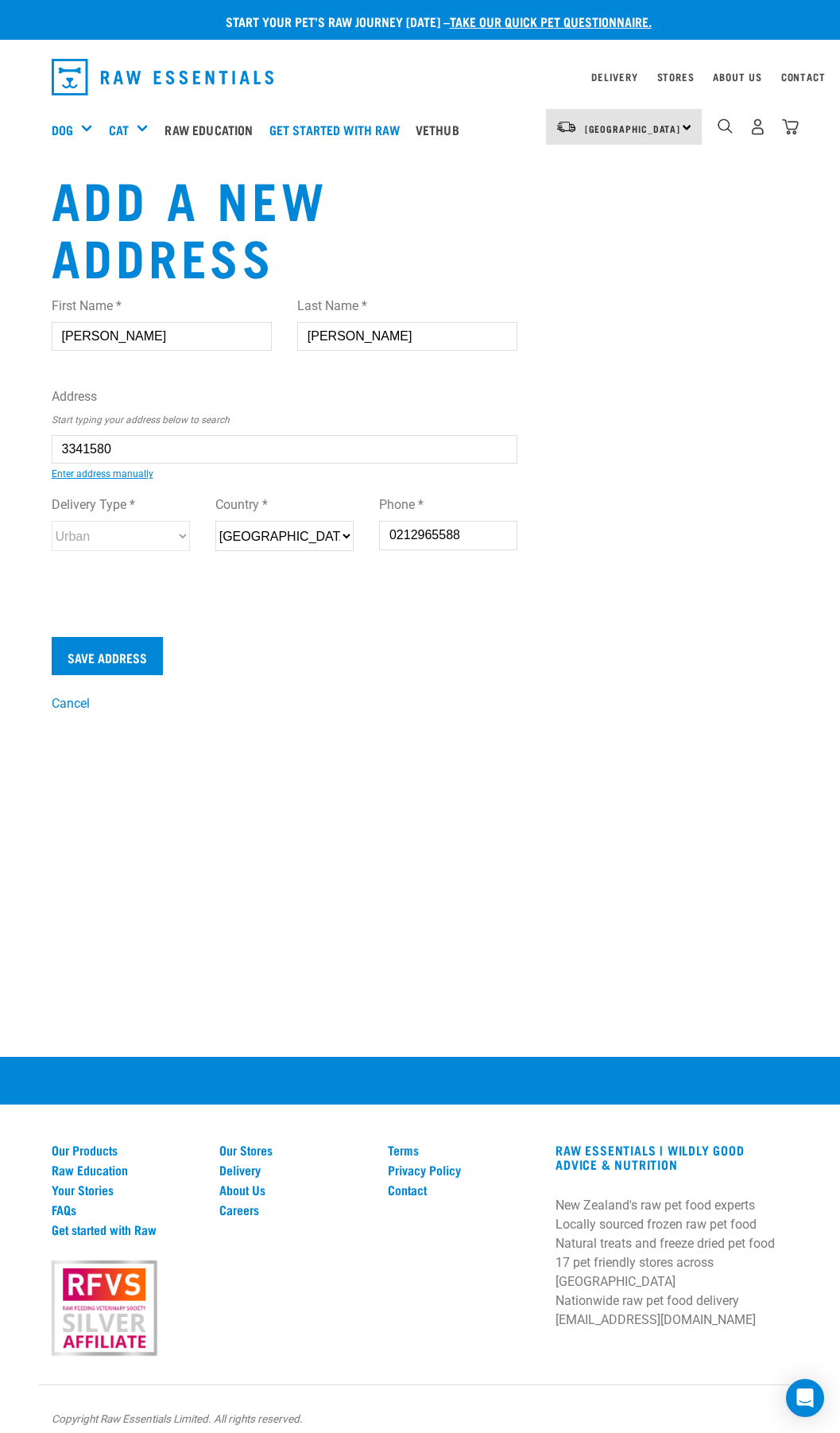
type input "4410"
select select "Urban"
type input "3 Redwood Grove, Hokowhitu, Palmerston North 4410"
click at [133, 662] on input "Save Address" at bounding box center [107, 656] width 111 height 38
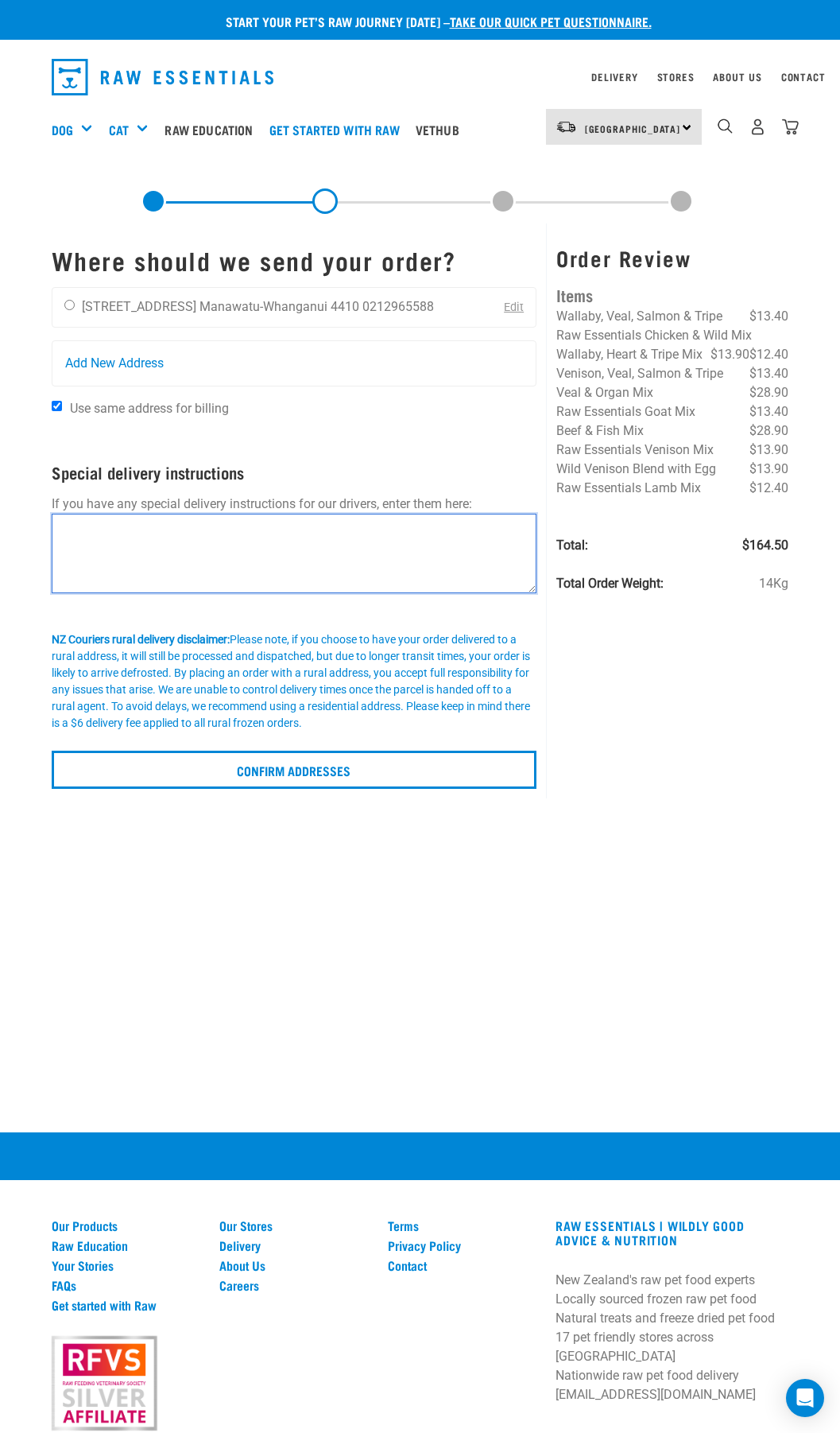
click at [203, 543] on textarea at bounding box center [294, 553] width 486 height 80
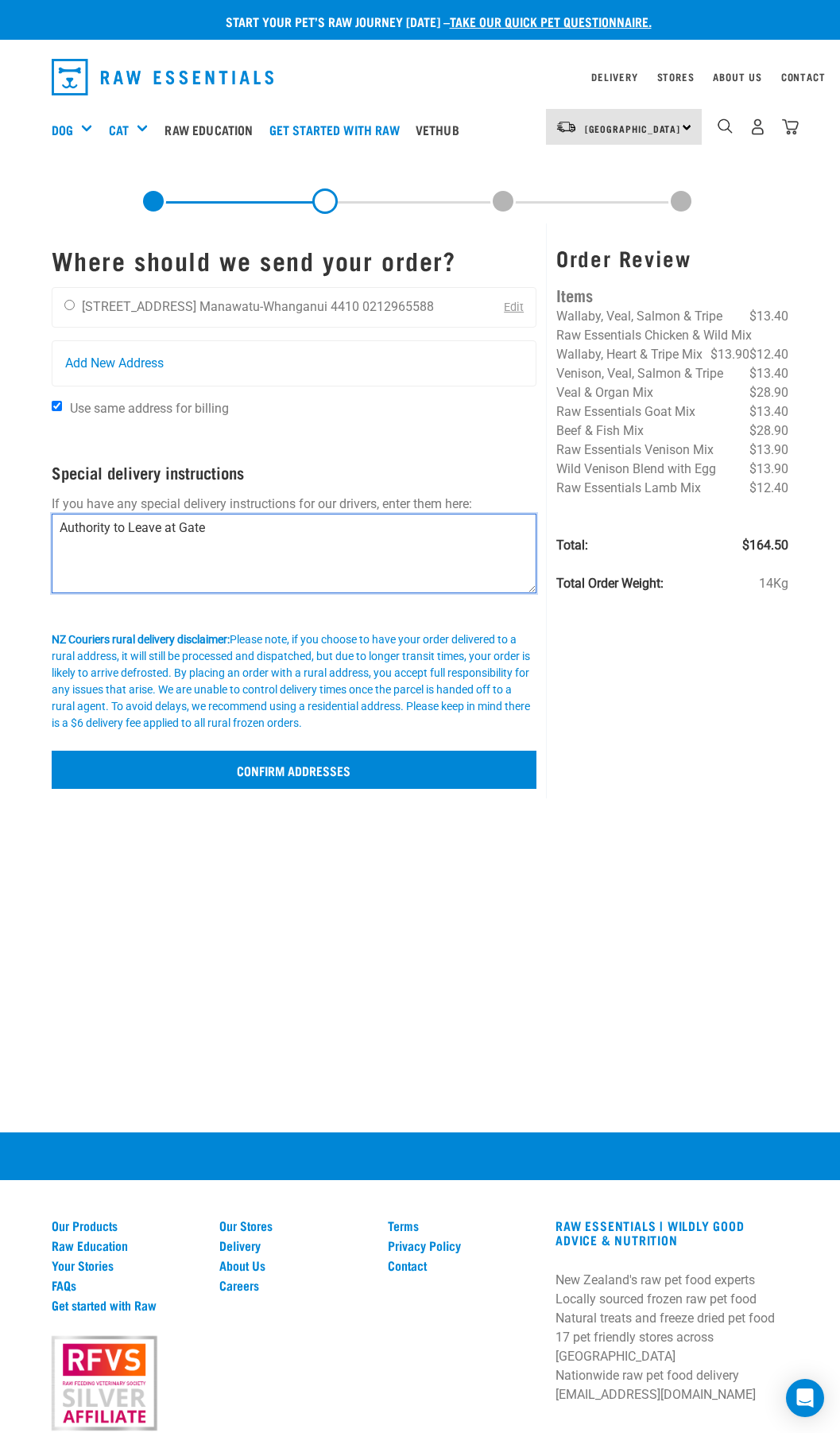
type textarea "Authority to Leave at Gate"
click at [370, 778] on input "Confirm addresses" at bounding box center [294, 770] width 486 height 38
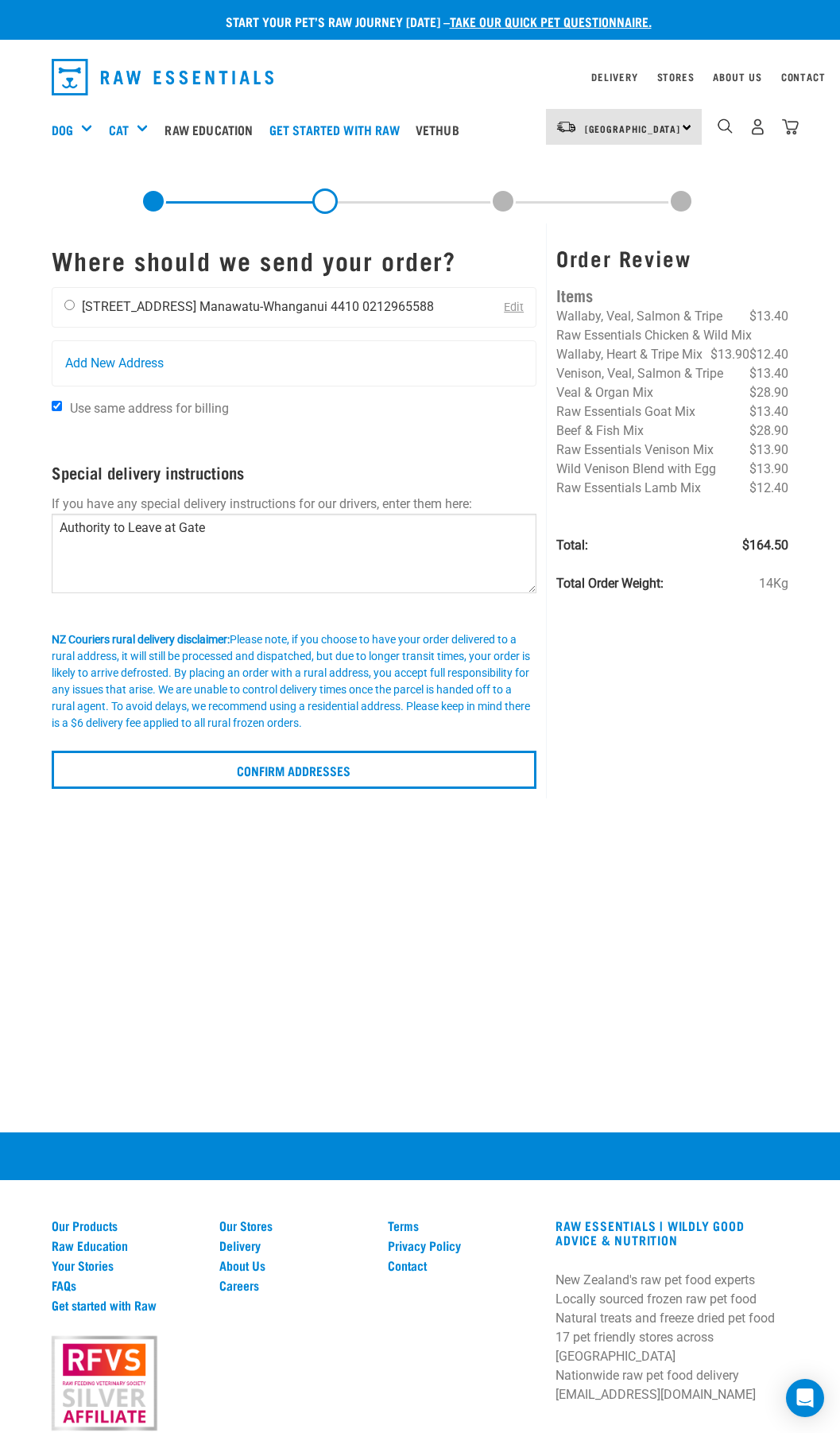
click at [73, 309] on input "radio" at bounding box center [69, 305] width 10 height 10
radio input "true"
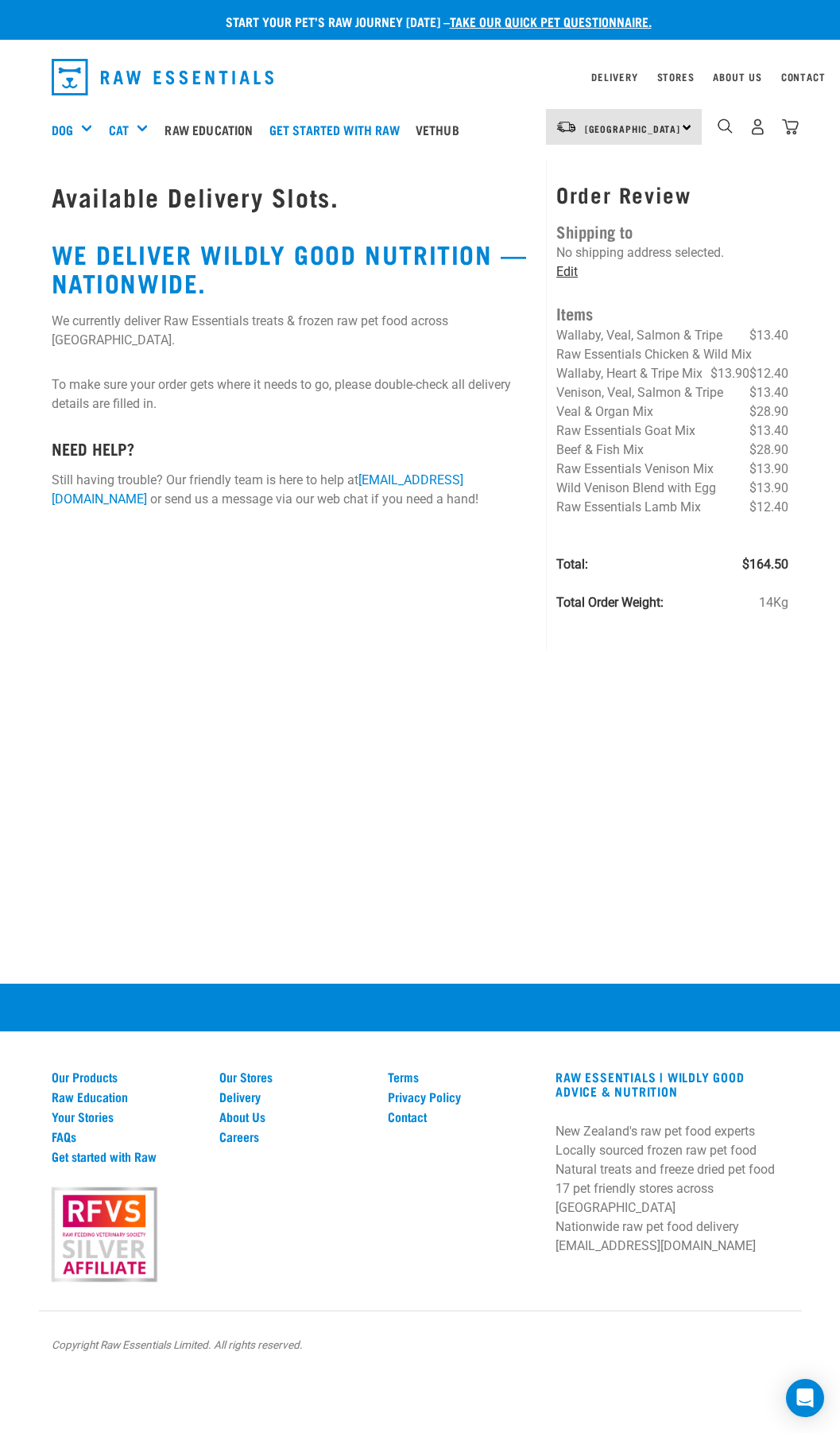
click at [569, 265] on link "Edit" at bounding box center [567, 271] width 22 height 15
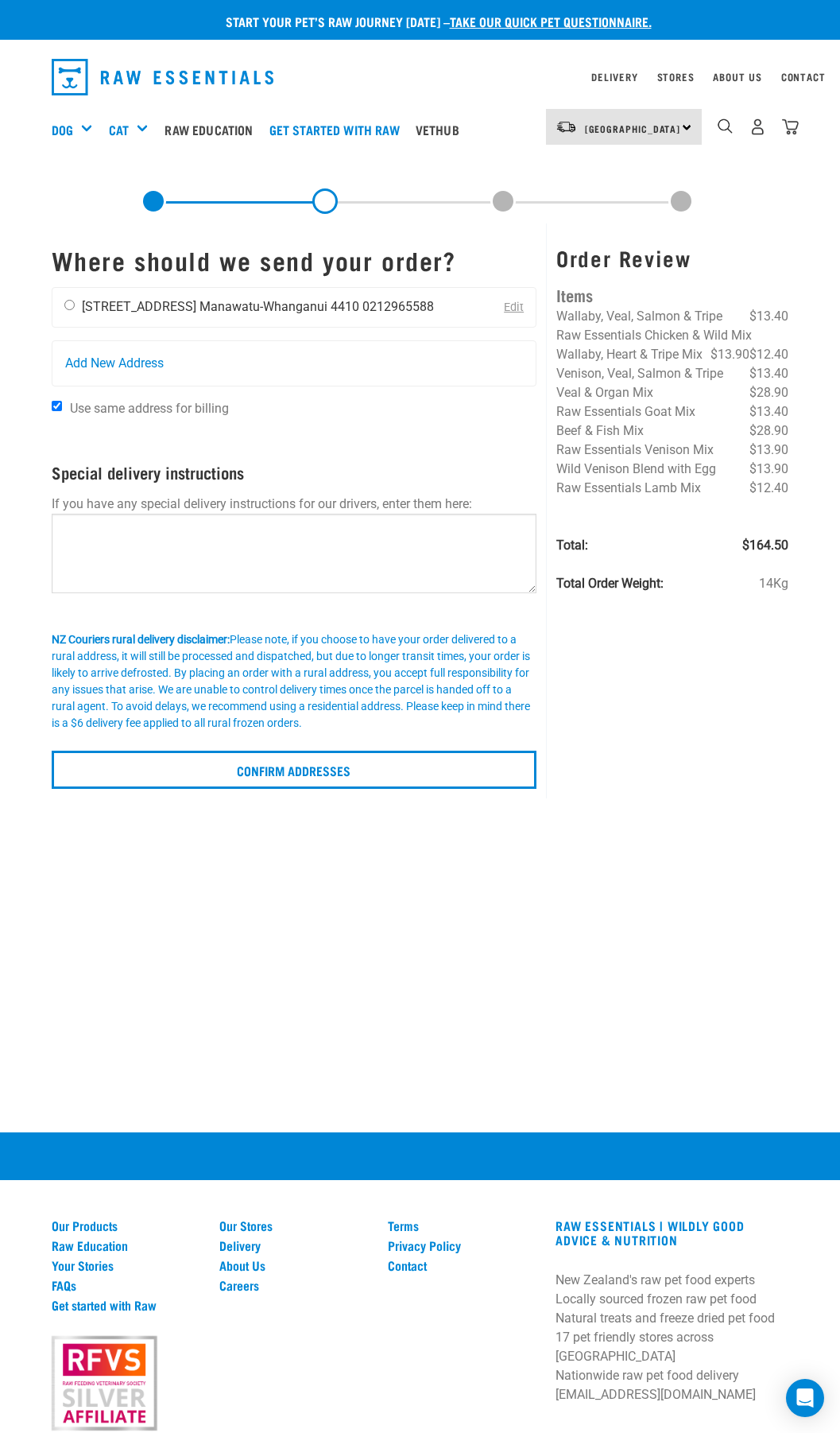
click at [72, 303] on input "radio" at bounding box center [69, 305] width 10 height 10
radio input "true"
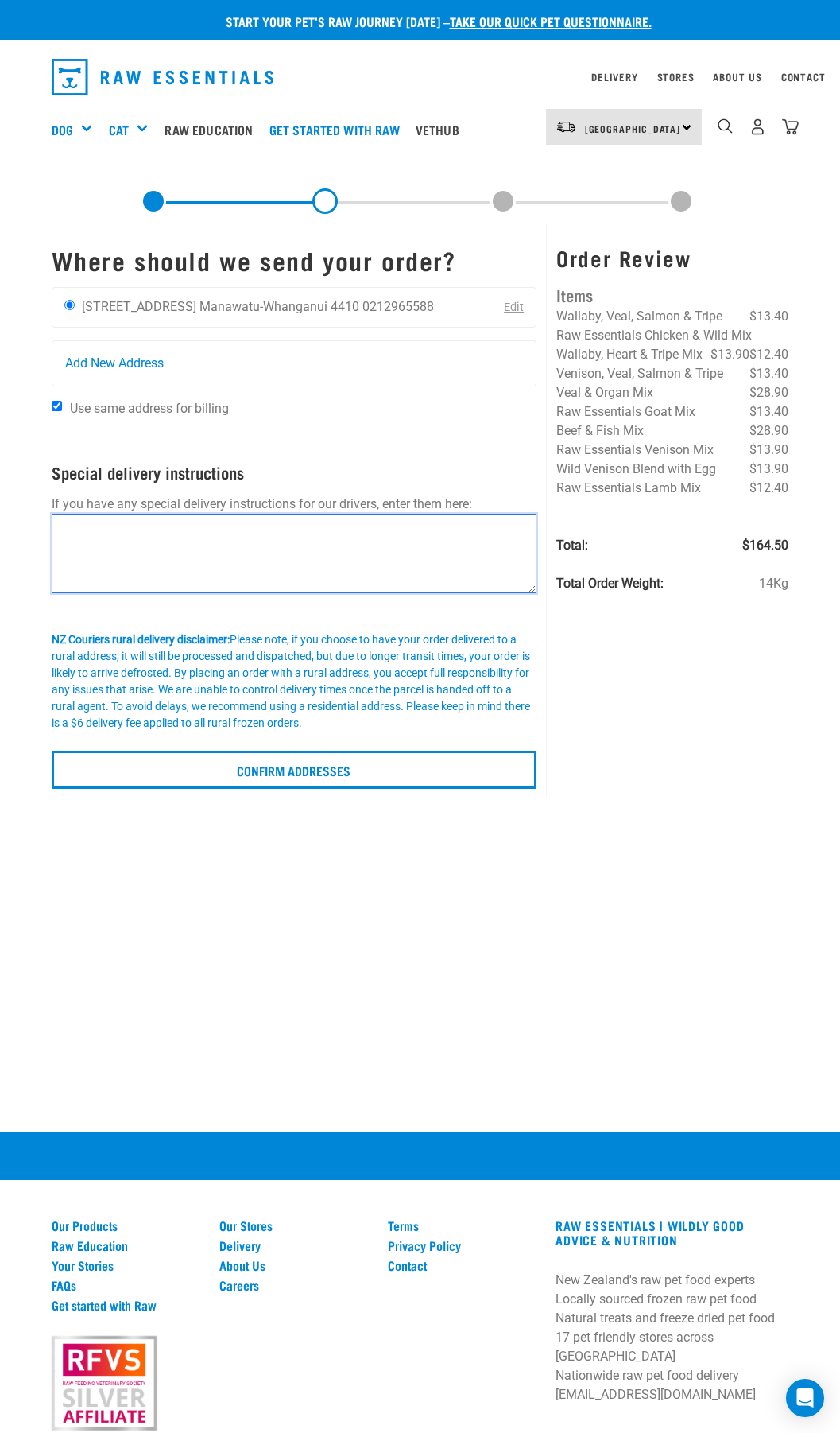
click at [95, 545] on textarea at bounding box center [294, 553] width 486 height 80
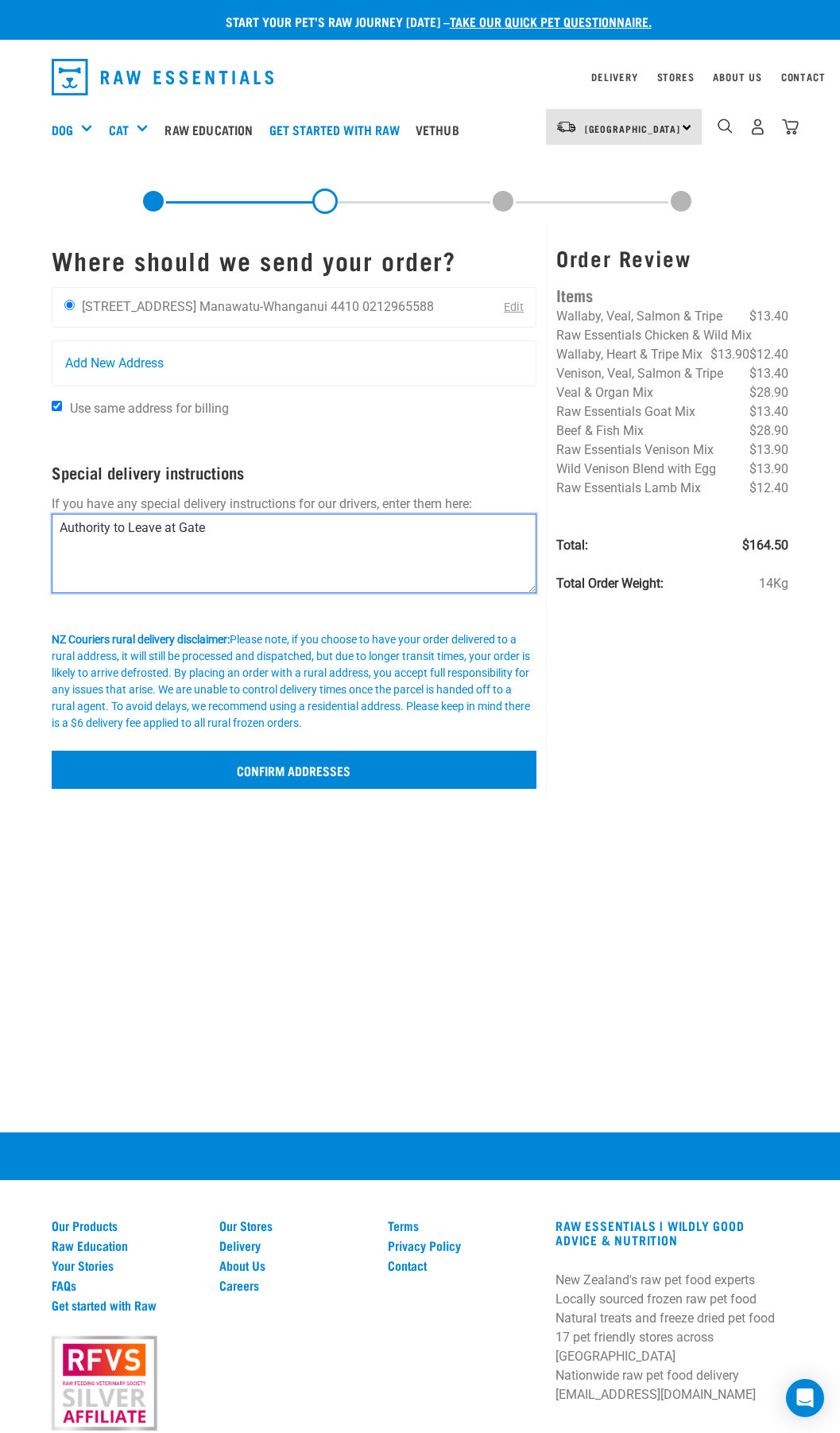
type textarea "Authority to Leave at Gate"
click at [289, 773] on input "Confirm addresses" at bounding box center [294, 770] width 486 height 38
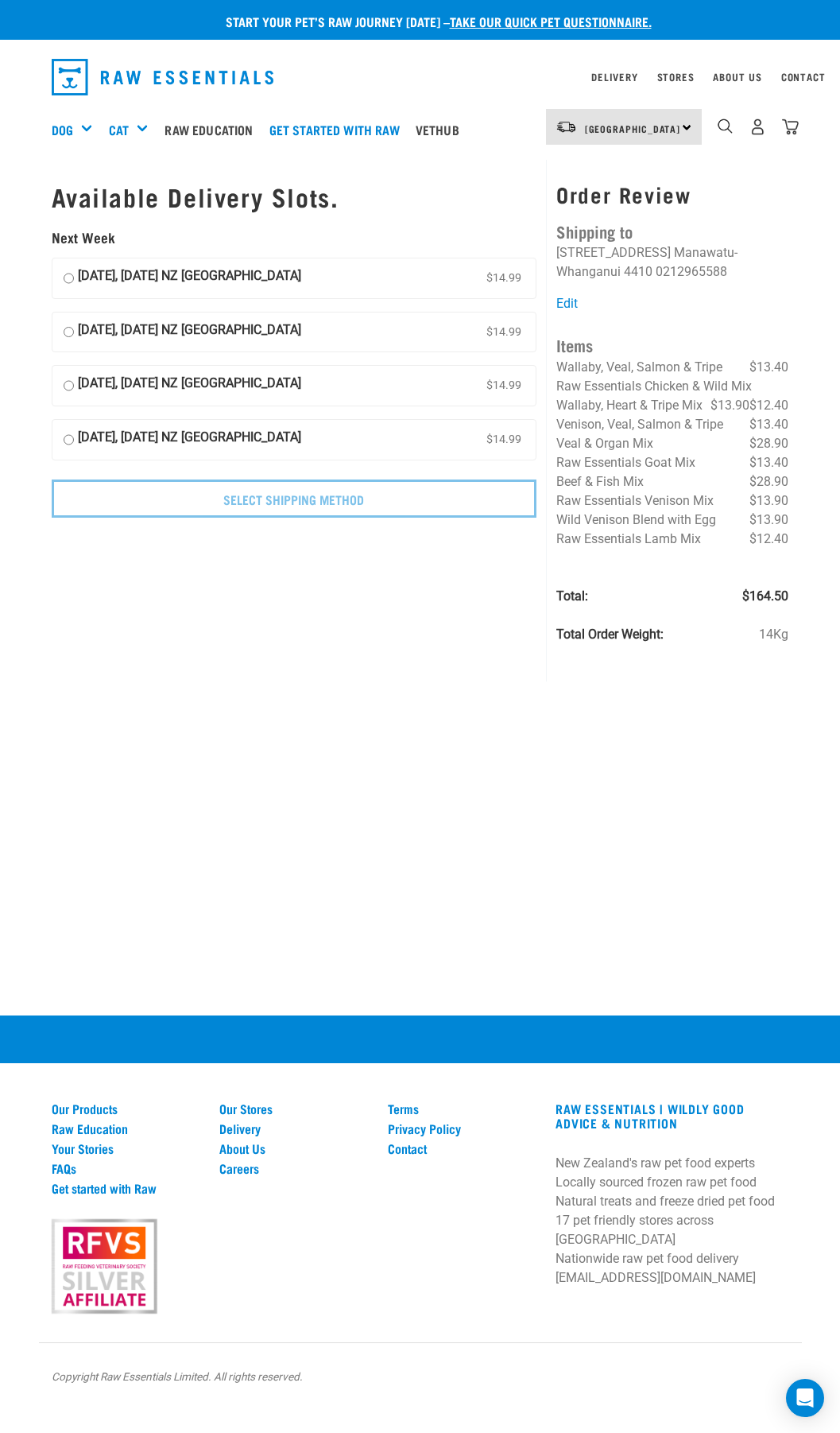
click at [68, 281] on input "[DATE], [DATE] NZ [GEOGRAPHIC_DATA] $14.99" at bounding box center [68, 278] width 10 height 24
radio input "true"
click at [65, 438] on input "[DATE], [DATE] NZ [GEOGRAPHIC_DATA] $14.99" at bounding box center [68, 439] width 10 height 24
radio input "true"
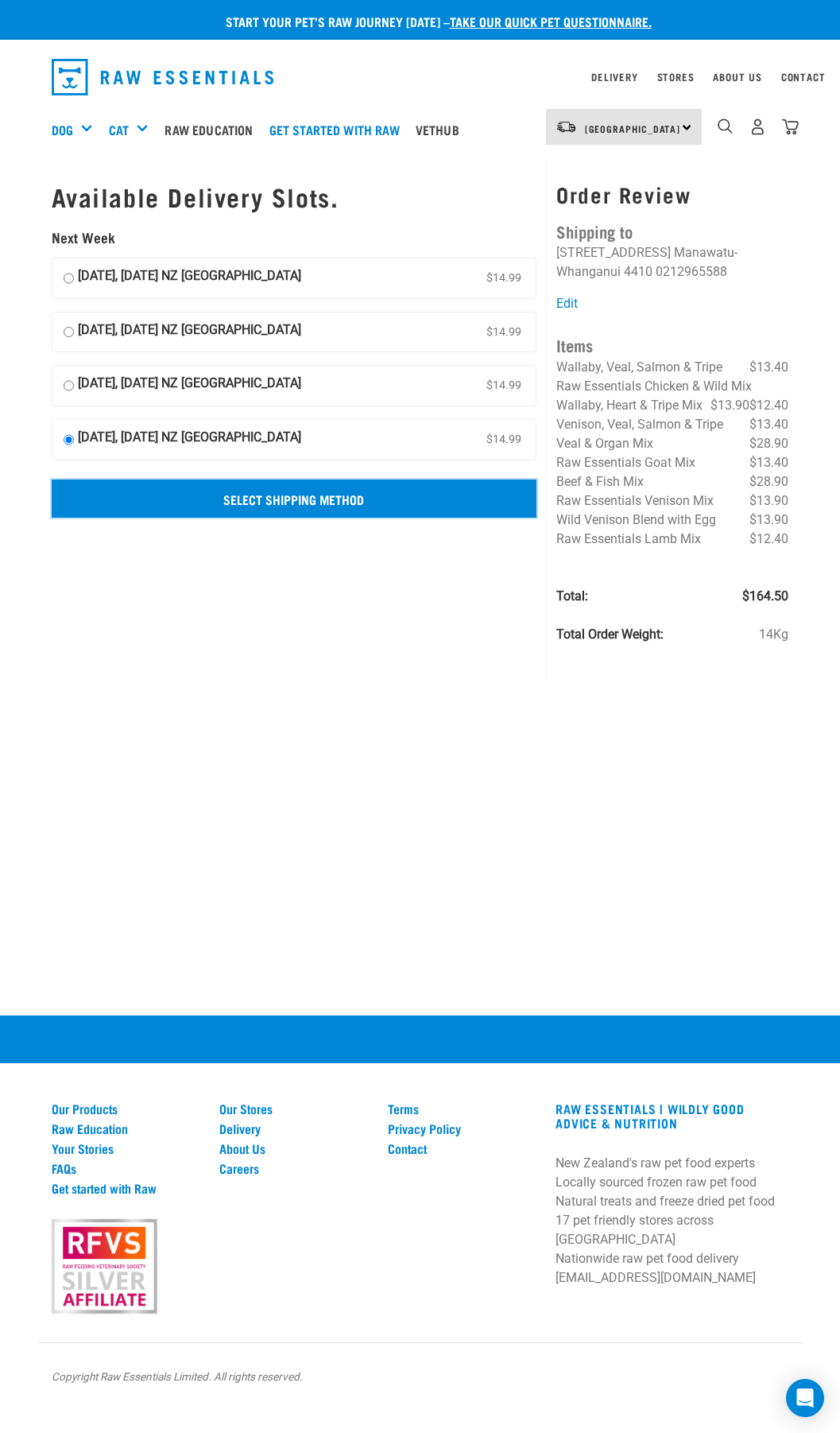
click at [90, 506] on input "Select Shipping Method" at bounding box center [294, 498] width 486 height 38
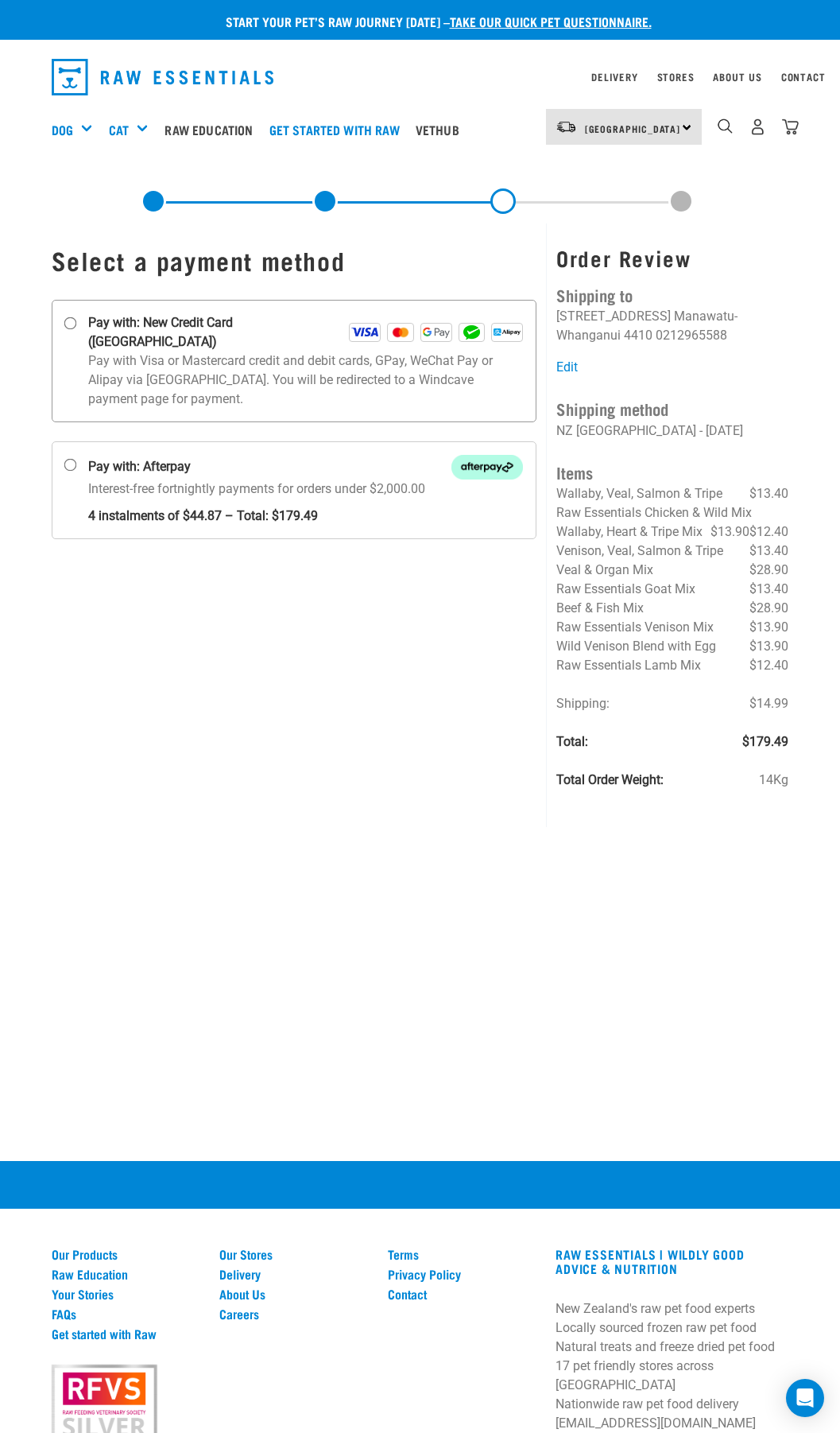
click at [76, 327] on input "Pay with: New Credit Card ([GEOGRAPHIC_DATA])" at bounding box center [69, 323] width 12 height 12
radio input "true"
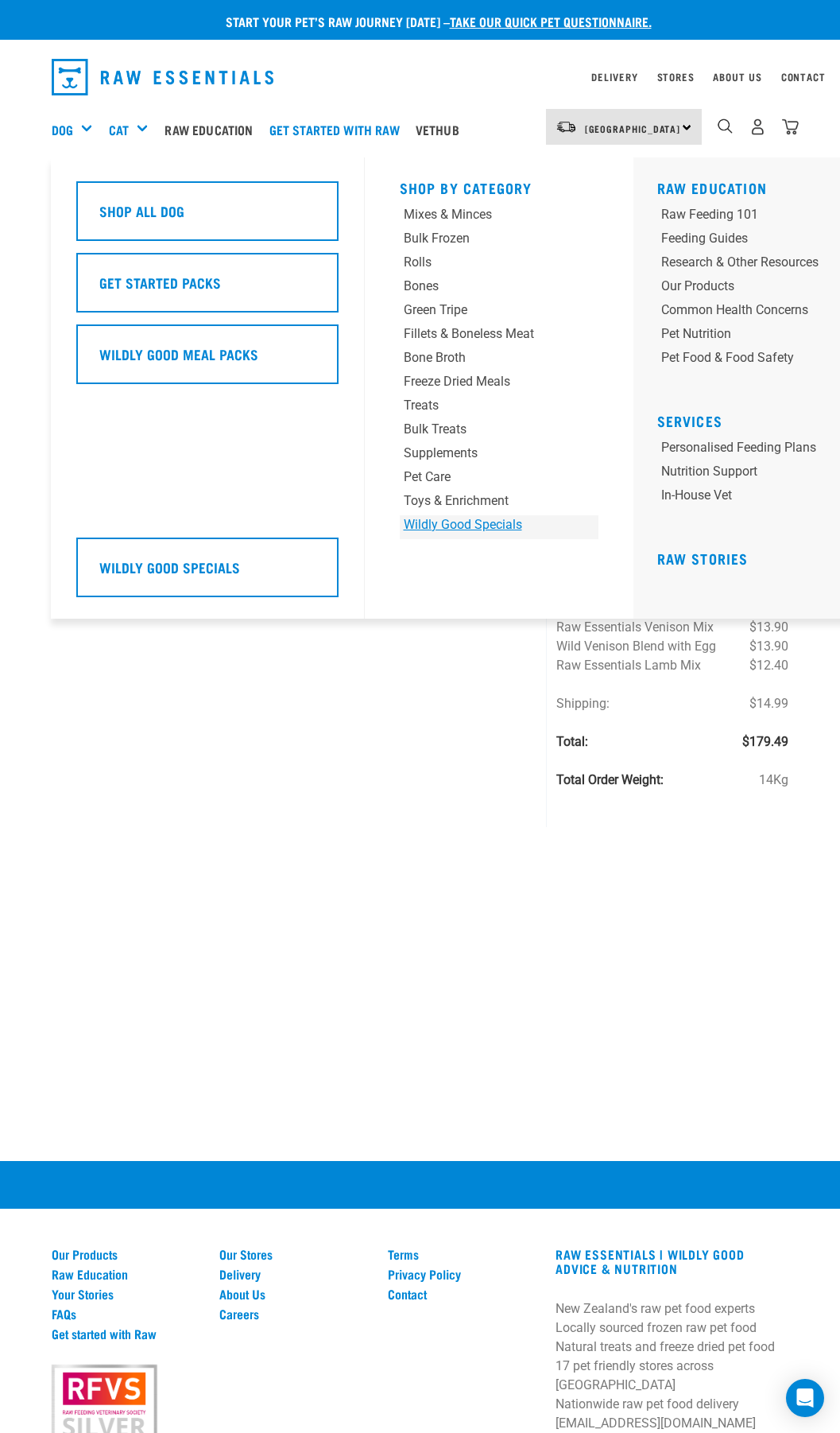
click at [428, 527] on div "Wildly Good Specials" at bounding box center [482, 524] width 156 height 19
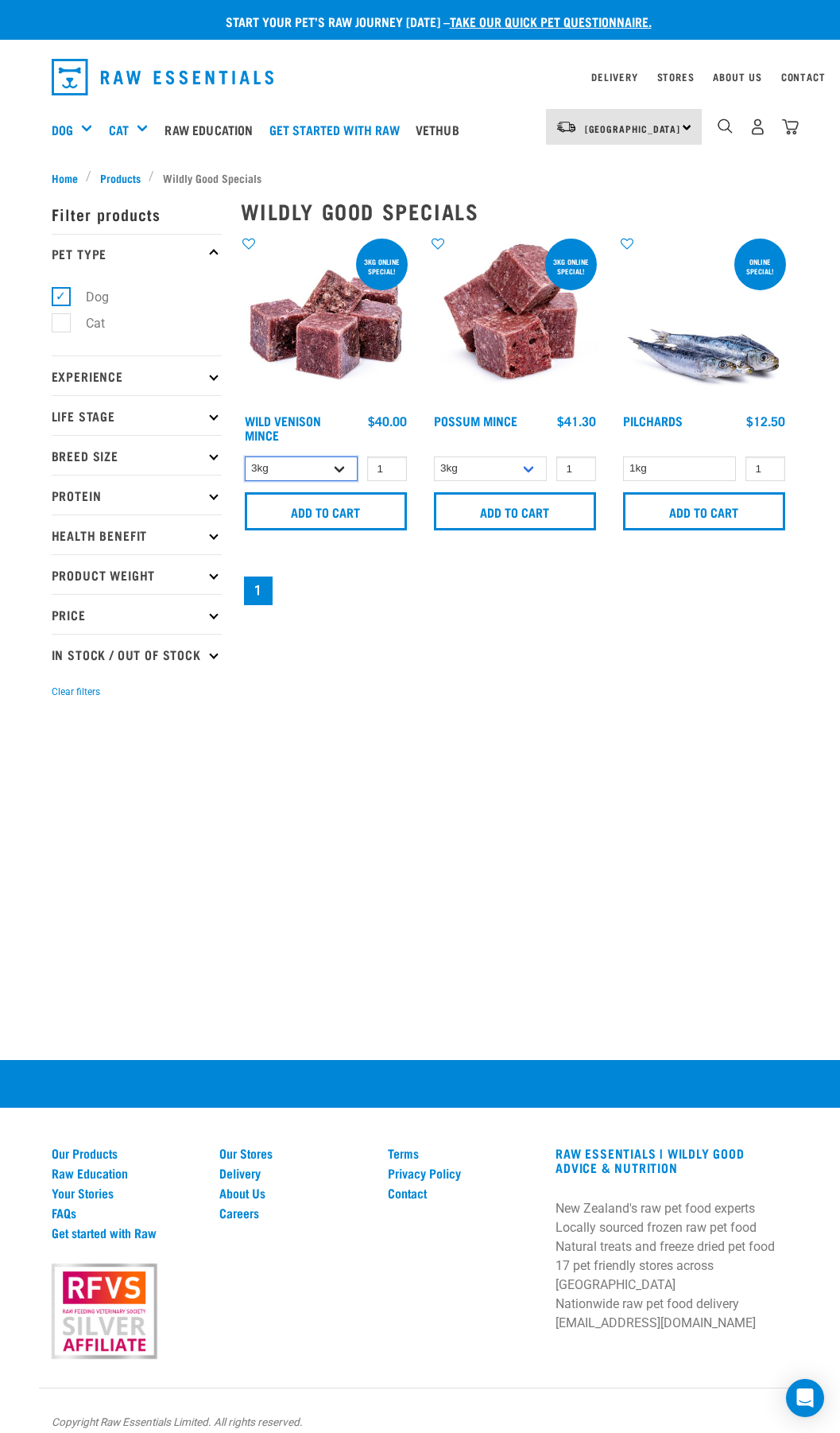
click at [345, 471] on select "3kg 1kg" at bounding box center [301, 469] width 114 height 25
click at [245, 456] on select "3kg 1kg" at bounding box center [301, 469] width 114 height 25
click at [348, 468] on select "3kg 1kg" at bounding box center [301, 469] width 114 height 25
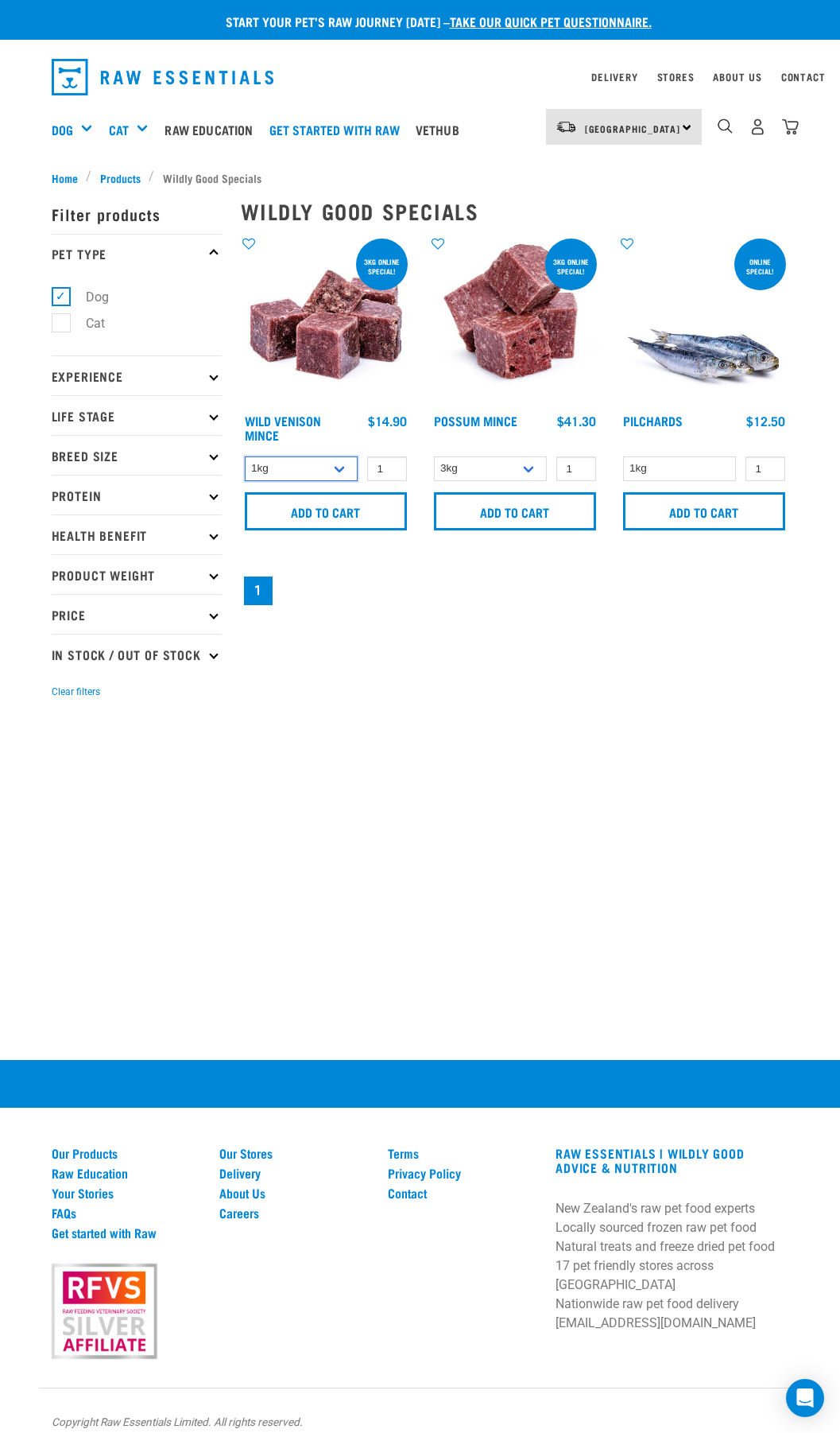
select select "927"
click at [245, 456] on select "3kg 1kg" at bounding box center [301, 469] width 114 height 25
click at [343, 508] on input "Add to cart" at bounding box center [325, 511] width 162 height 38
click at [536, 471] on select "3kg 1kg" at bounding box center [491, 469] width 114 height 25
click at [569, 515] on input "Add to cart" at bounding box center [515, 511] width 162 height 38
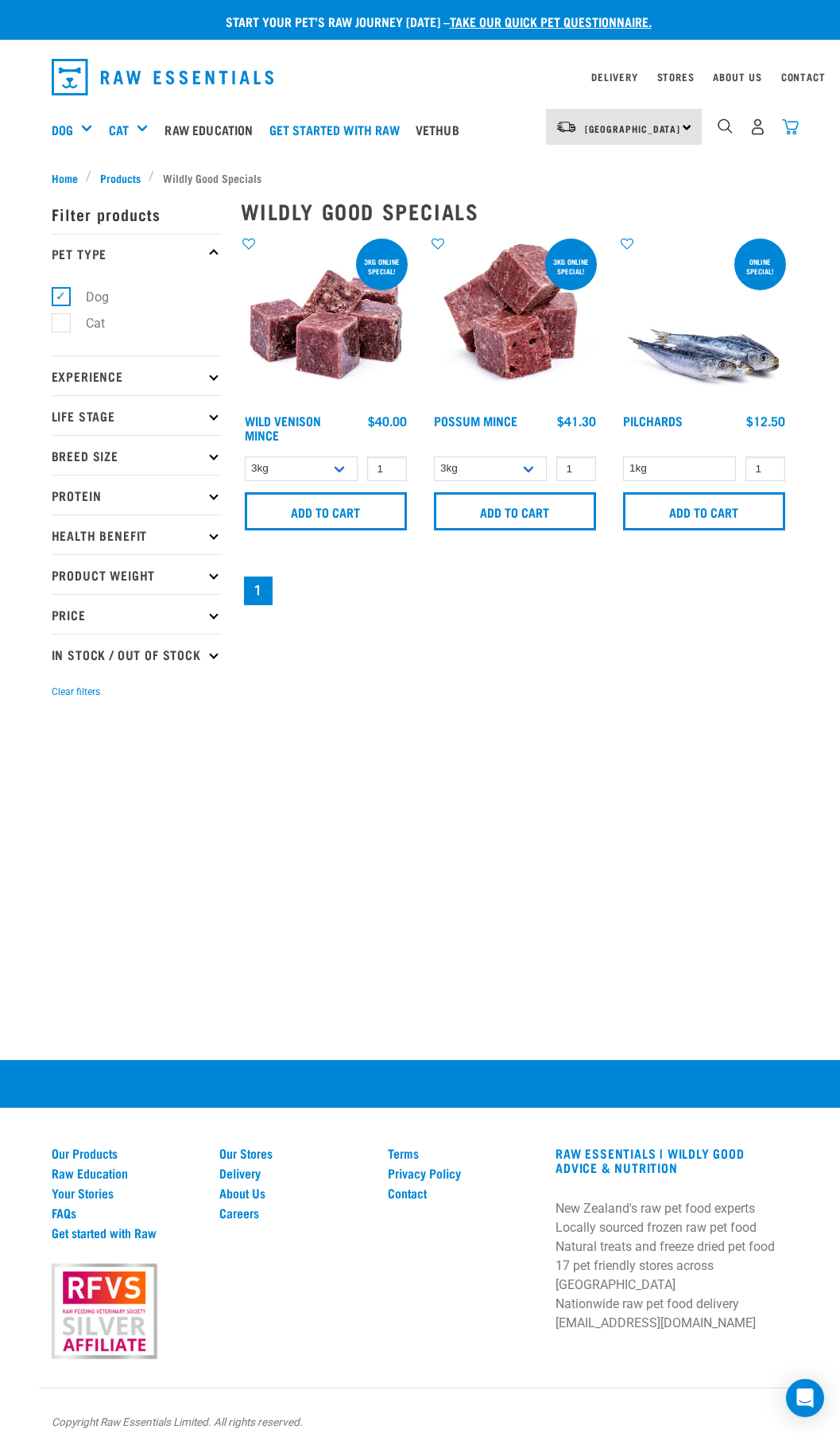
click at [793, 121] on img "dropdown navigation" at bounding box center [790, 126] width 17 height 17
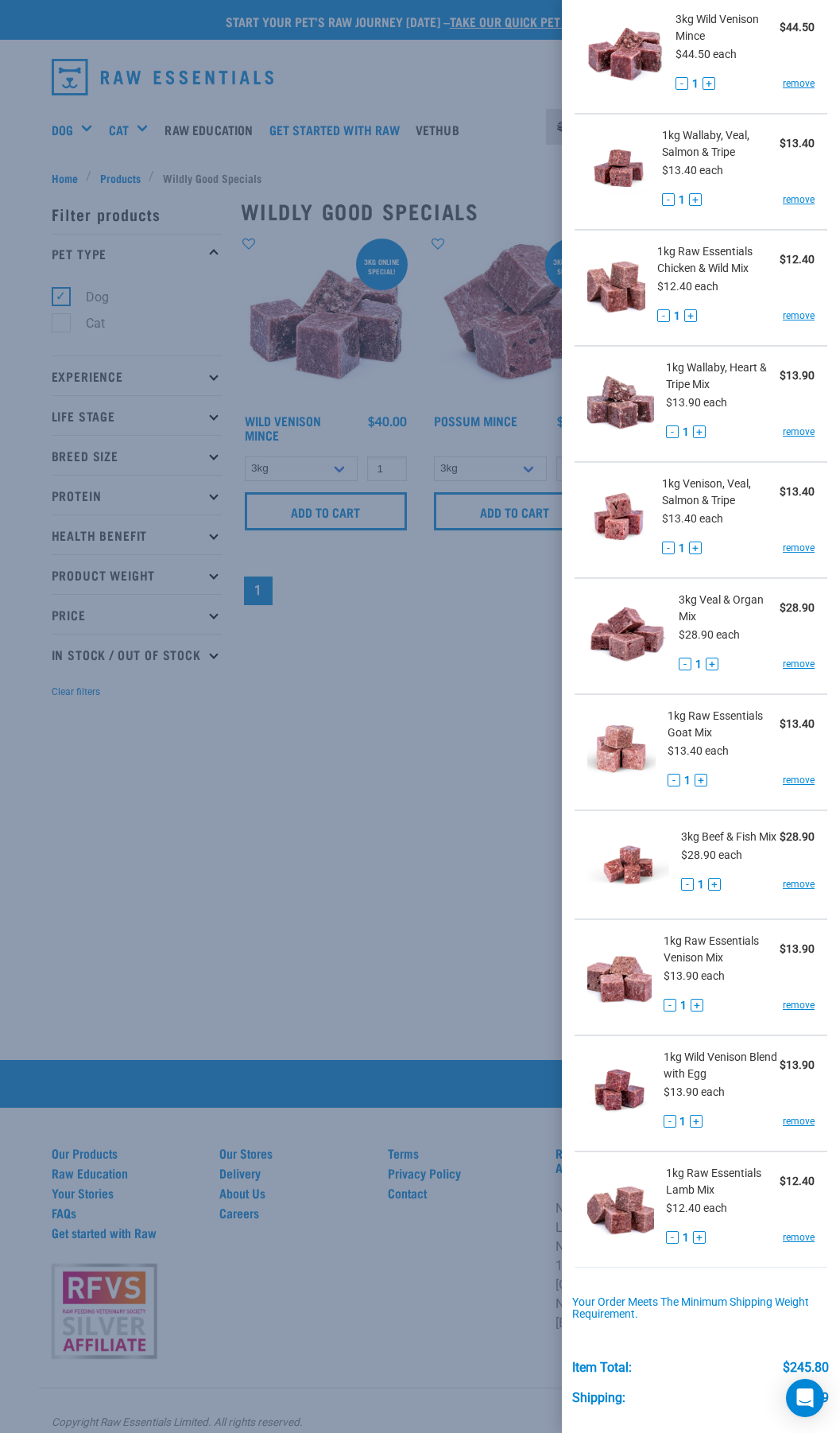
scroll to position [239, 0]
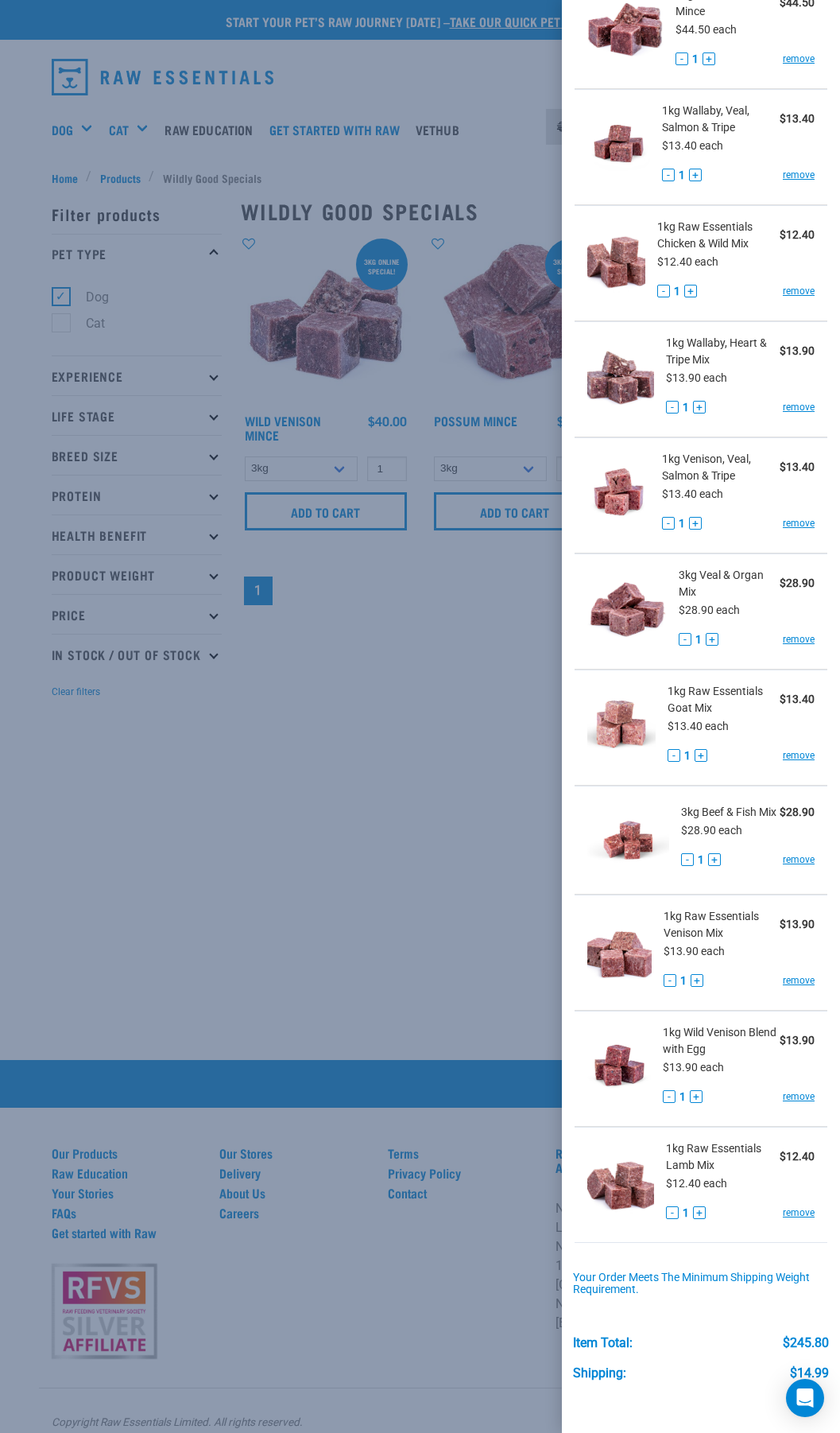
click at [403, 629] on div at bounding box center [420, 716] width 840 height 1433
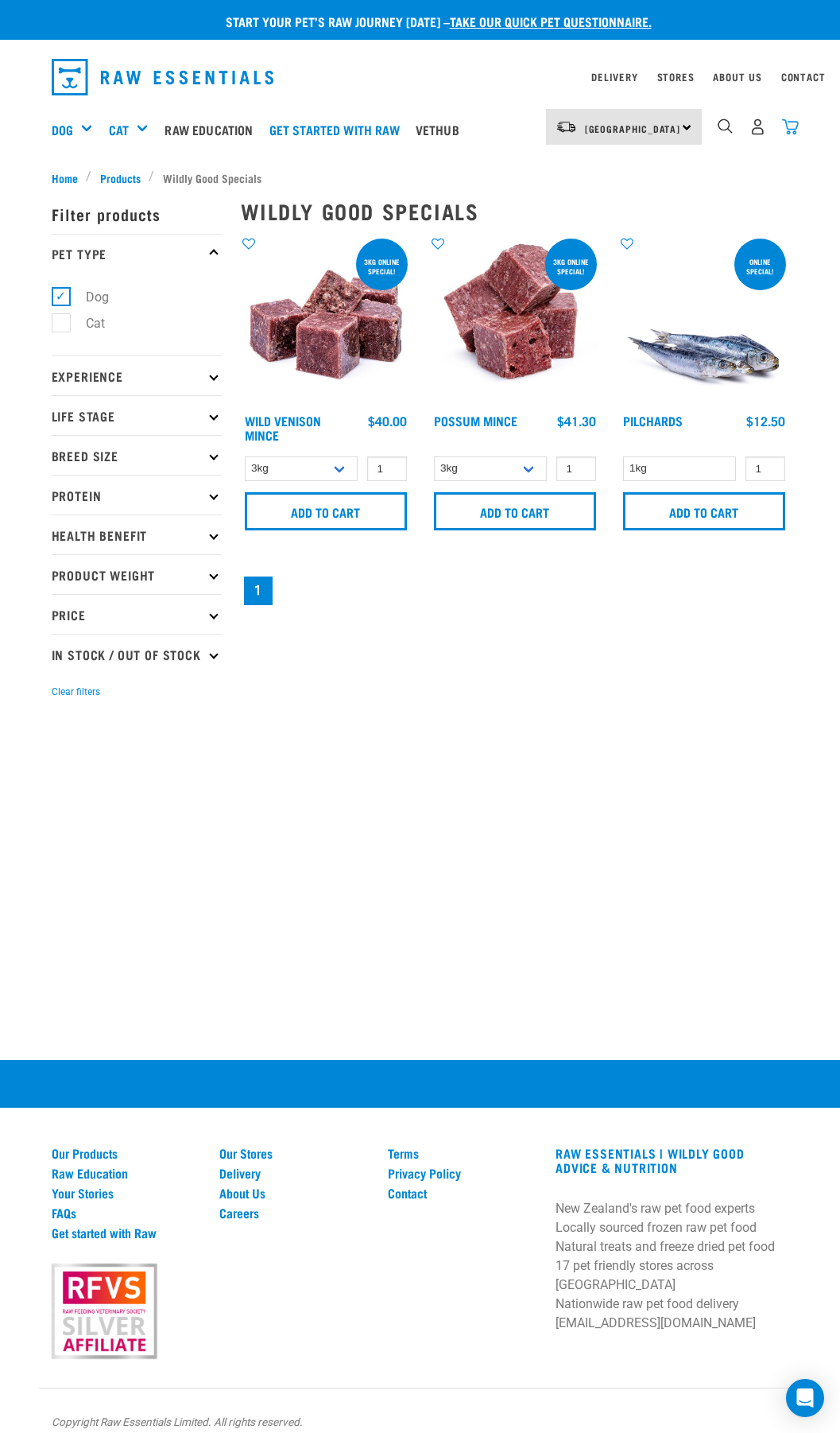
click at [788, 131] on img "dropdown navigation" at bounding box center [790, 126] width 17 height 17
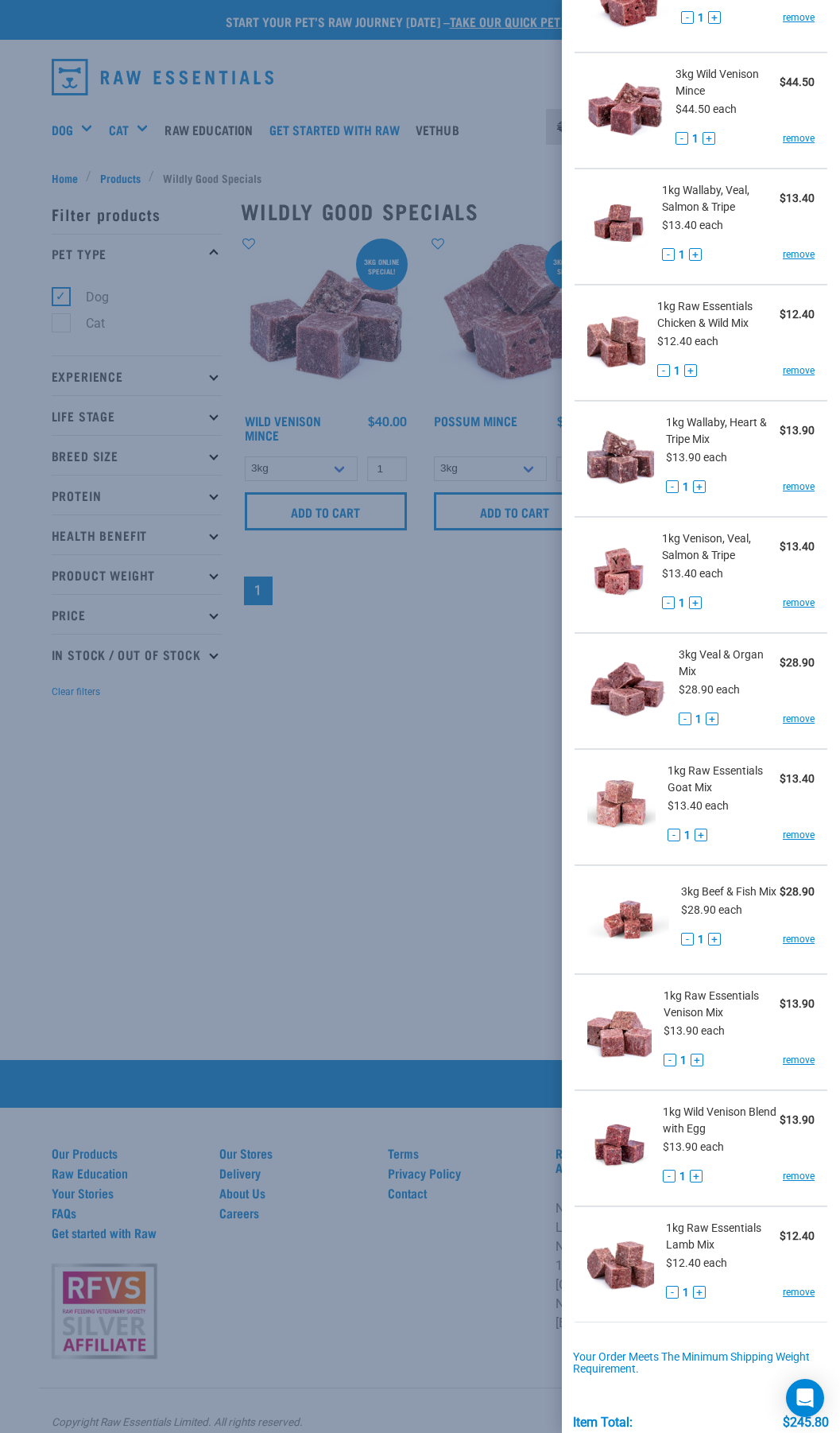
scroll to position [358, 0]
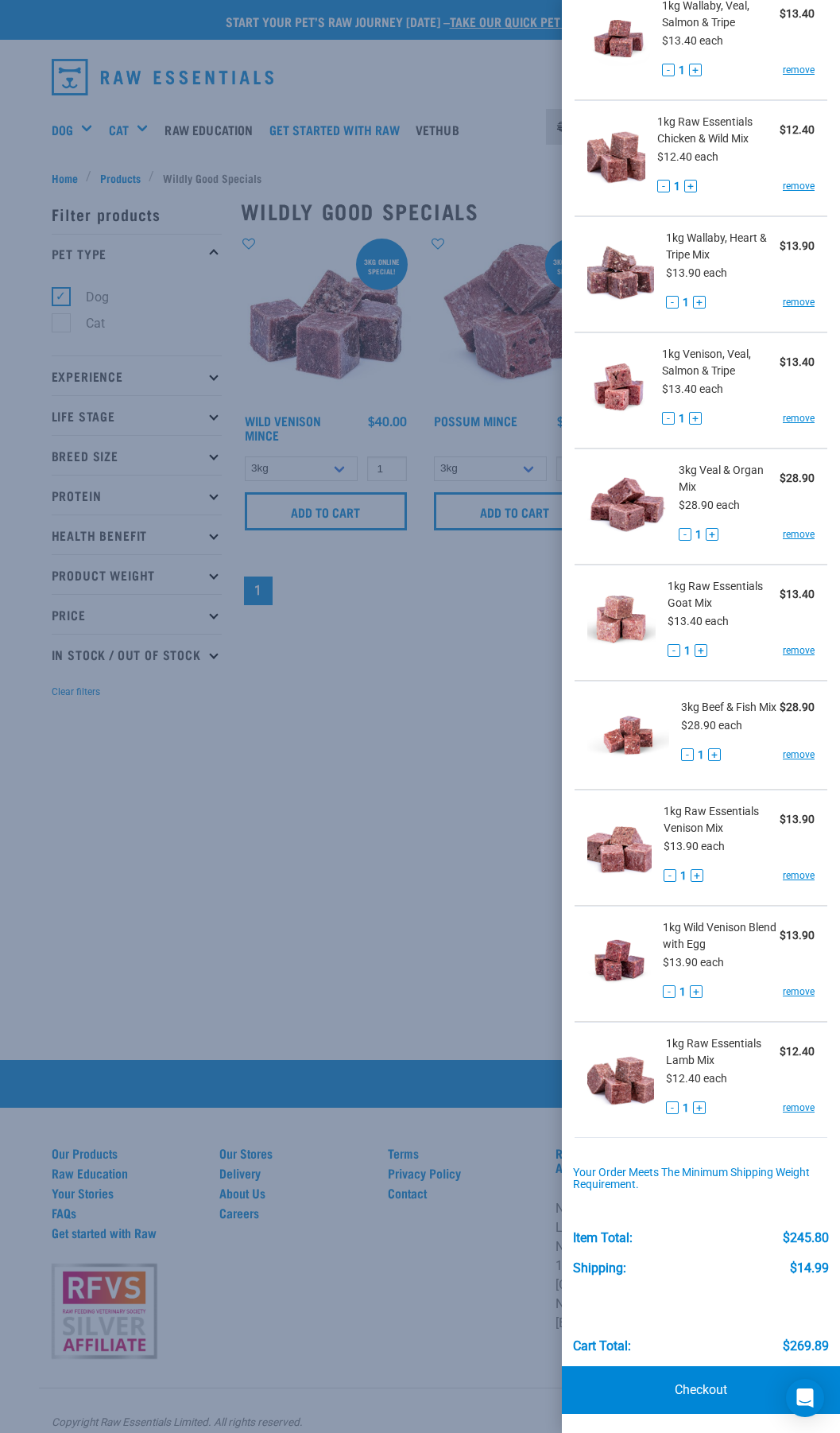
click at [85, 118] on div at bounding box center [420, 716] width 840 height 1433
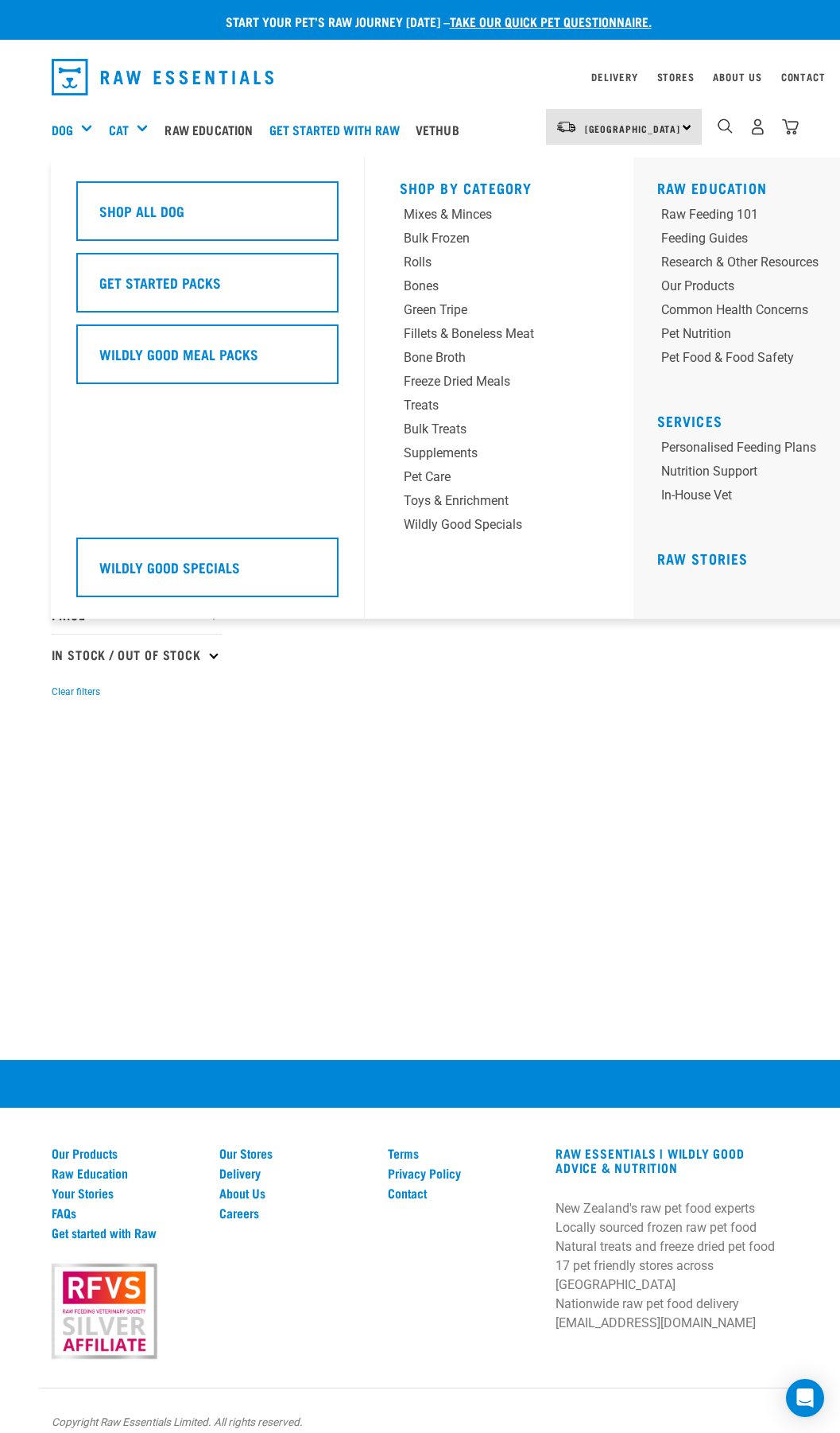
click at [80, 126] on div "Dog" at bounding box center [78, 130] width 53 height 63
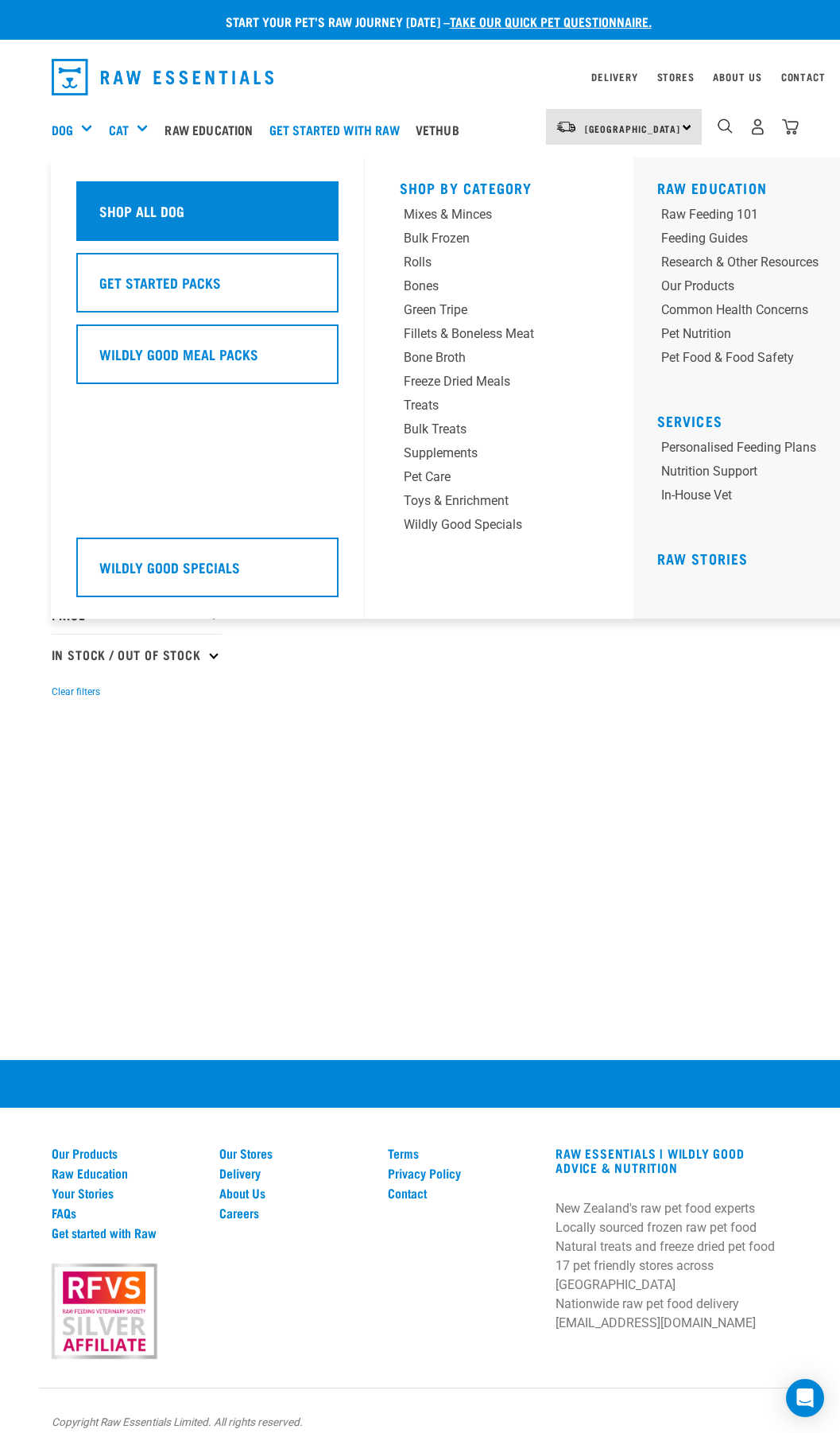
click at [140, 190] on div "Shop All Dog" at bounding box center [207, 211] width 262 height 60
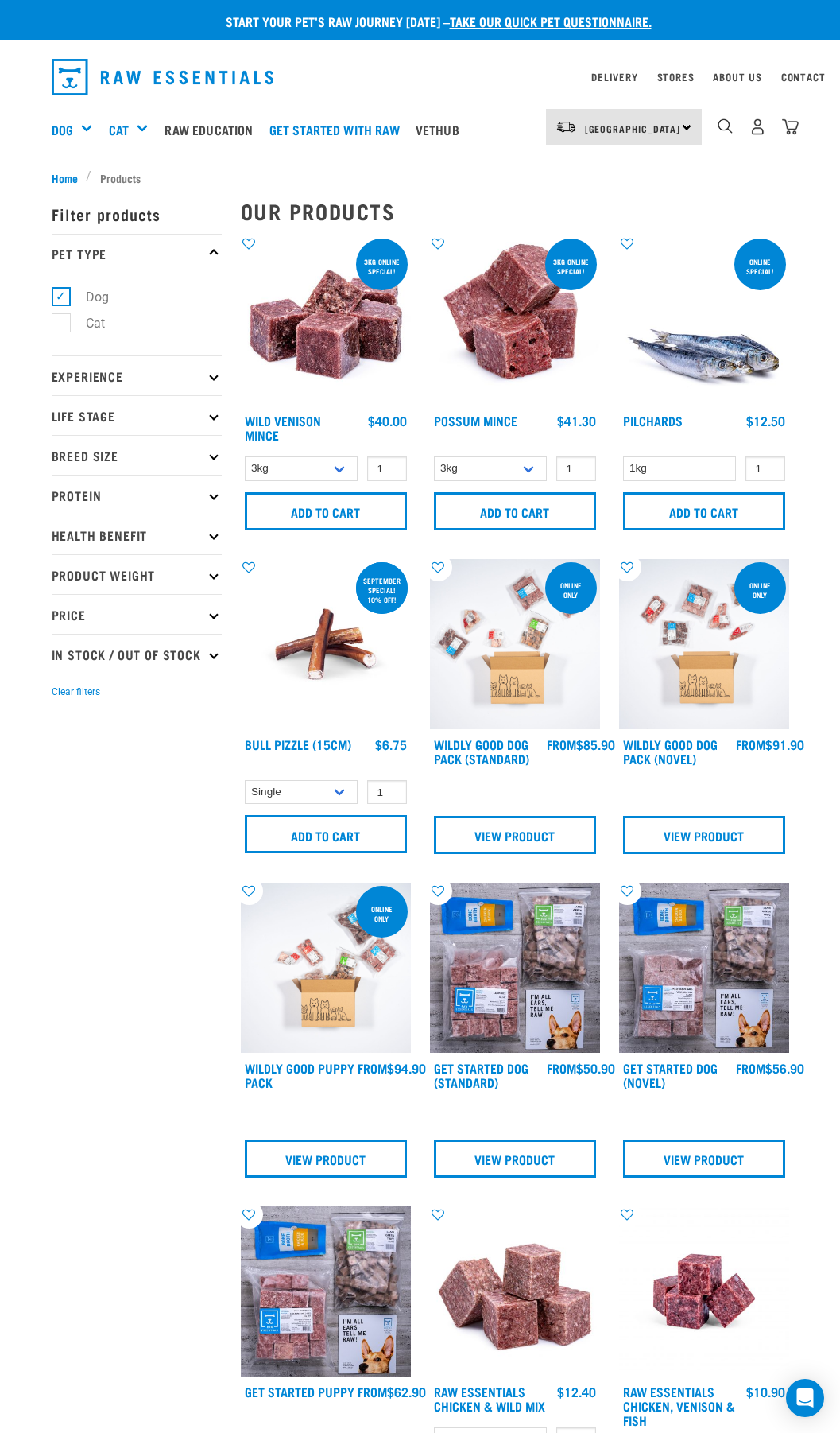
click at [708, 652] on img at bounding box center [704, 644] width 170 height 170
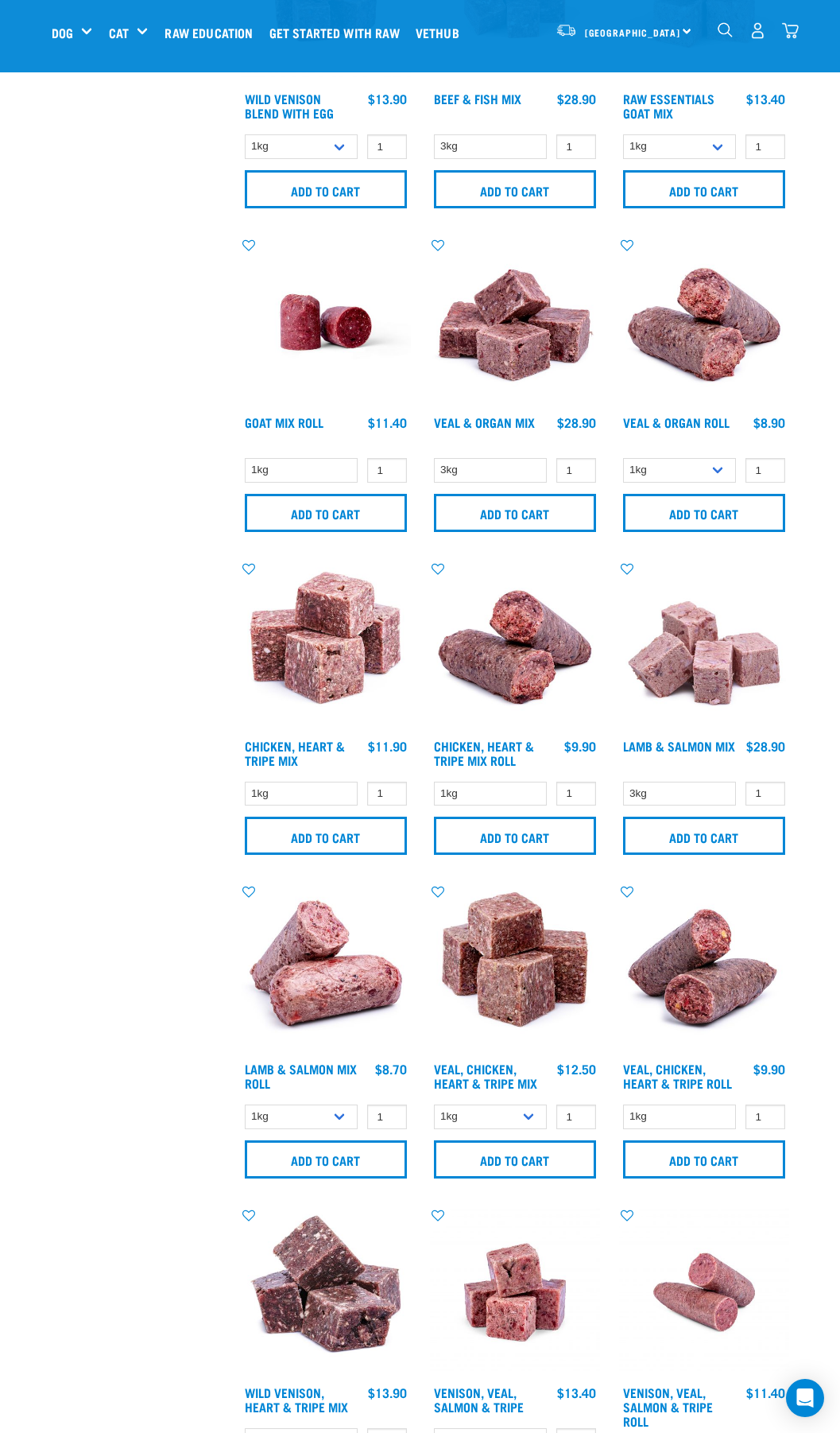
scroll to position [2465, 0]
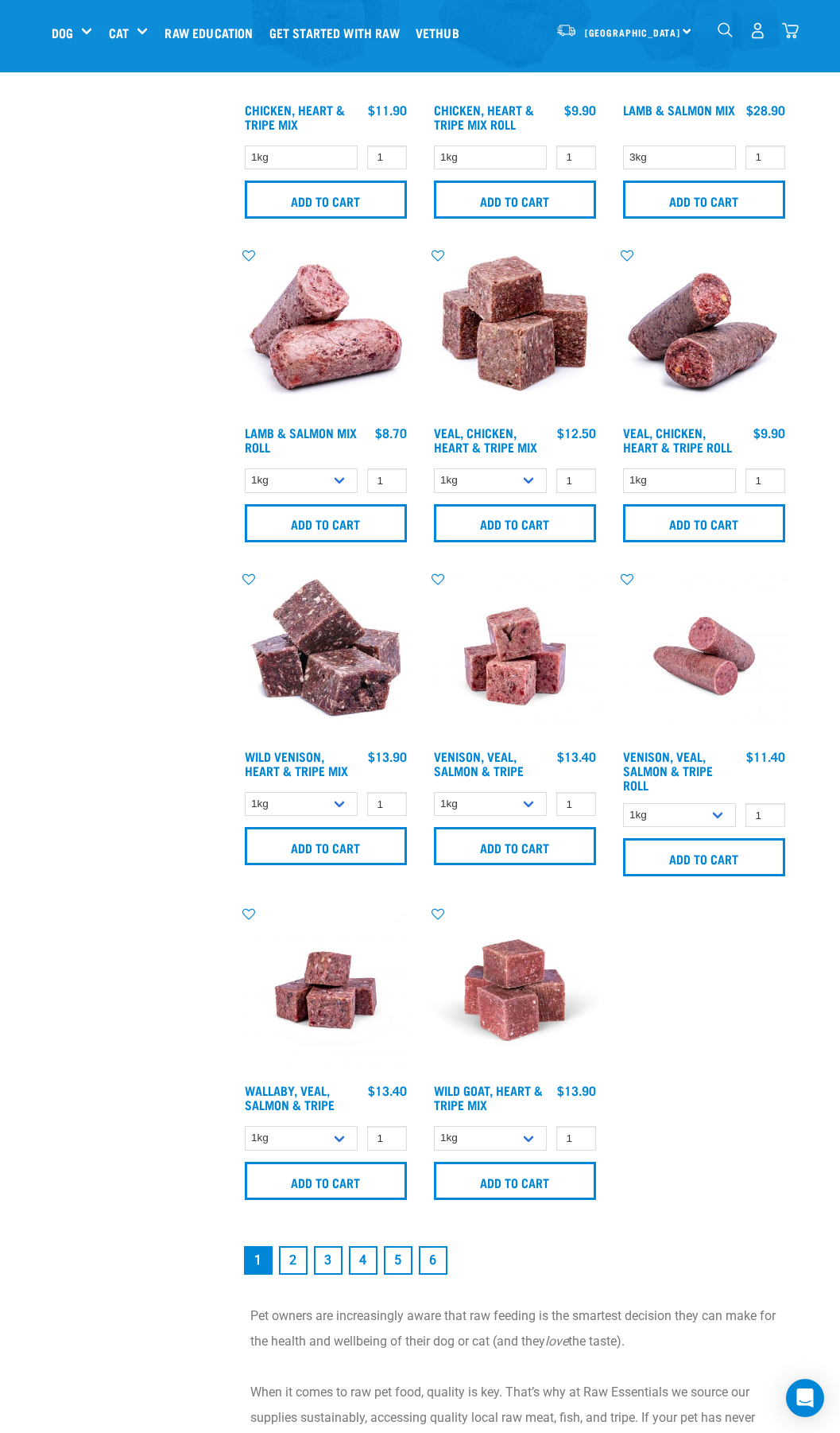
click at [299, 1270] on link "2" at bounding box center [293, 1260] width 28 height 28
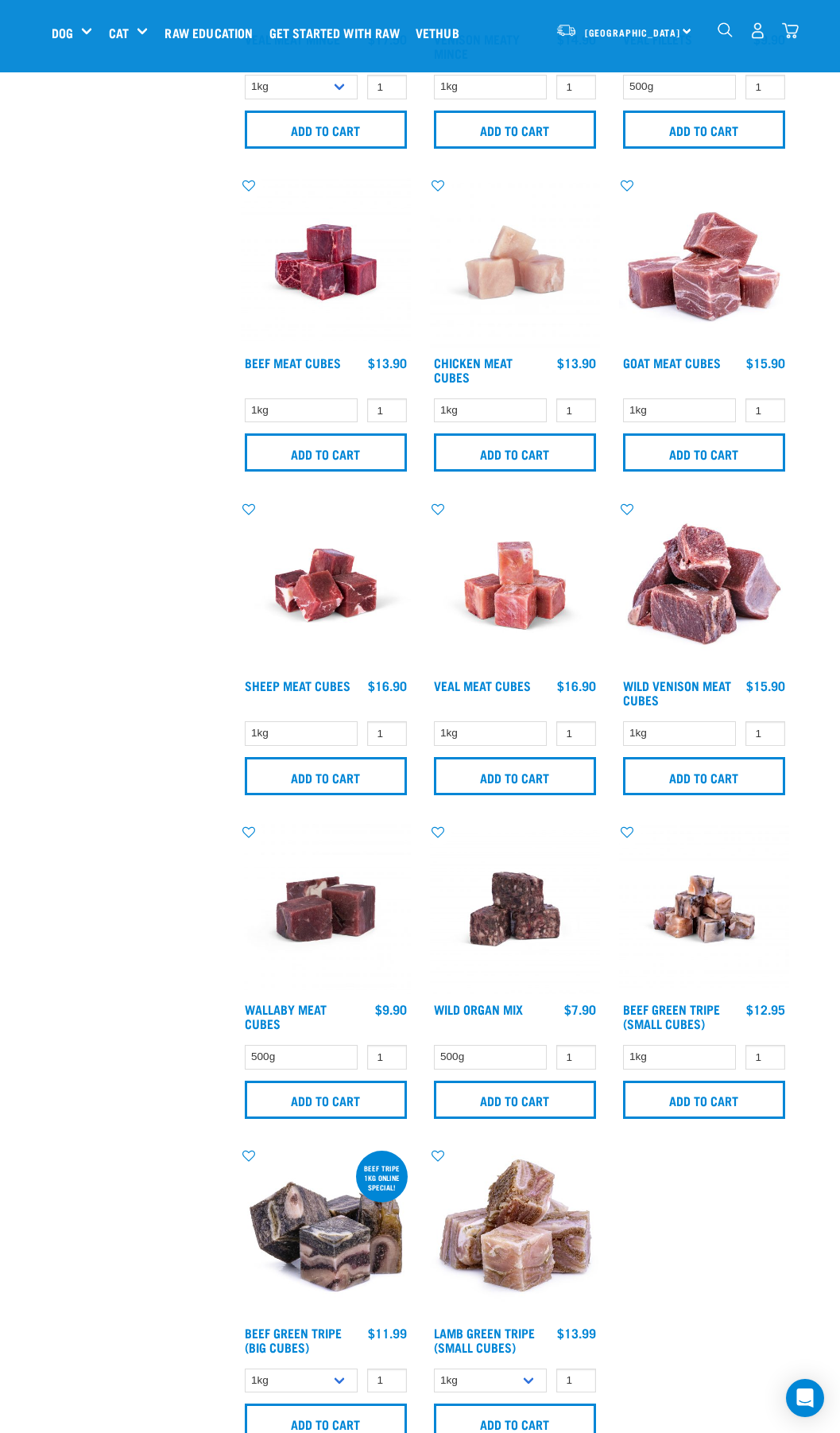
scroll to position [2465, 0]
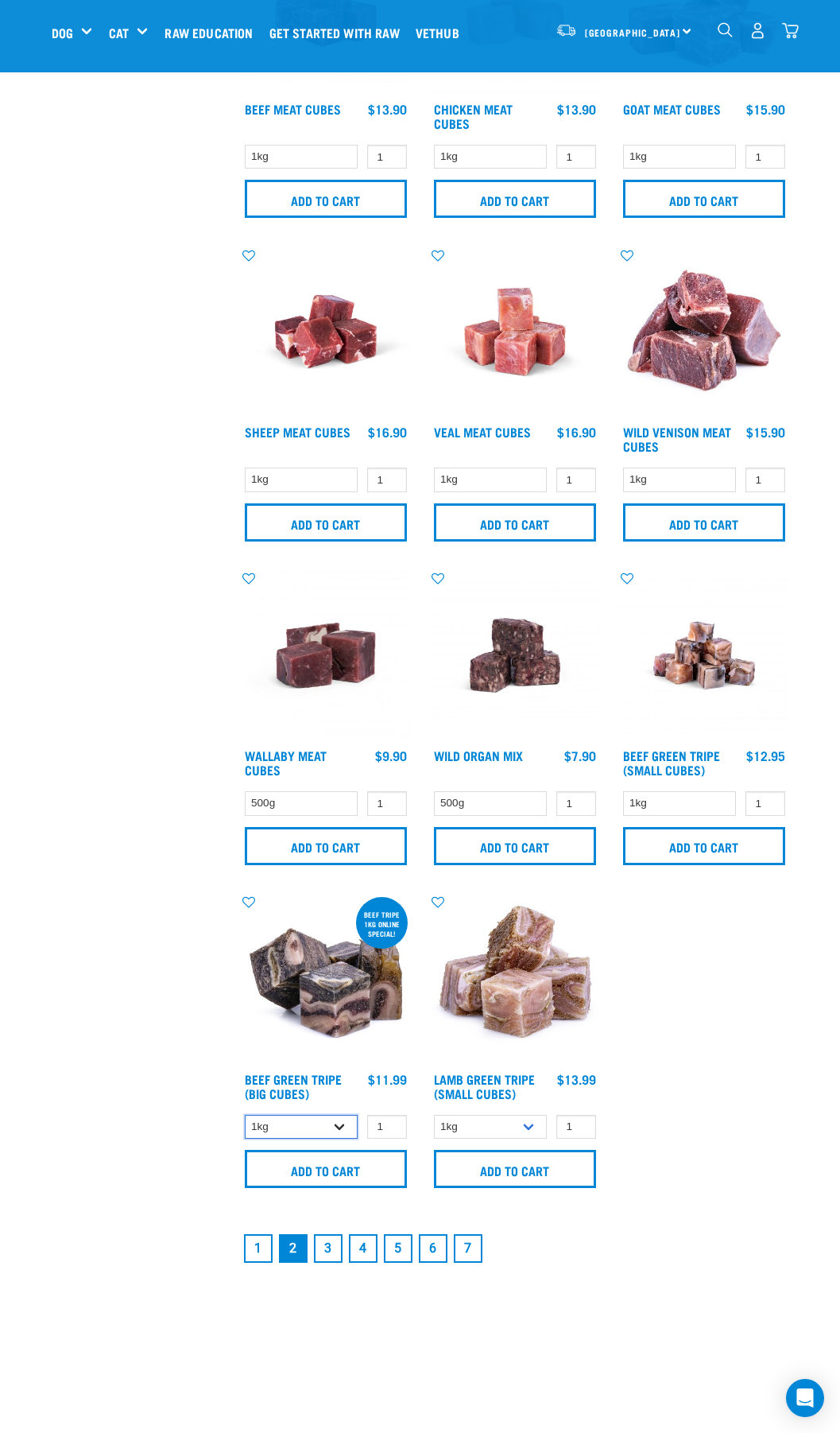
click at [337, 1123] on select "1kg 3kg Bulk (10kg)" at bounding box center [301, 1128] width 114 height 25
click at [245, 1115] on select "1kg 3kg Bulk (10kg)" at bounding box center [301, 1128] width 114 height 25
click at [334, 1122] on select "1kg 3kg Bulk (10kg)" at bounding box center [301, 1128] width 114 height 25
click at [245, 1115] on select "1kg 3kg Bulk (10kg)" at bounding box center [301, 1128] width 114 height 25
click at [337, 1126] on select "1kg 3kg Bulk (10kg)" at bounding box center [301, 1128] width 114 height 25
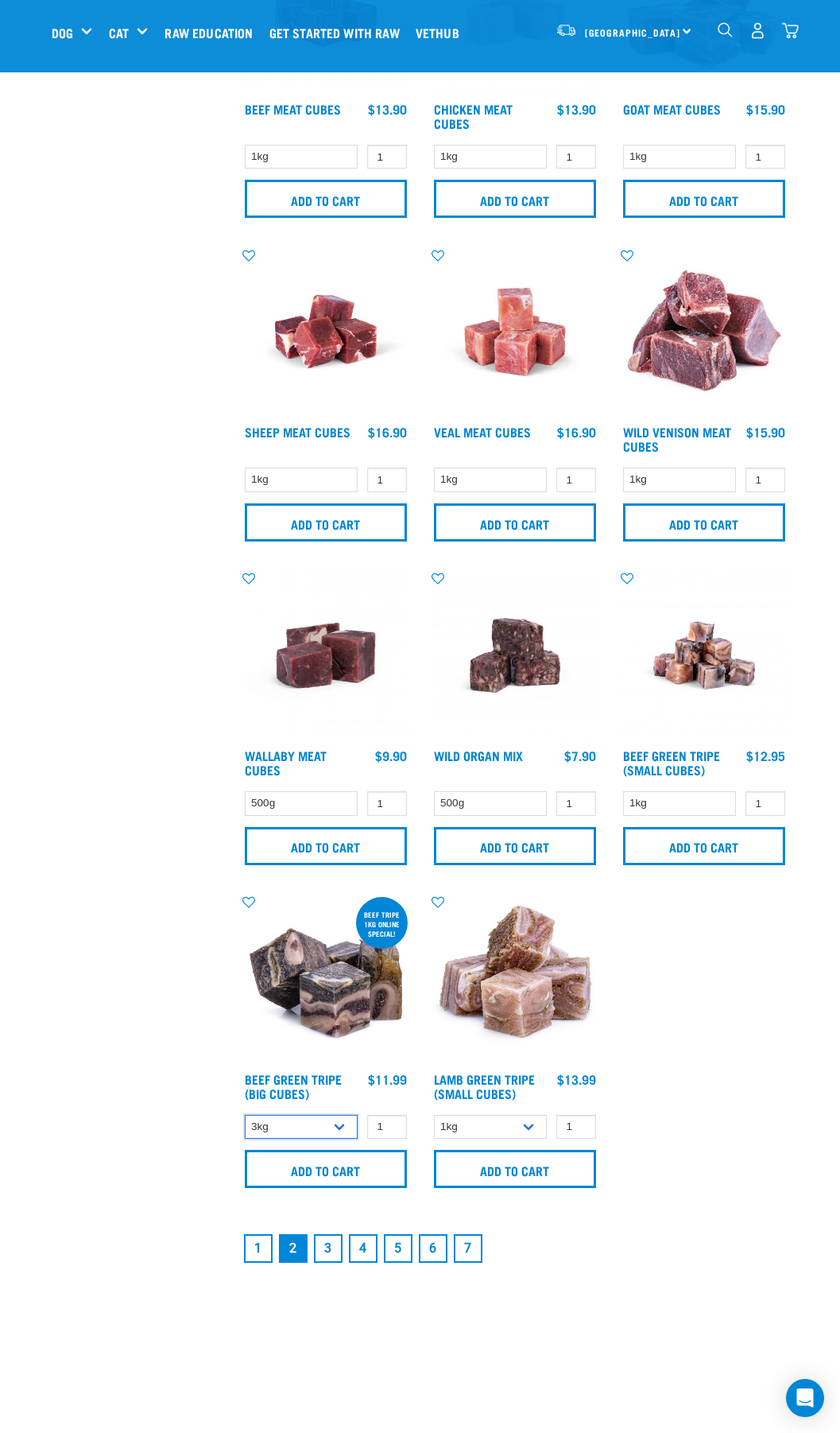
click at [245, 1115] on select "1kg 3kg Bulk (10kg)" at bounding box center [301, 1128] width 114 height 25
click at [343, 1121] on select "1kg 3kg Bulk (10kg)" at bounding box center [301, 1128] width 114 height 25
select select "344958"
click at [245, 1115] on select "1kg 3kg Bulk (10kg)" at bounding box center [301, 1128] width 114 height 25
click at [482, 1128] on select "1kg 3kg" at bounding box center [491, 1128] width 114 height 25
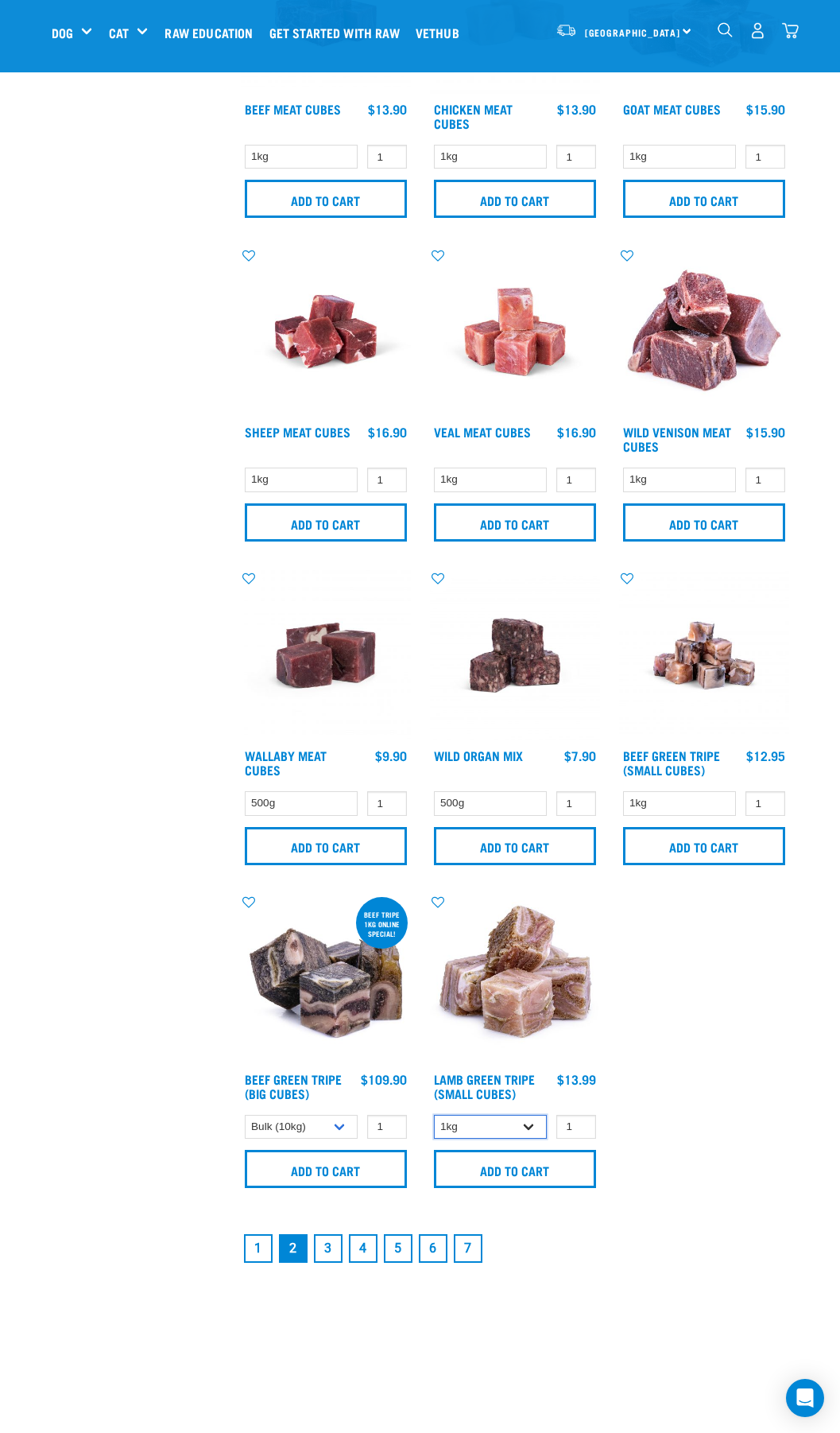
select select "344959"
click at [434, 1115] on select "1kg 3kg" at bounding box center [491, 1128] width 114 height 25
click at [343, 1127] on select "1kg 3kg Bulk (10kg)" at bounding box center [301, 1128] width 114 height 25
select select "345"
click at [245, 1115] on select "1kg 3kg Bulk (10kg)" at bounding box center [301, 1128] width 114 height 25
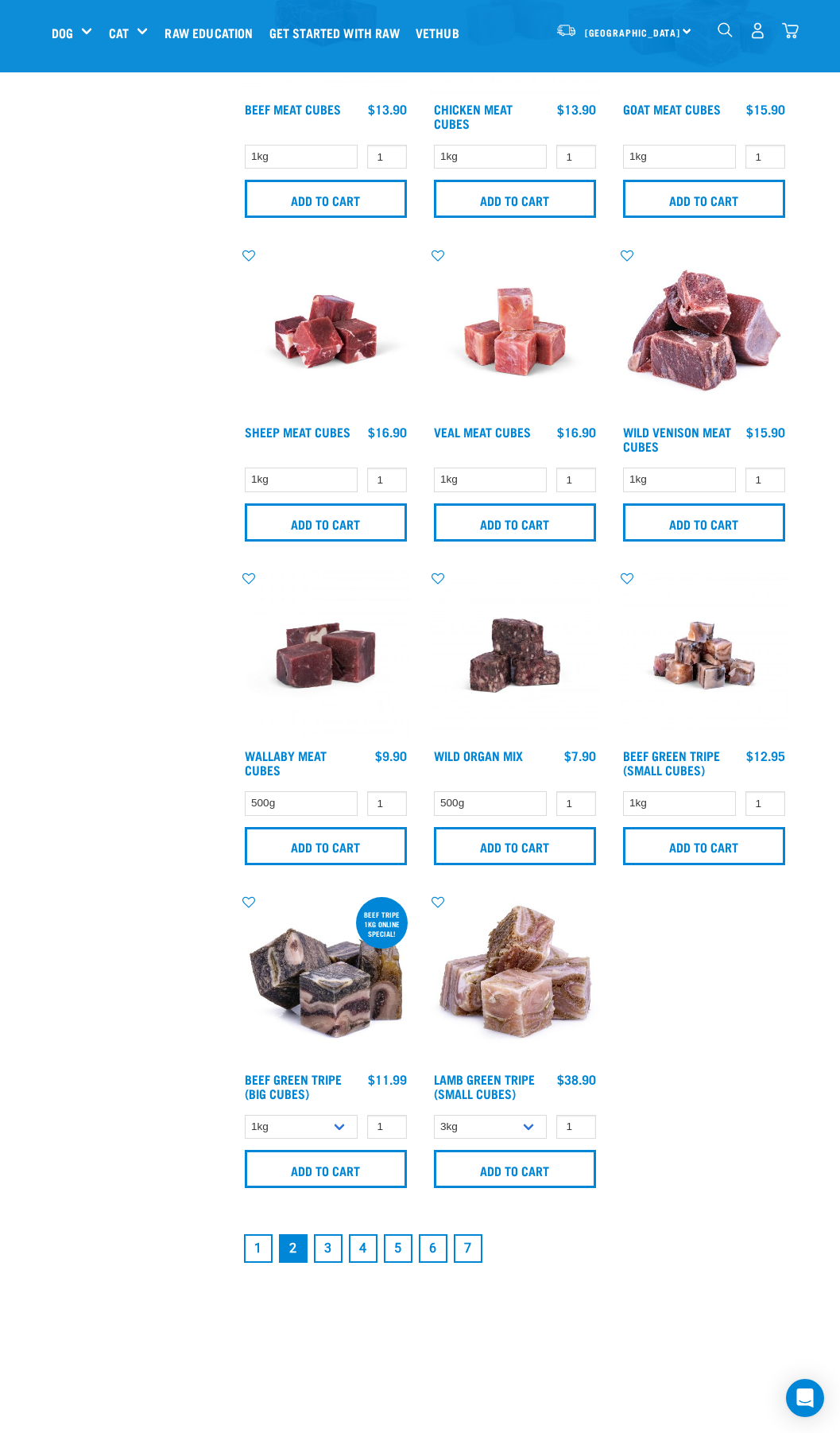
click at [325, 1246] on link "3" at bounding box center [328, 1248] width 28 height 28
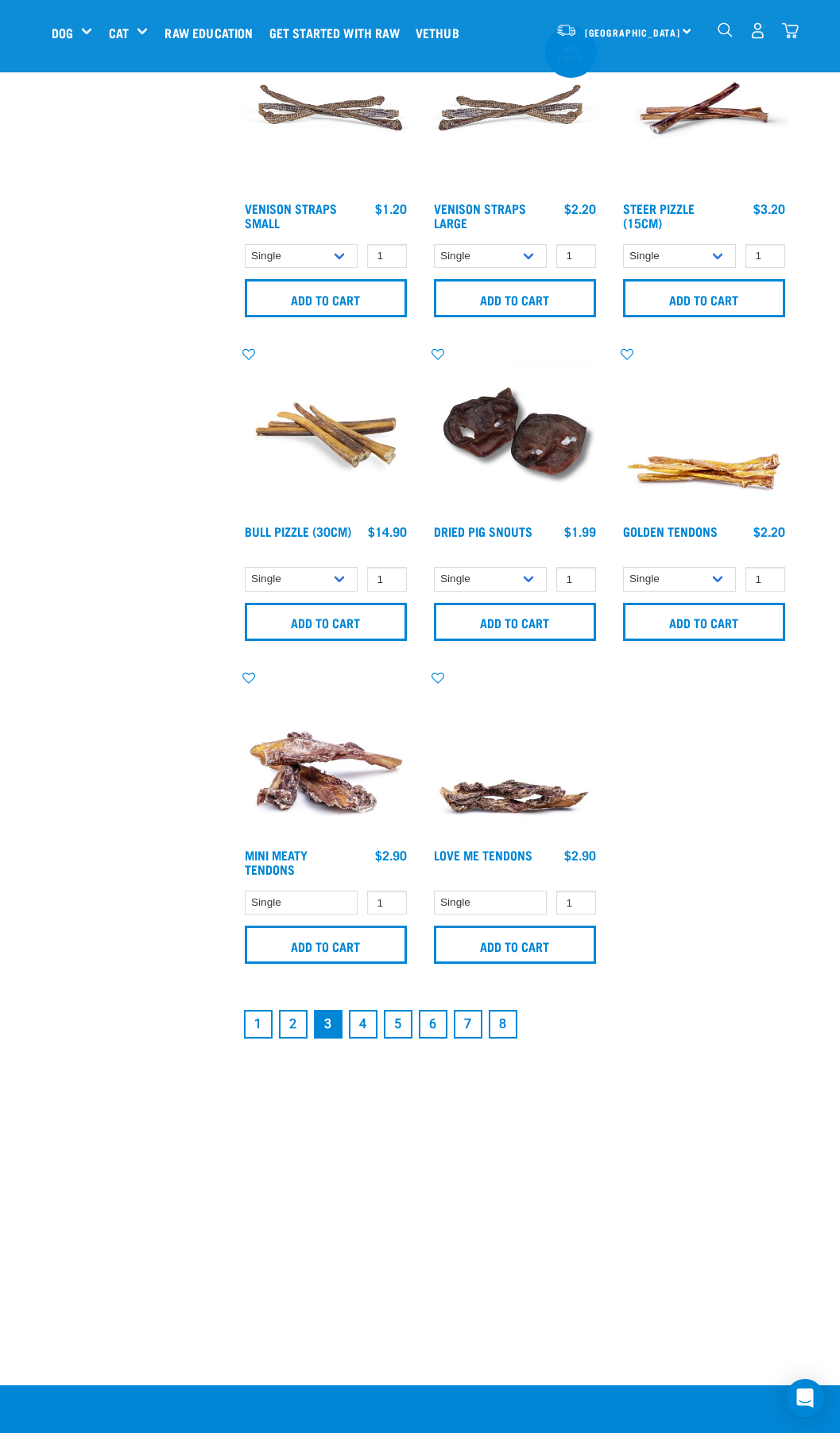
scroll to position [2942, 0]
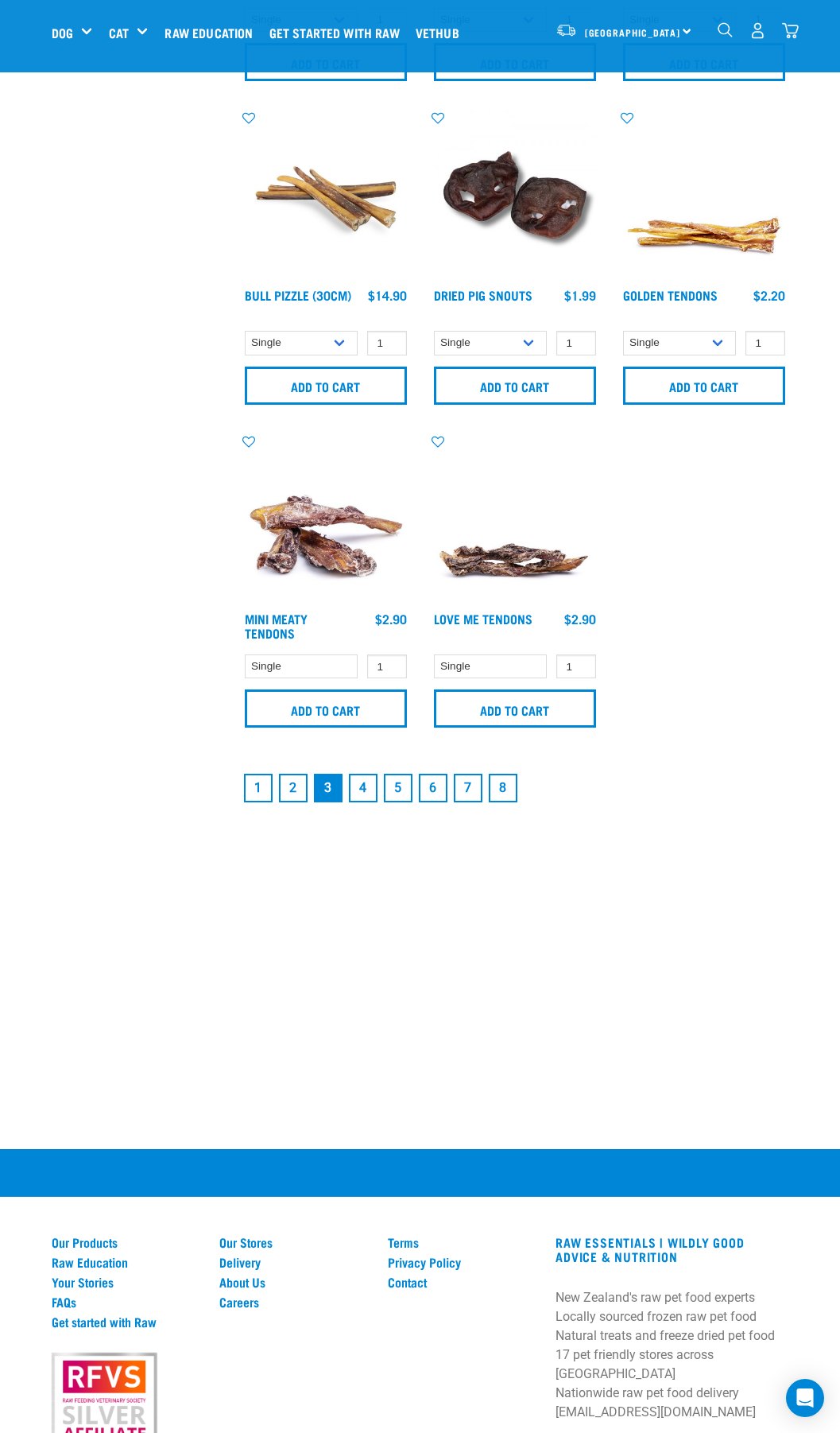
click at [356, 787] on link "4" at bounding box center [363, 788] width 28 height 28
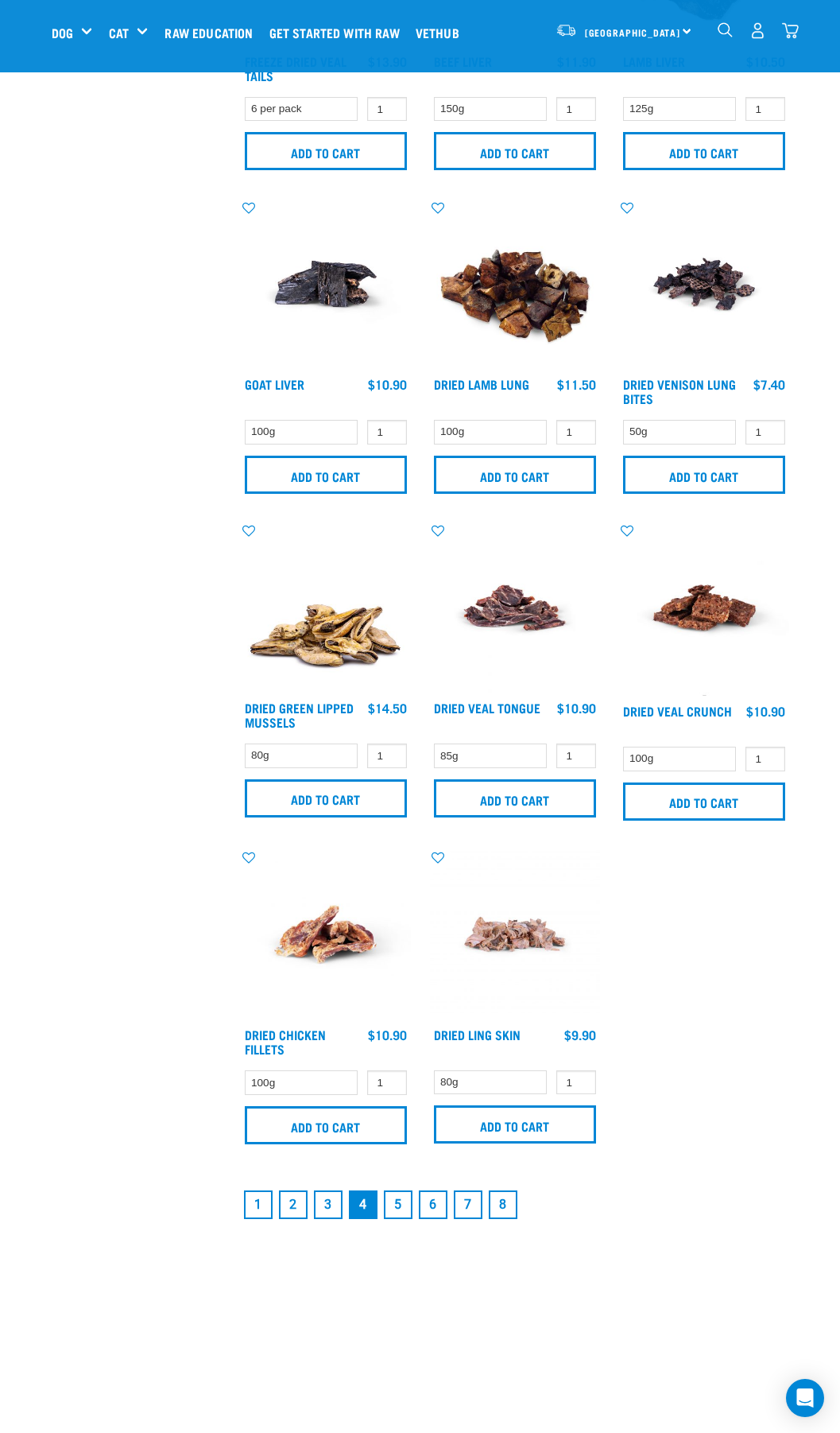
scroll to position [2783, 0]
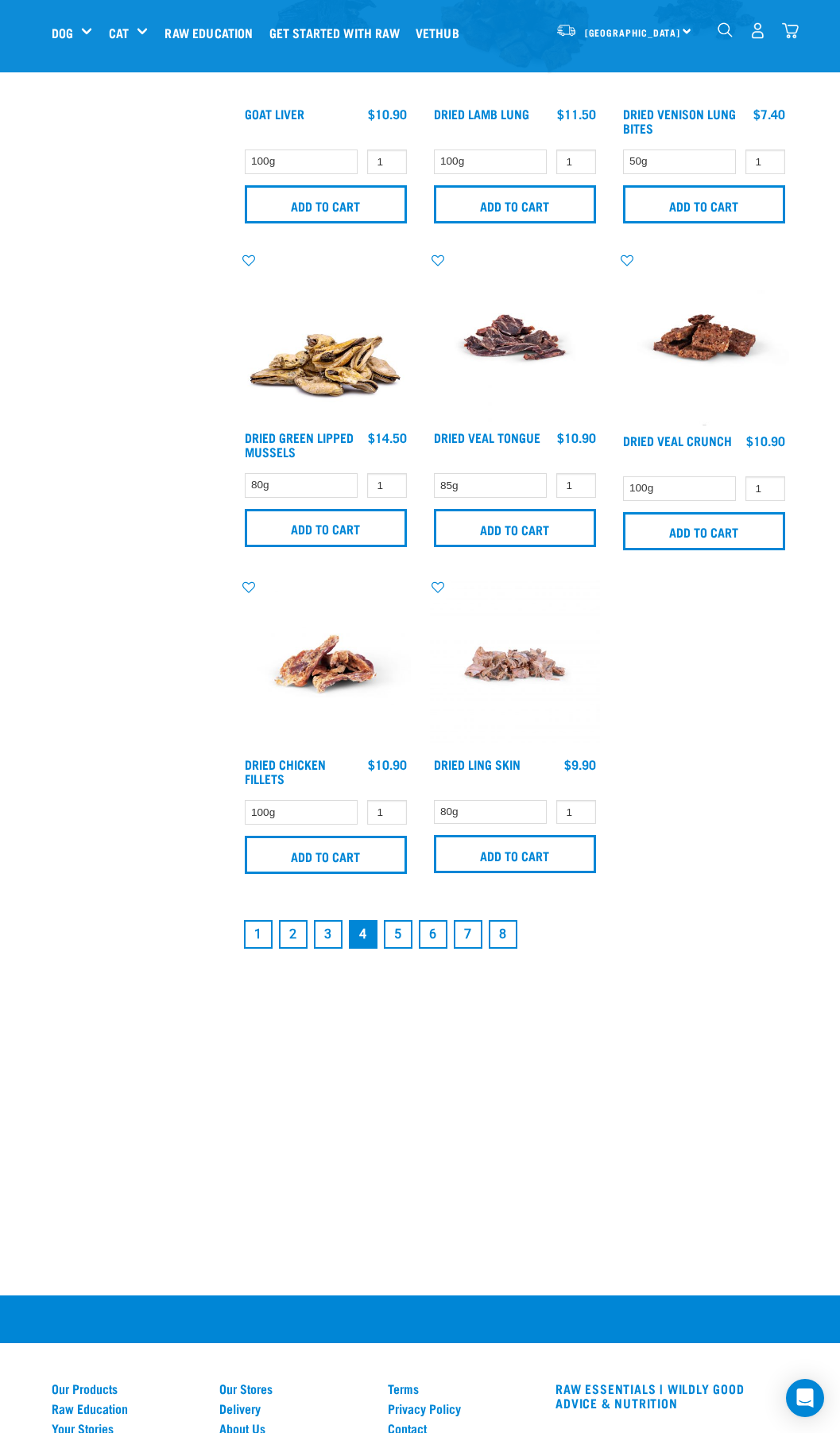
click at [404, 939] on link "5" at bounding box center [398, 934] width 28 height 28
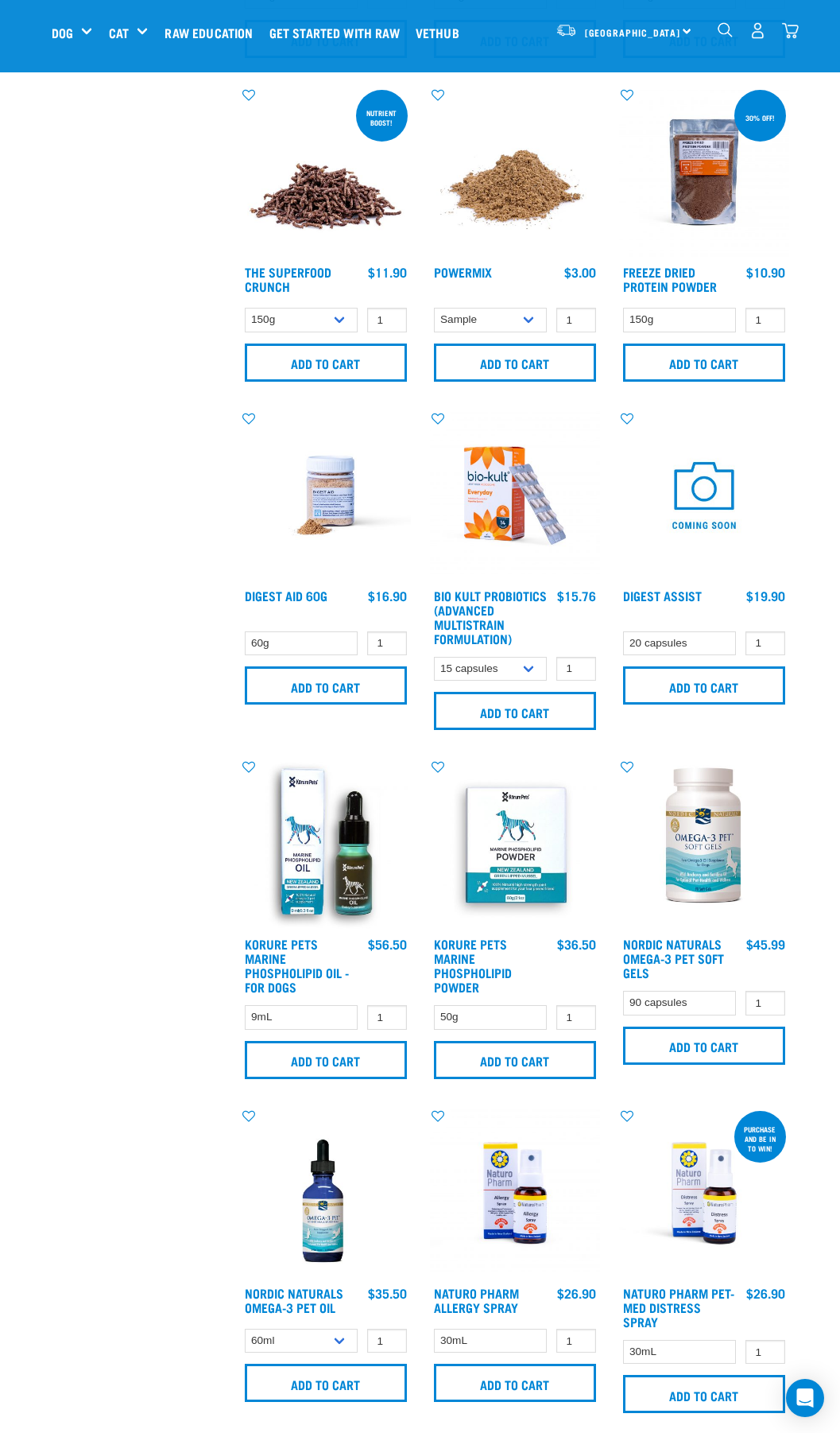
scroll to position [1351, 0]
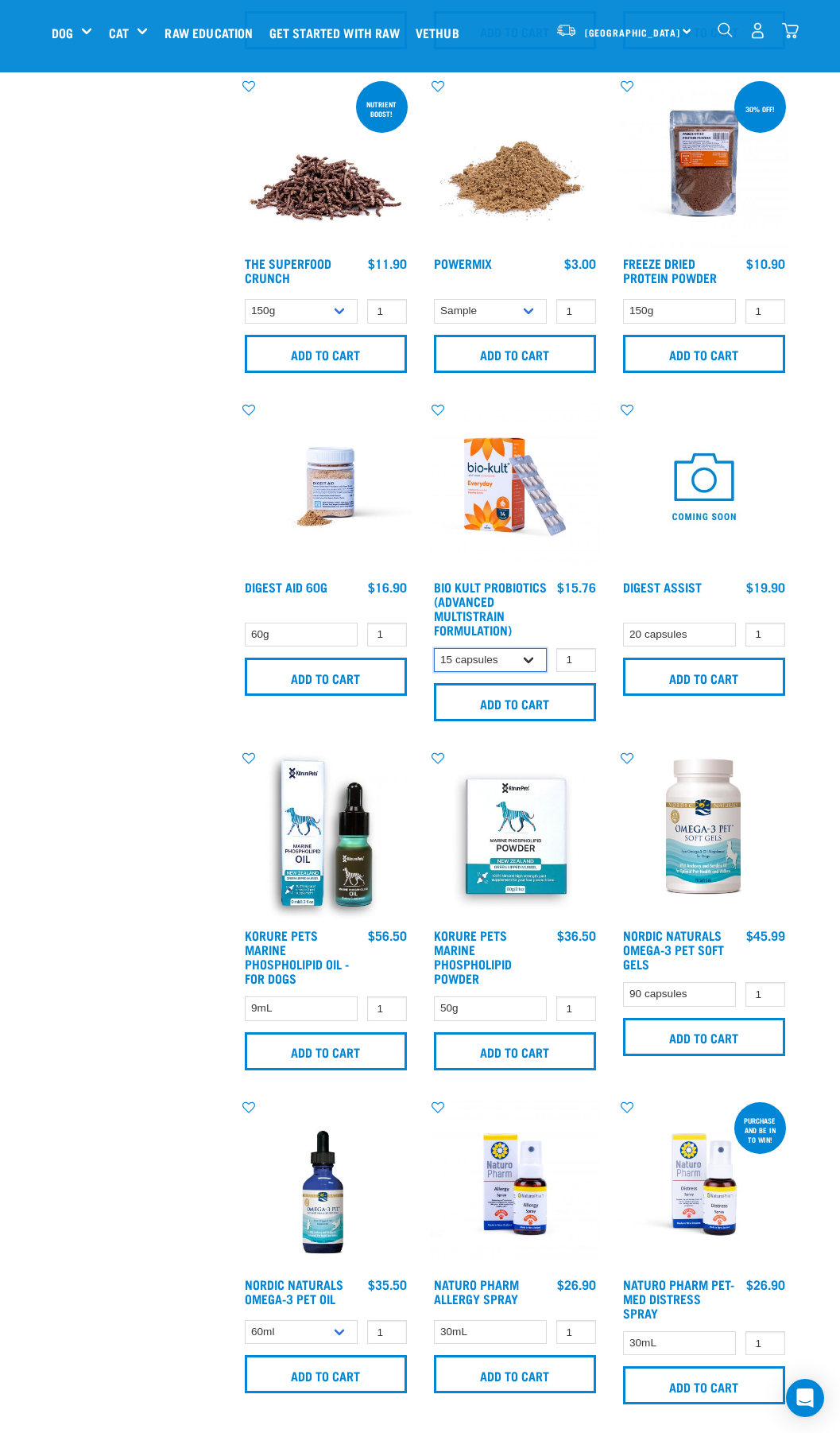
click at [496, 671] on select "15 capsules 30 capsules 60 capsules" at bounding box center [491, 661] width 114 height 25
select select "31230"
click at [434, 662] on select "15 capsules 30 capsules 60 capsules" at bounding box center [491, 661] width 114 height 25
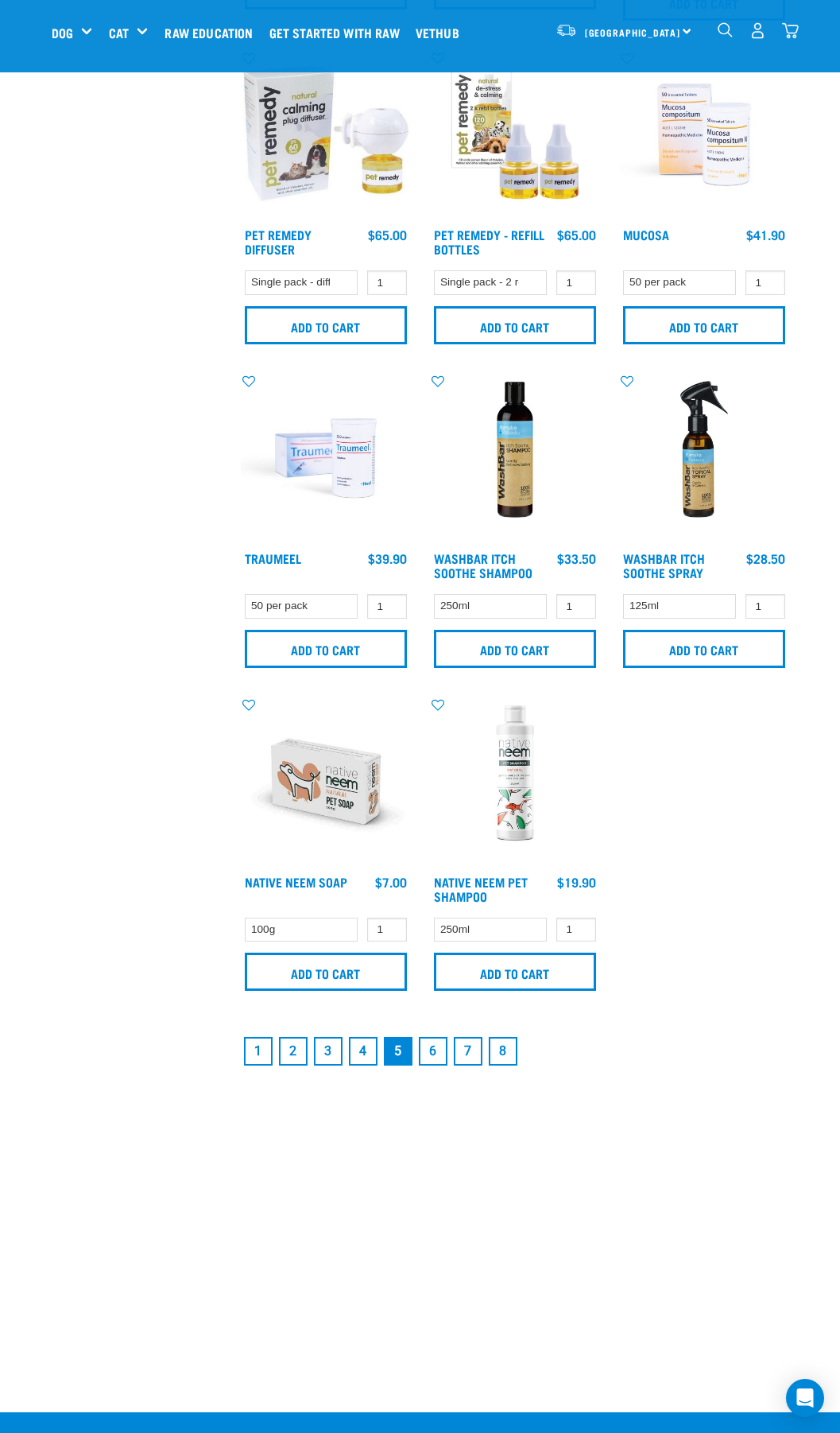
scroll to position [2783, 0]
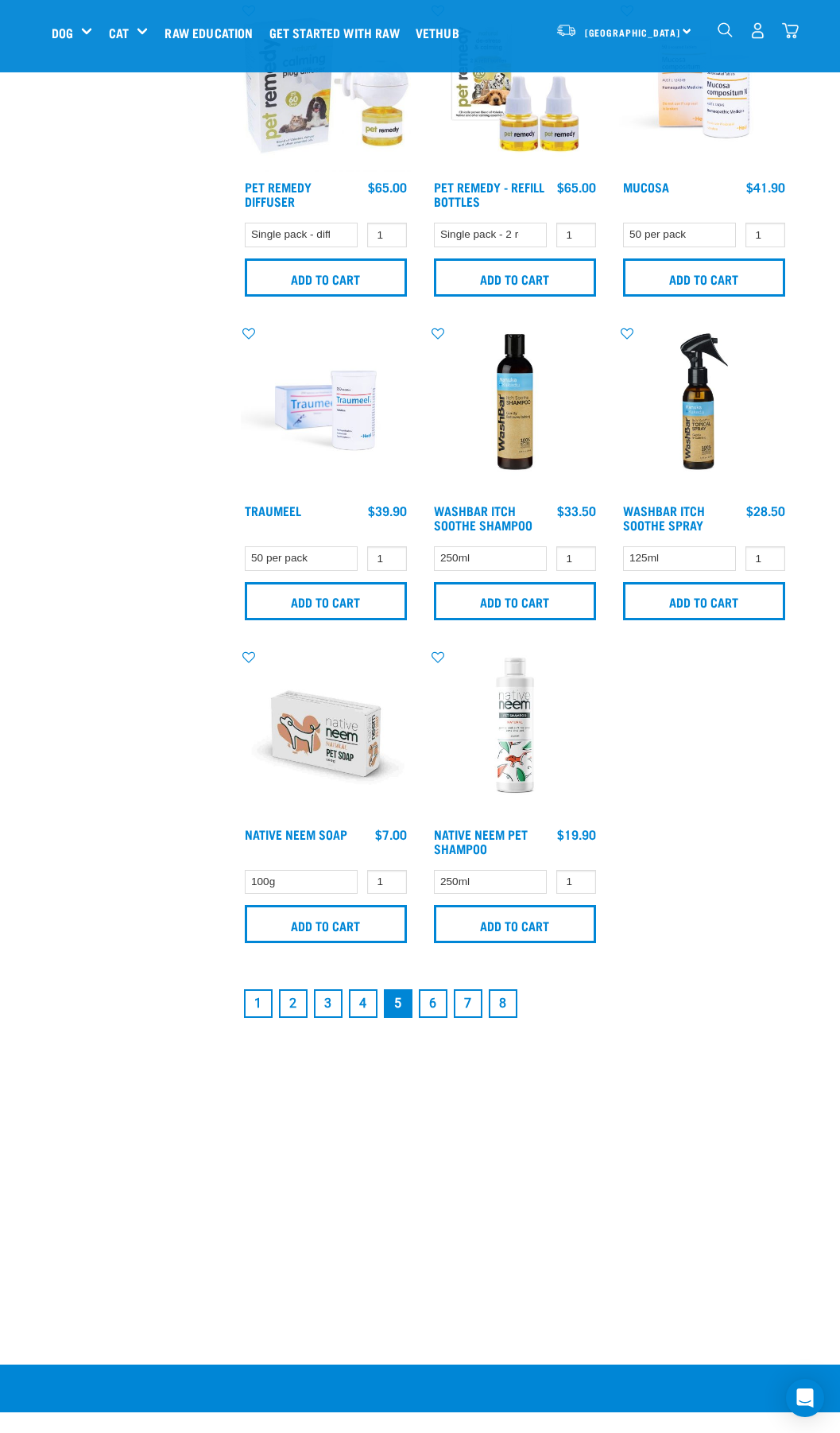
click at [432, 1014] on link "6" at bounding box center [433, 1004] width 28 height 28
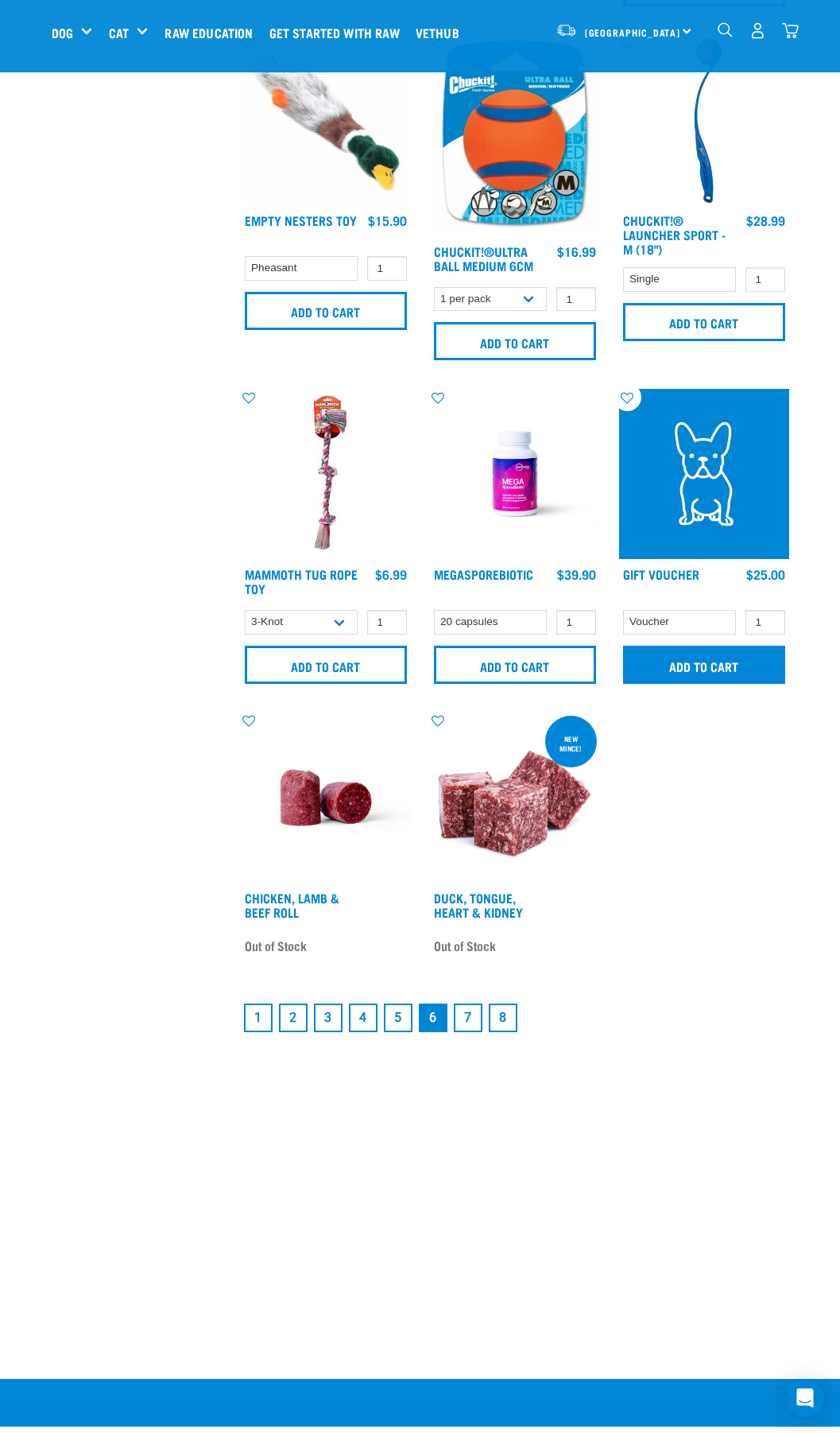
scroll to position [2703, 0]
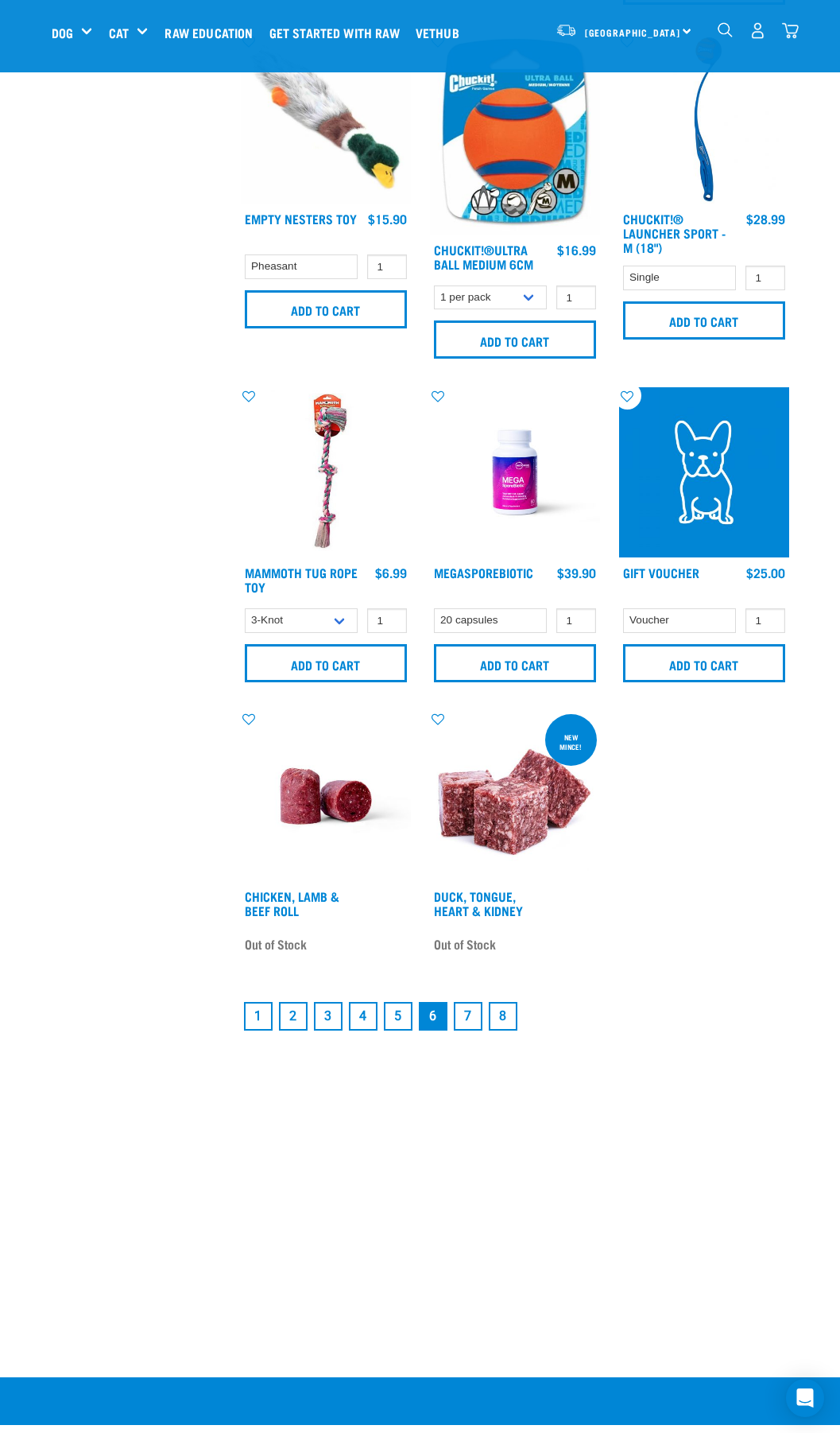
click at [472, 1020] on link "7" at bounding box center [468, 1016] width 28 height 28
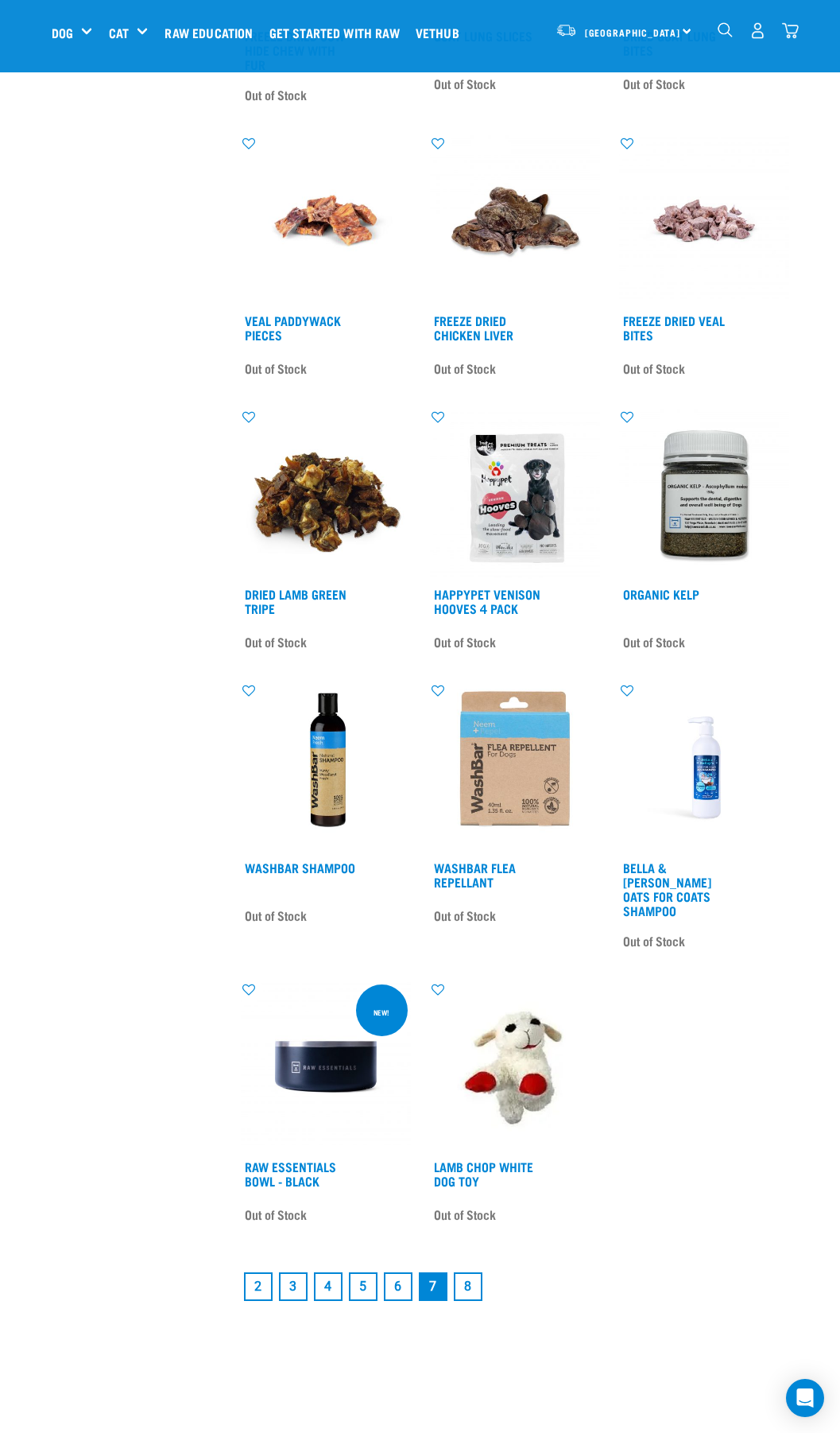
scroll to position [2385, 0]
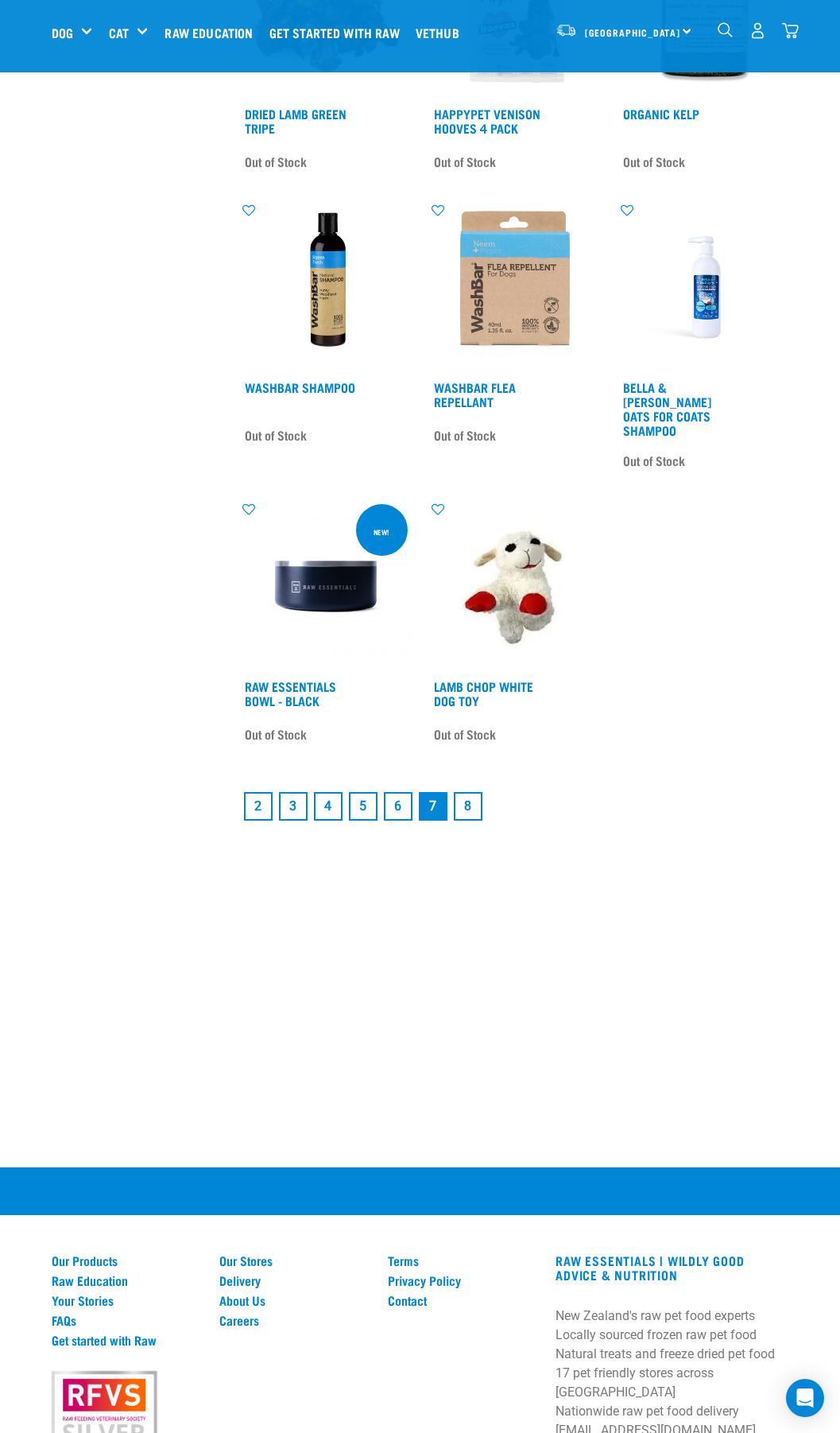
click at [467, 792] on link "8" at bounding box center [468, 806] width 28 height 28
click at [469, 794] on link "8" at bounding box center [468, 806] width 28 height 28
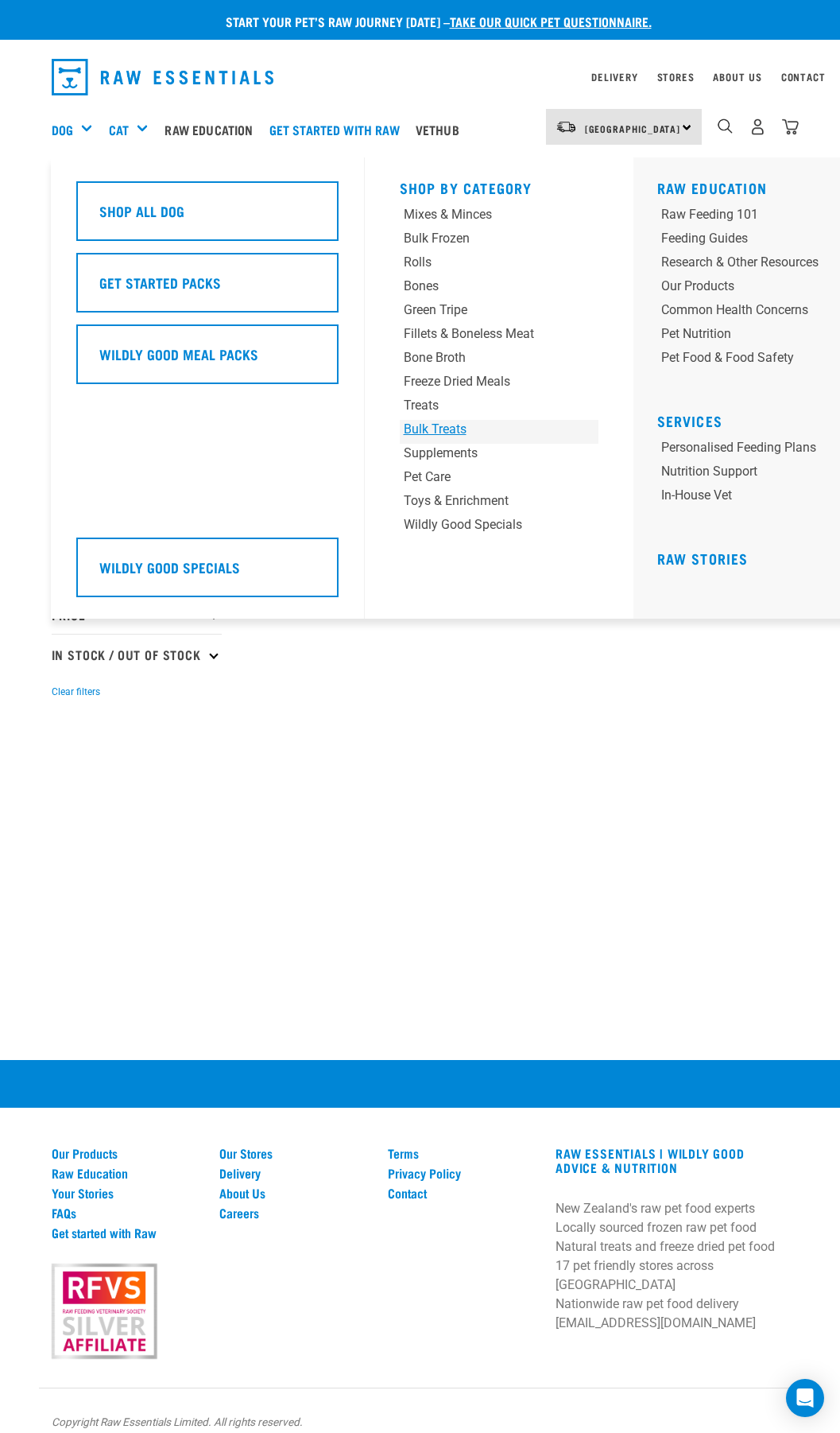
click at [437, 422] on div "Bulk Treats" at bounding box center [482, 429] width 156 height 19
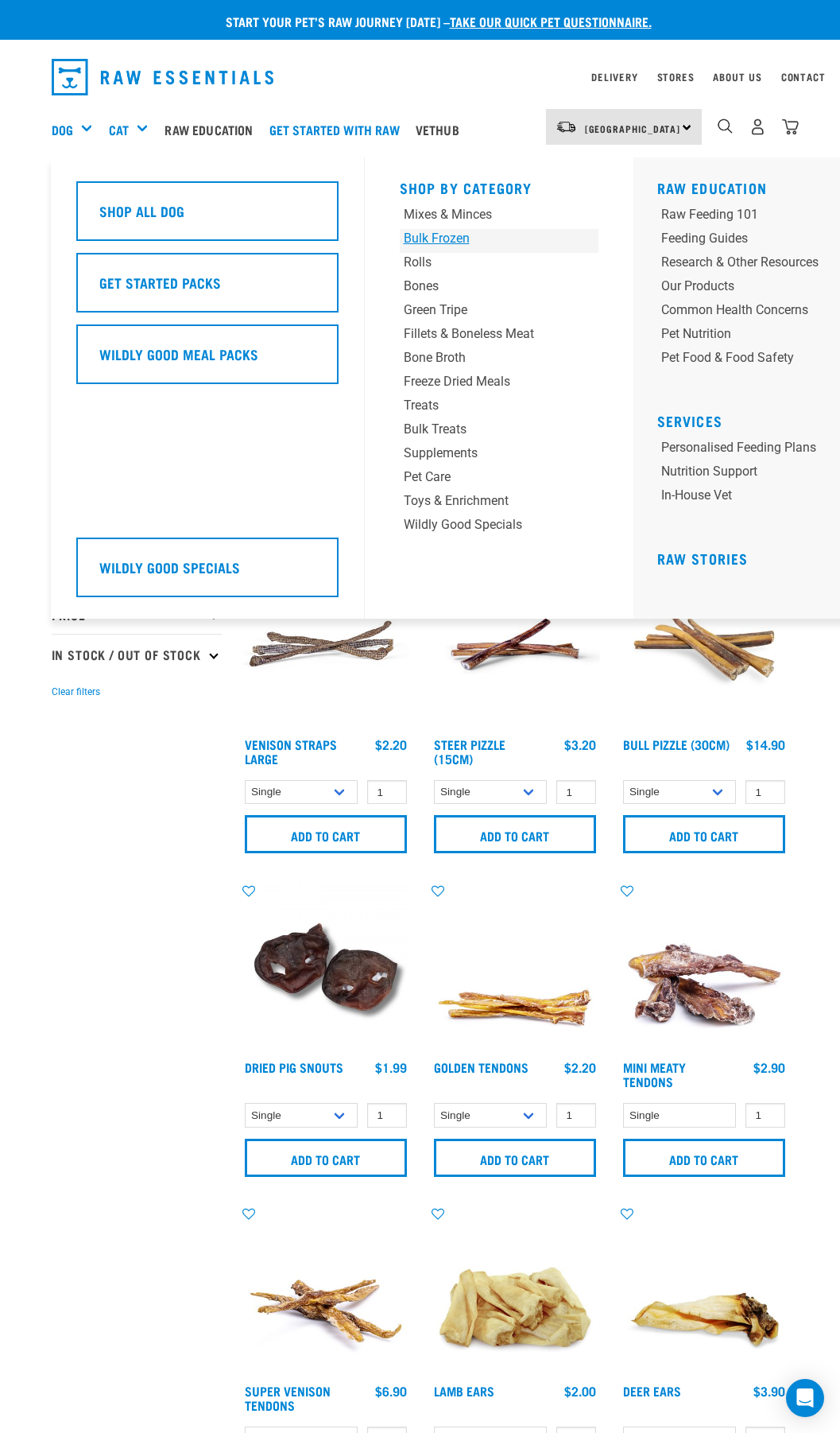
click at [437, 241] on div "Bulk Frozen" at bounding box center [482, 238] width 156 height 19
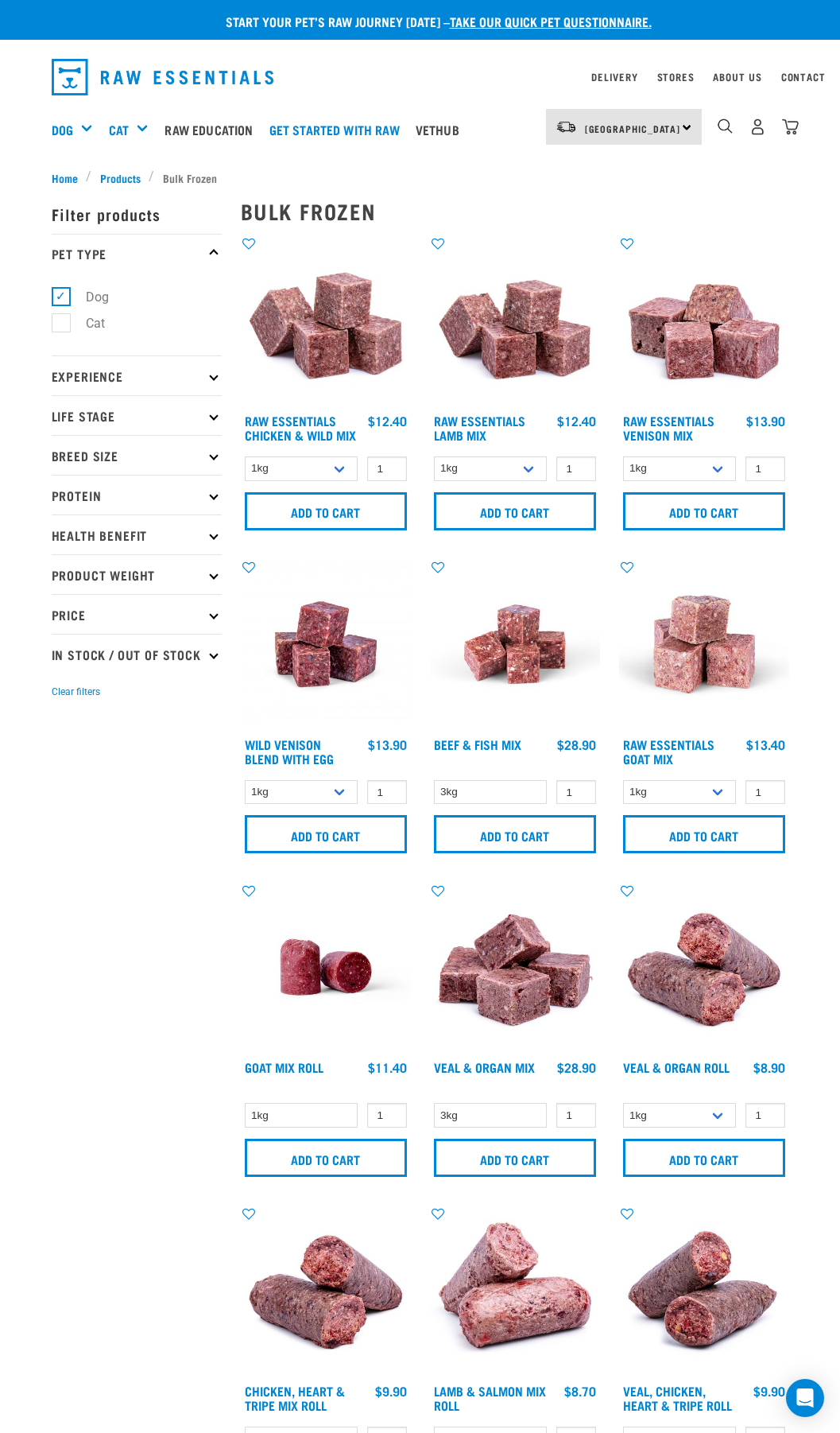
click at [211, 655] on icon at bounding box center [213, 654] width 9 height 9
click at [62, 701] on label "In Stock" at bounding box center [99, 697] width 77 height 20
click at [62, 700] on input "In Stock" at bounding box center [57, 694] width 10 height 10
checkbox input "true"
click at [334, 473] on select "1kg 3kg Bulk (10kg)" at bounding box center [301, 469] width 114 height 25
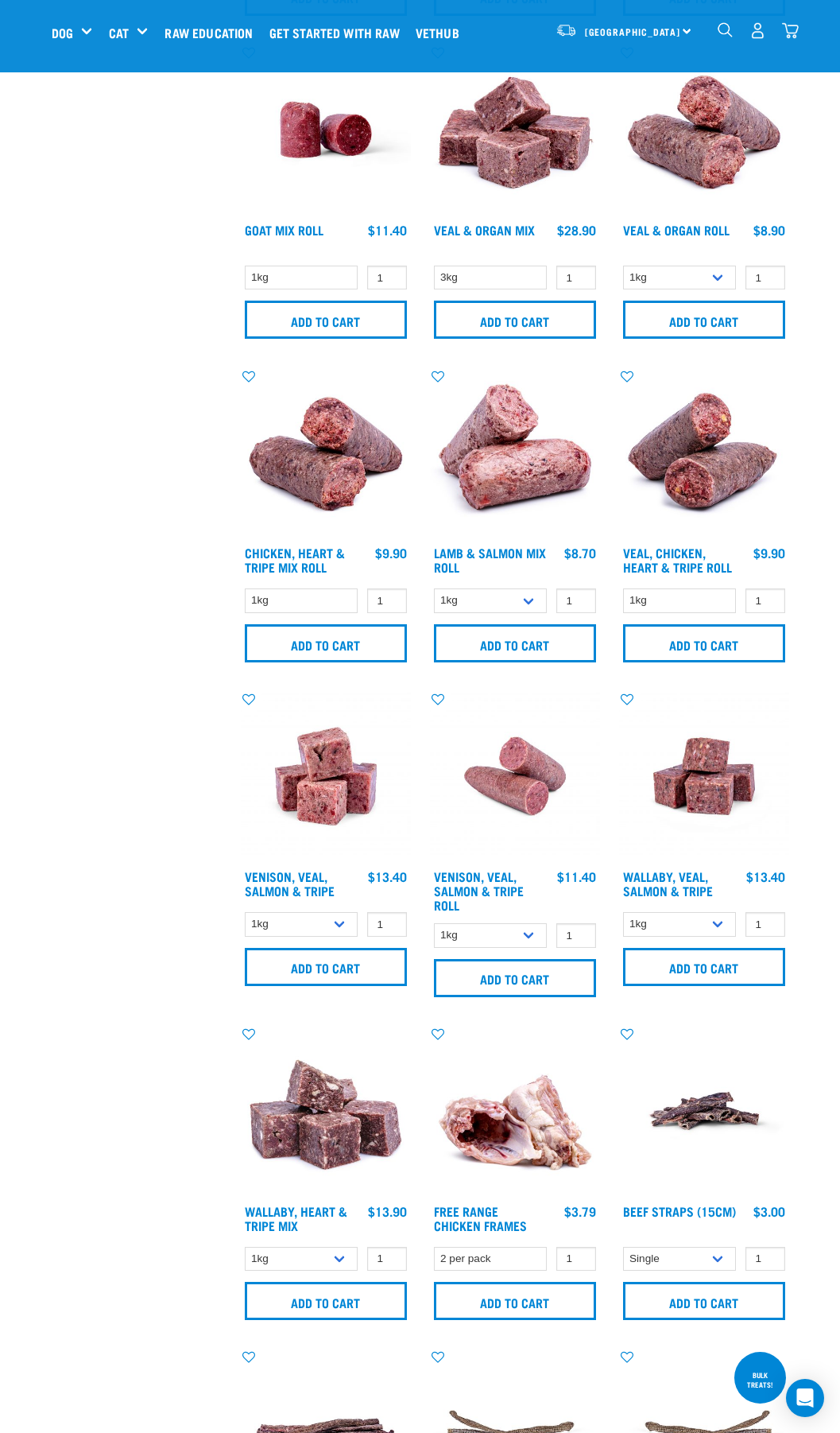
scroll to position [318, 0]
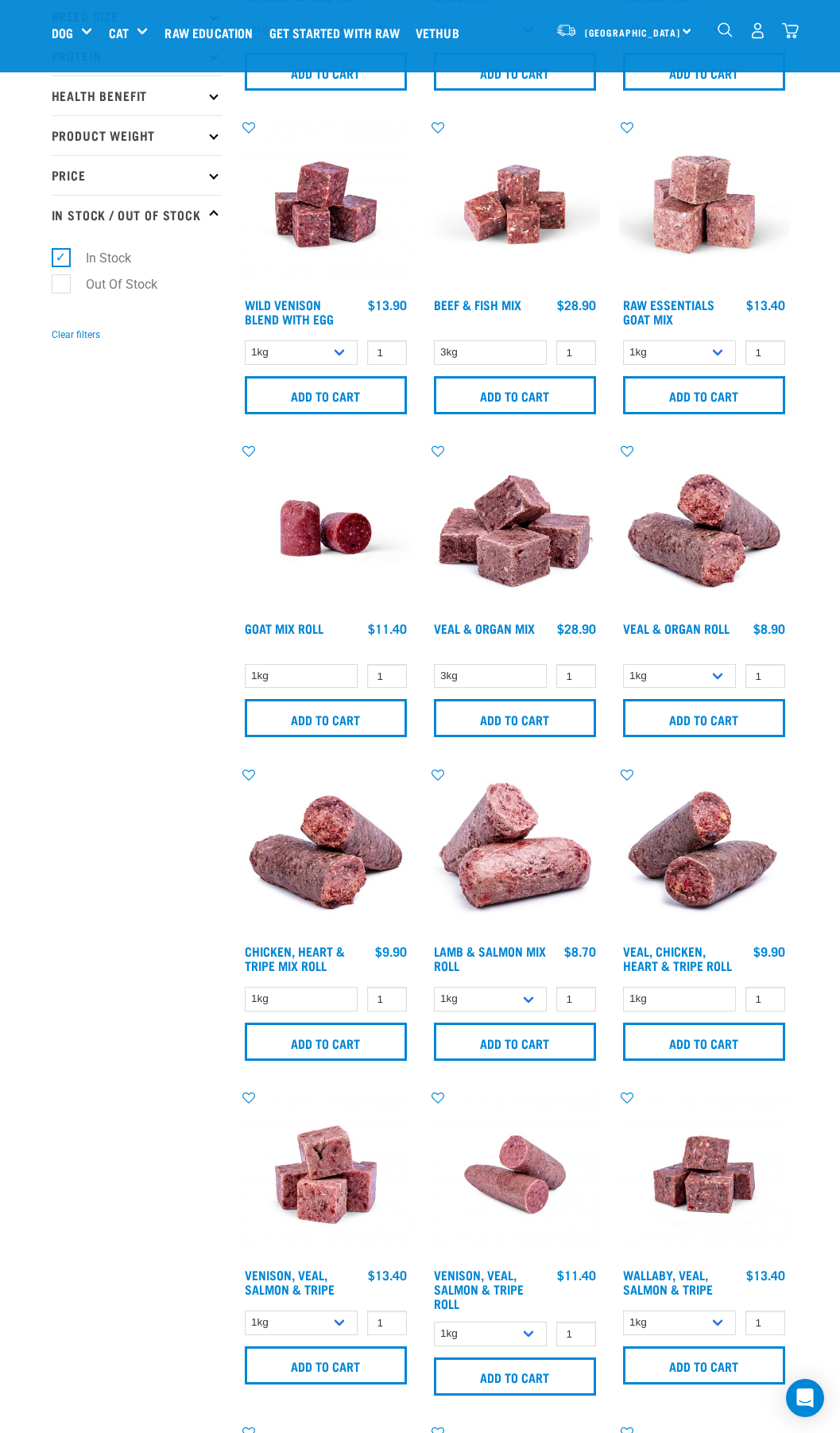
click at [794, 33] on img "dropdown navigation" at bounding box center [790, 31] width 17 height 17
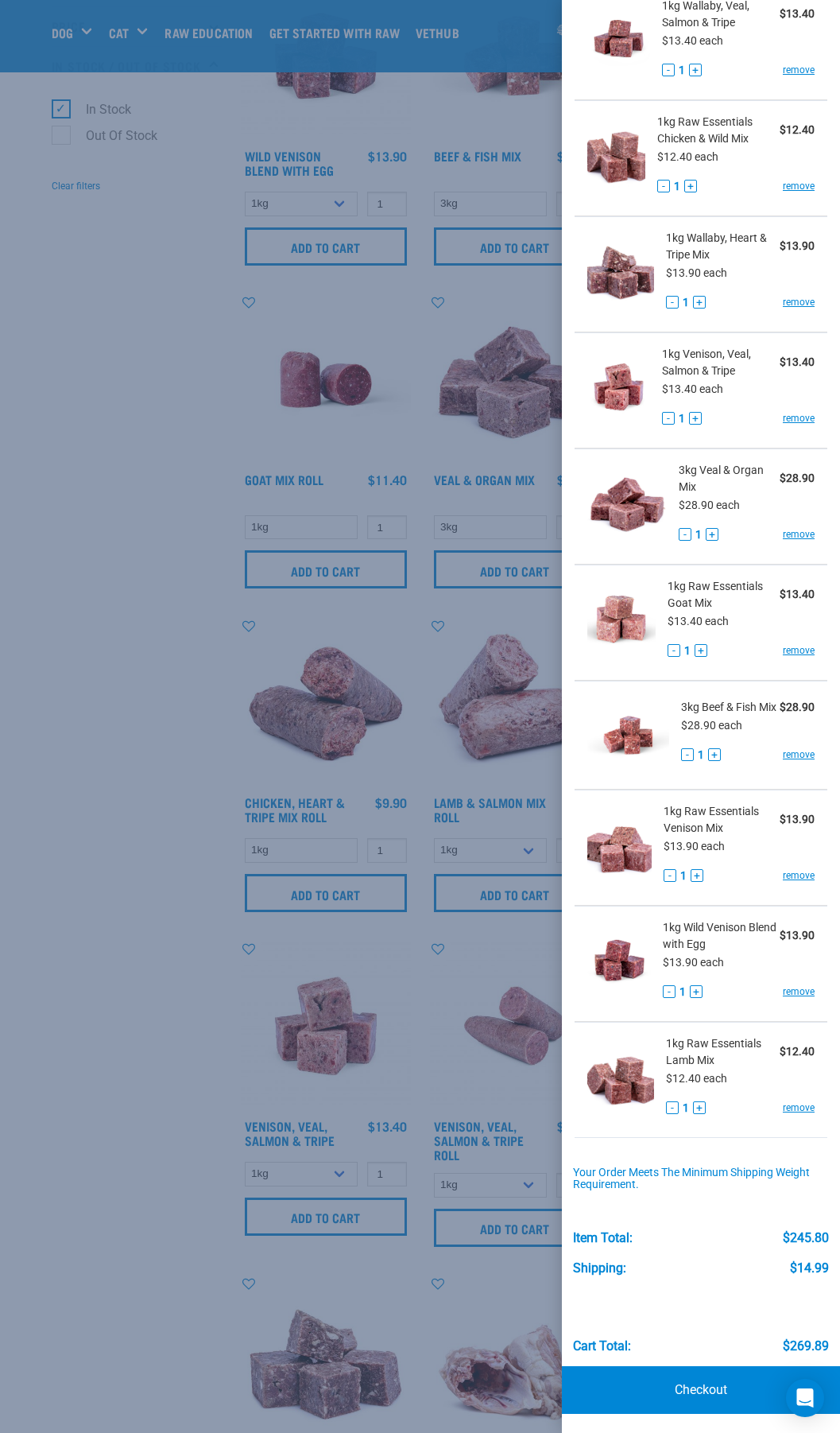
scroll to position [636, 0]
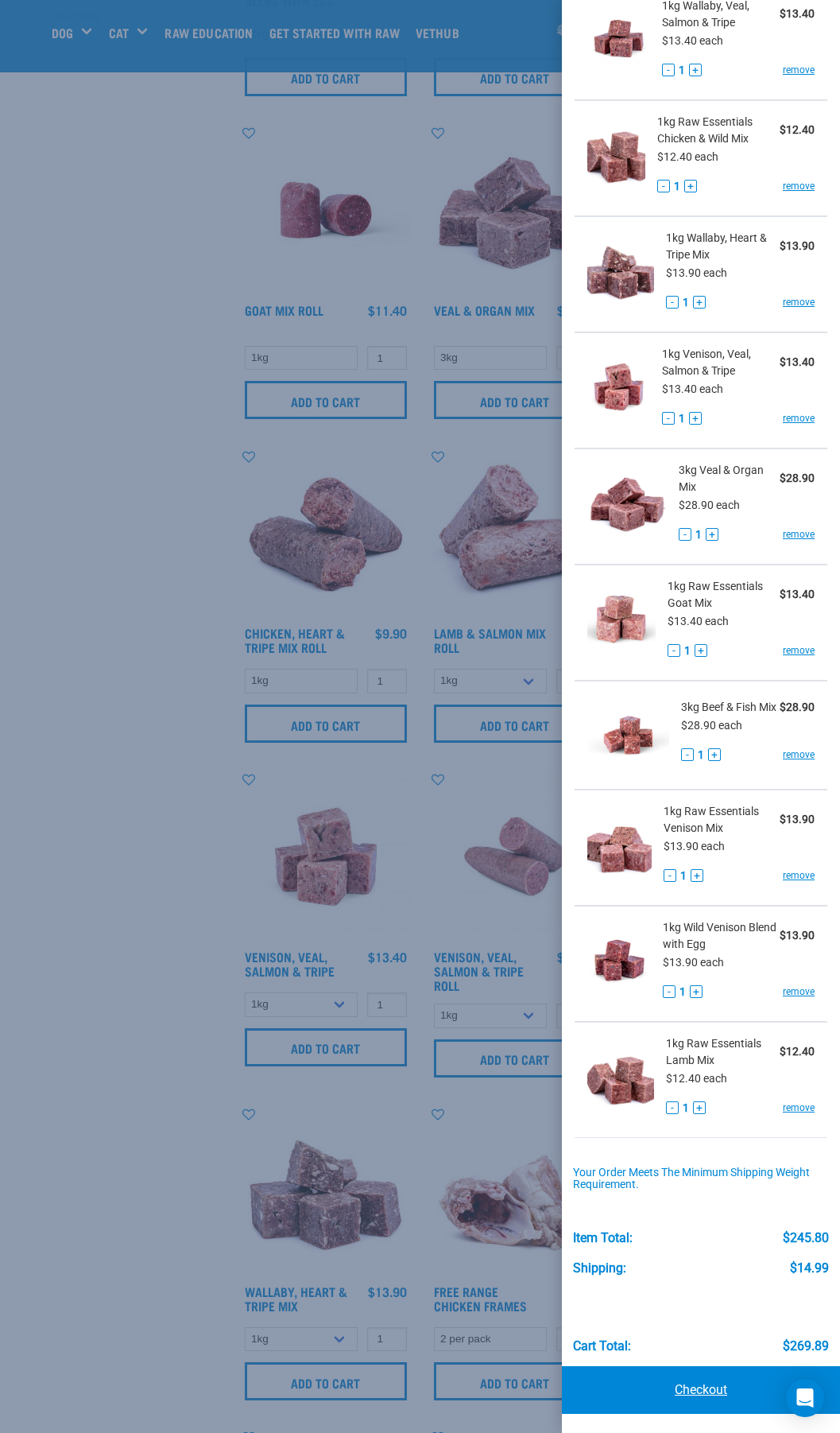
drag, startPoint x: 714, startPoint y: 1383, endPoint x: 722, endPoint y: 1380, distance: 8.5
click at [714, 1382] on link "Checkout" at bounding box center [700, 1389] width 278 height 47
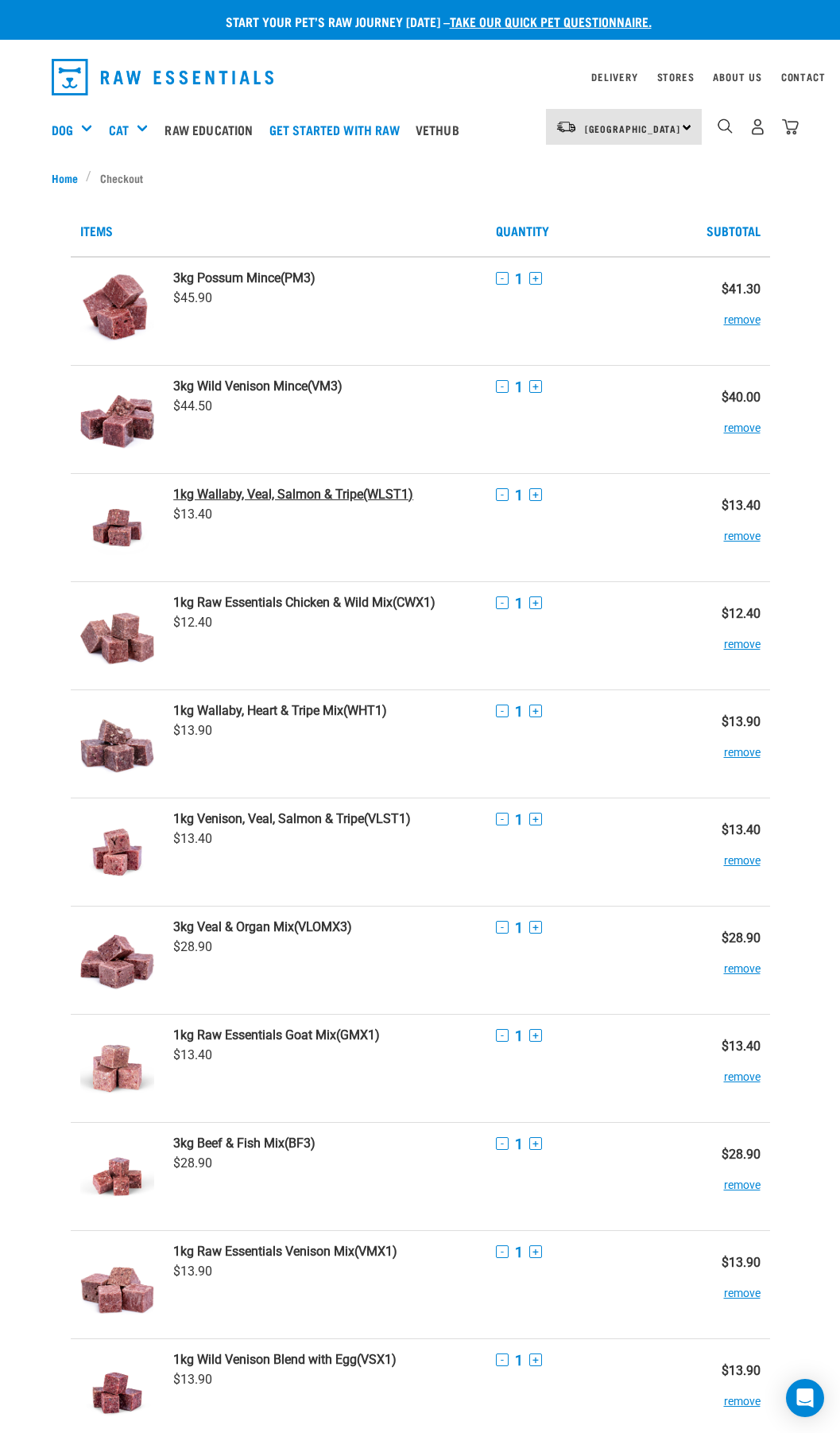
click at [240, 489] on strong "1kg Wallaby, Veal, Salmon & Tripe" at bounding box center [268, 494] width 190 height 15
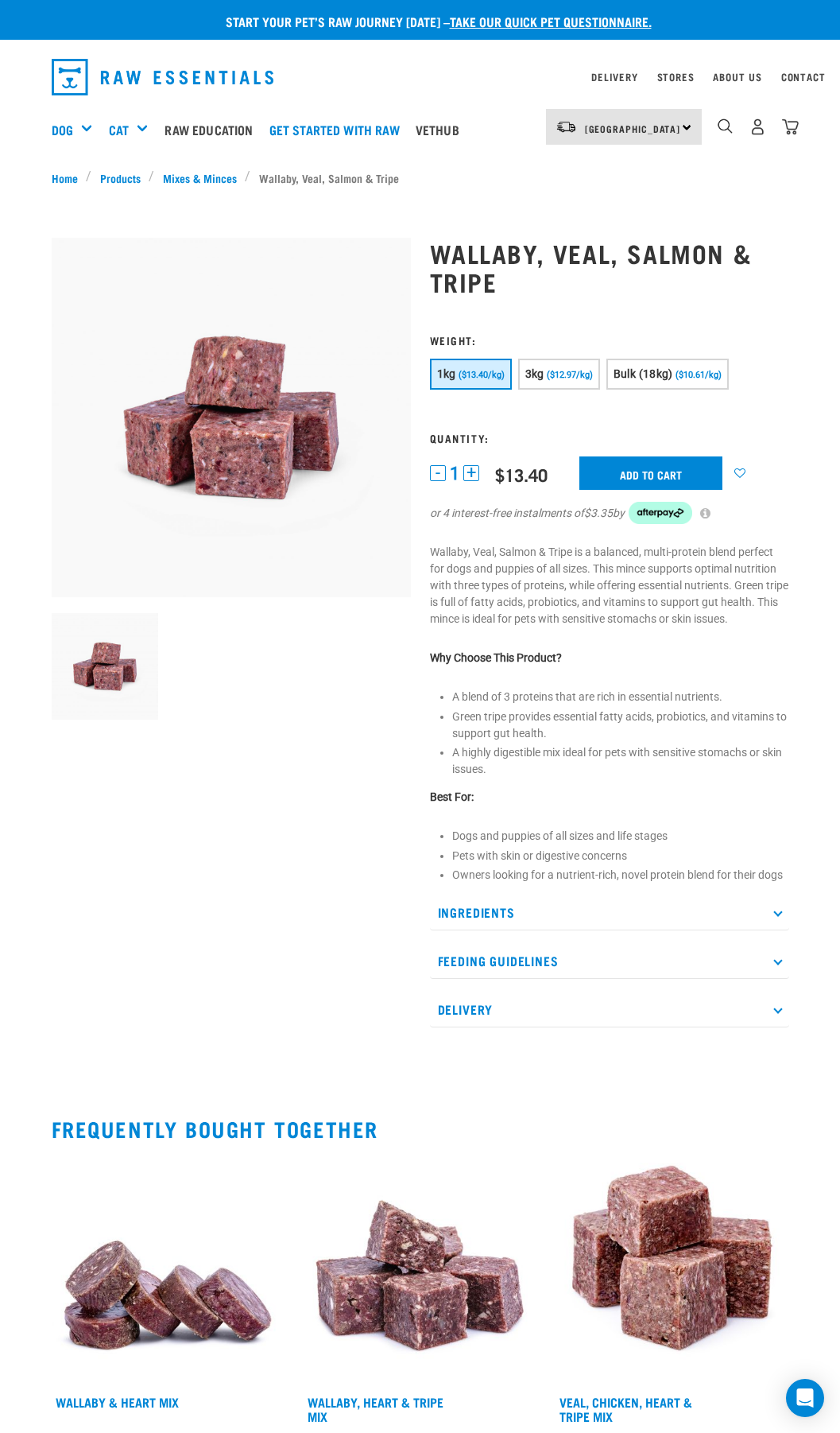
click at [478, 965] on p "Feeding Guidelines" at bounding box center [610, 960] width 359 height 36
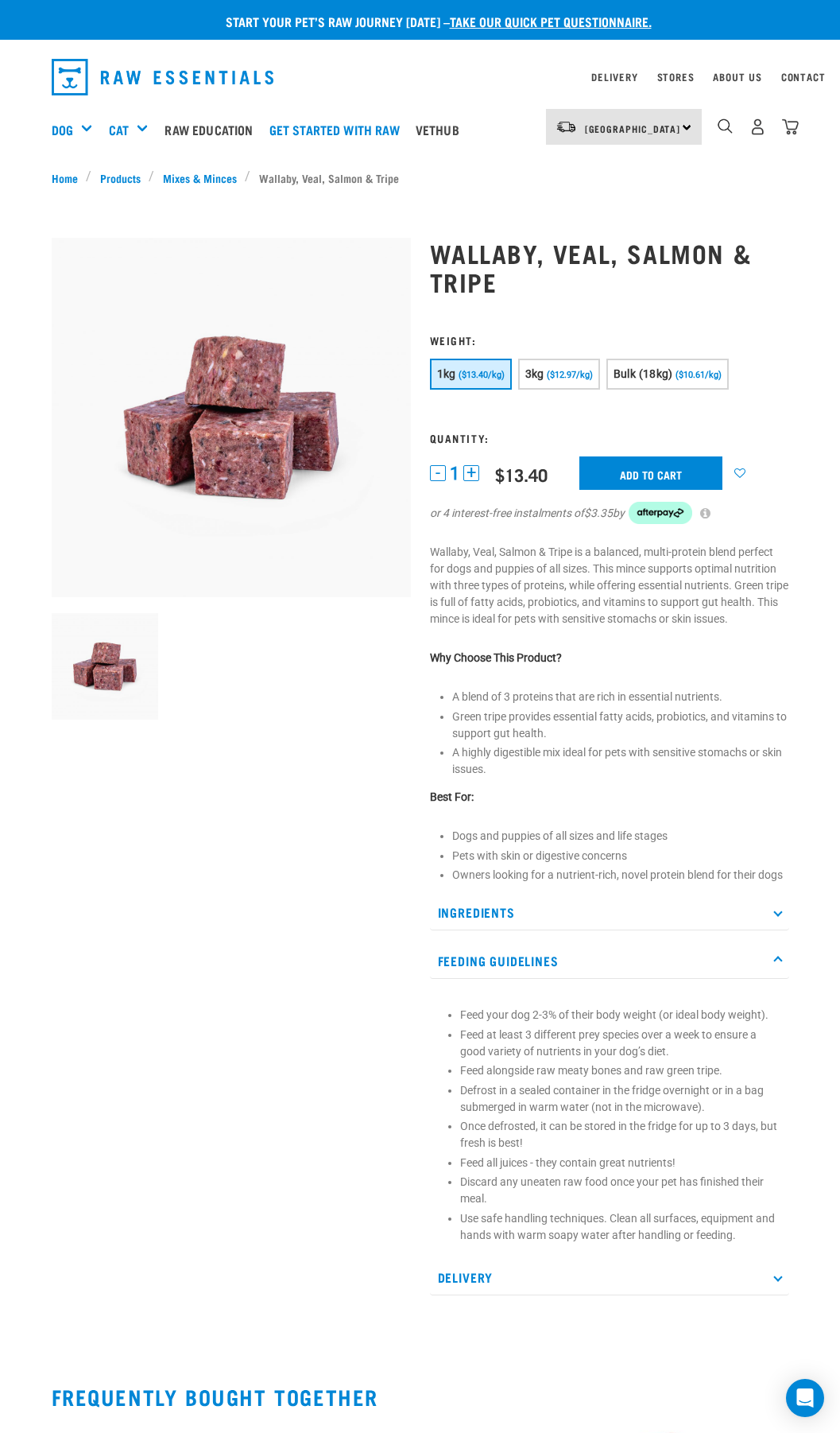
click at [597, 1272] on p "Delivery" at bounding box center [610, 1277] width 359 height 36
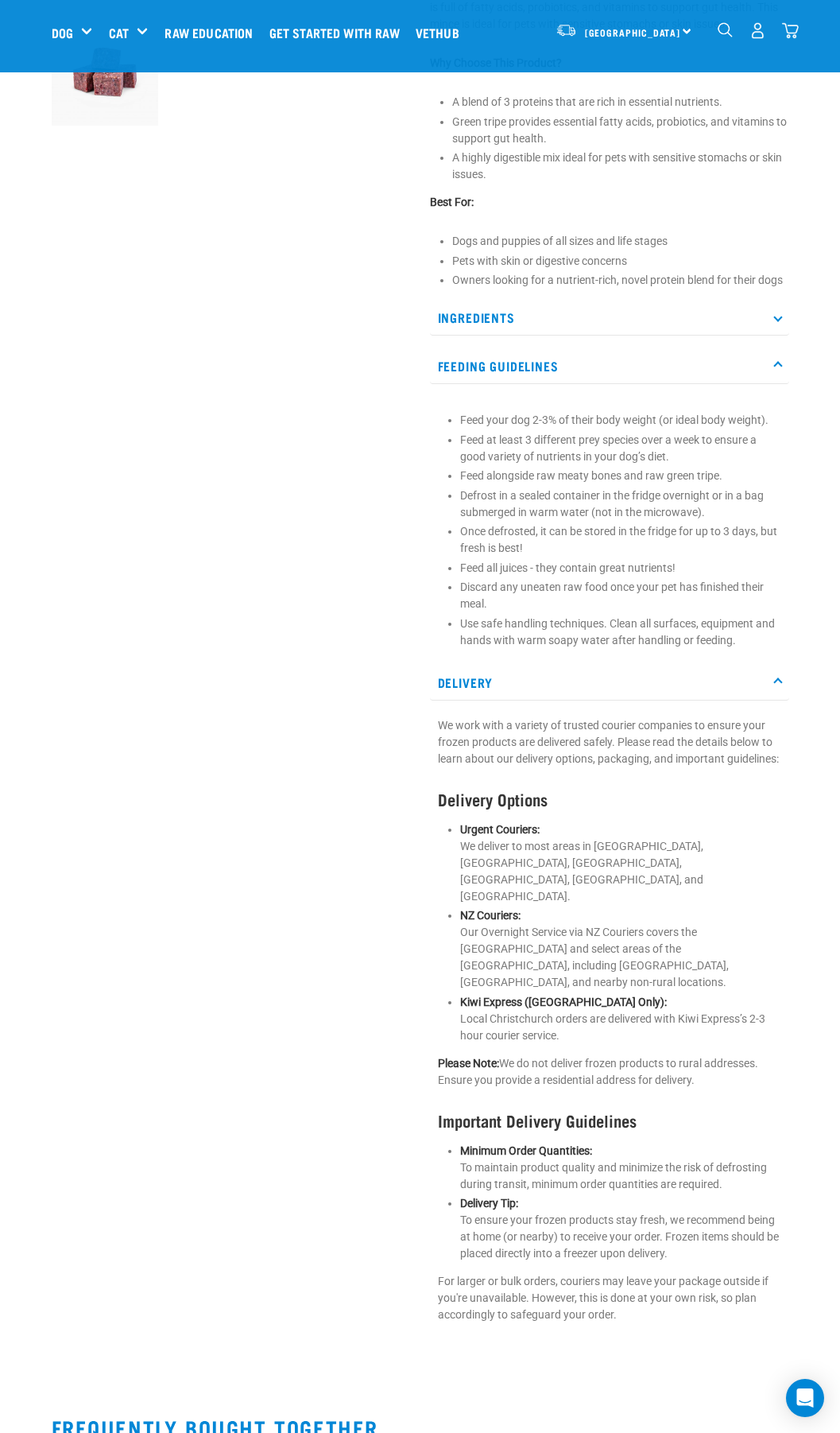
scroll to position [636, 0]
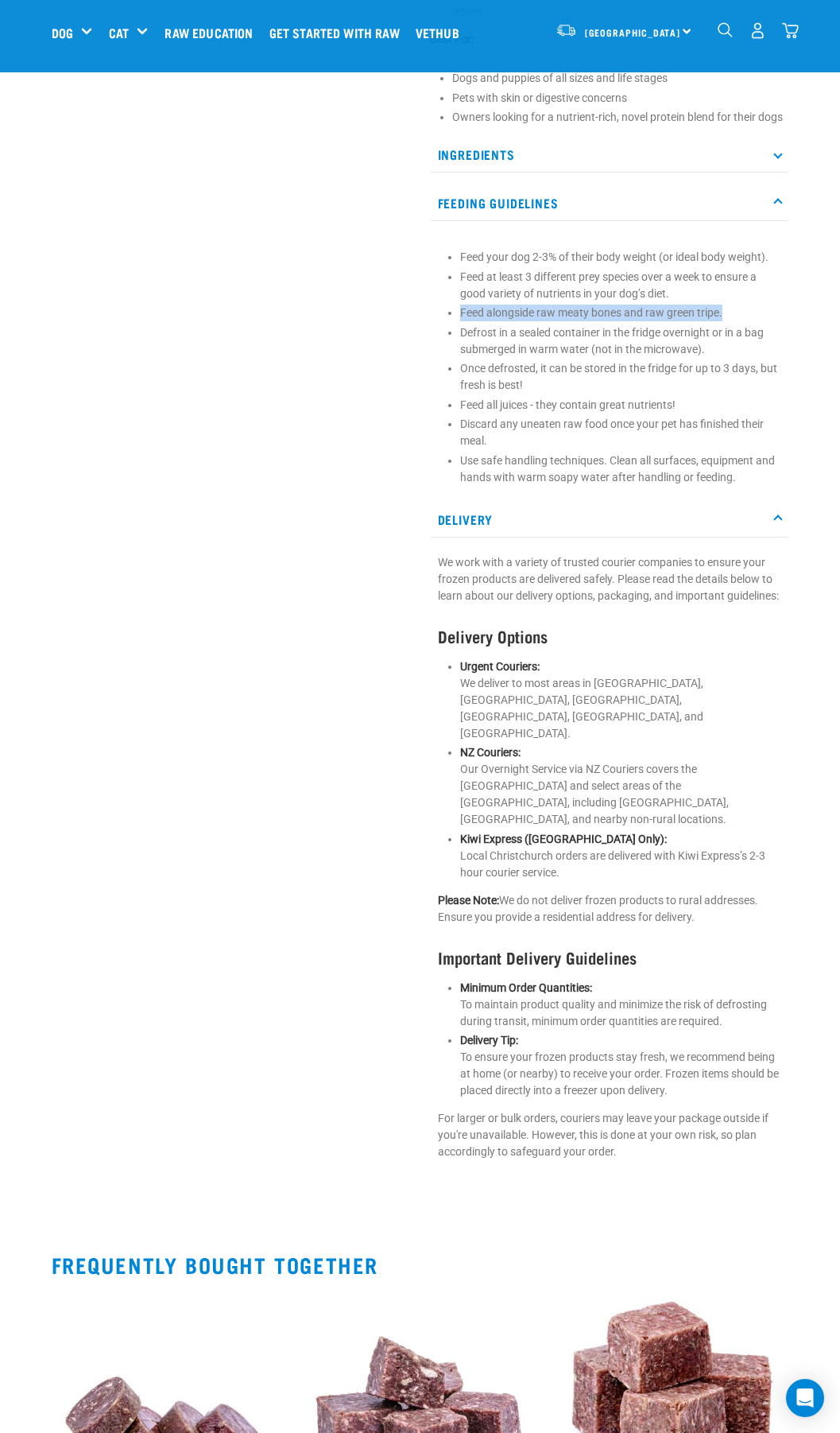
drag, startPoint x: 462, startPoint y: 315, endPoint x: 758, endPoint y: 312, distance: 296.0
click at [758, 312] on p "Feed alongside raw meaty bones and raw green tripe." at bounding box center [620, 313] width 321 height 17
